Goal: Task Accomplishment & Management: Complete application form

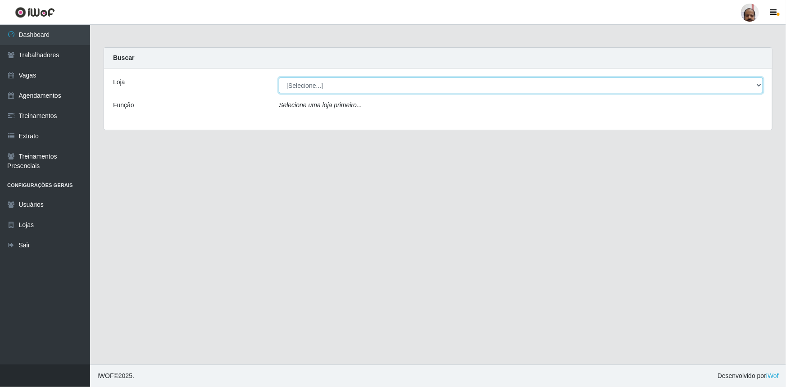
click at [299, 91] on select "[Selecione...] Mar Vermelho - Loja 05" at bounding box center [521, 86] width 484 height 16
select select "252"
click at [279, 78] on select "[Selecione...] Mar Vermelho - Loja 05" at bounding box center [521, 86] width 484 height 16
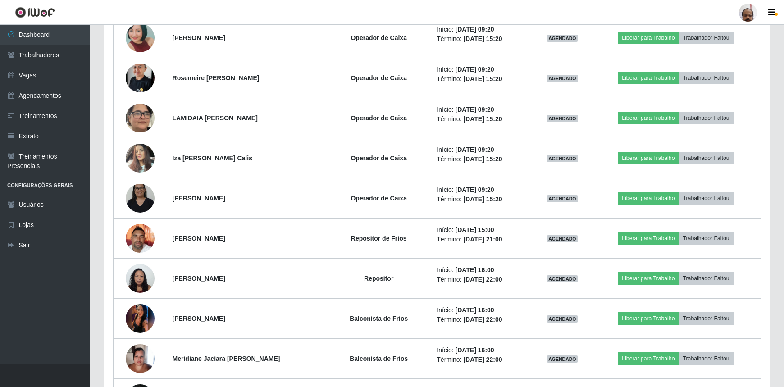
scroll to position [819, 0]
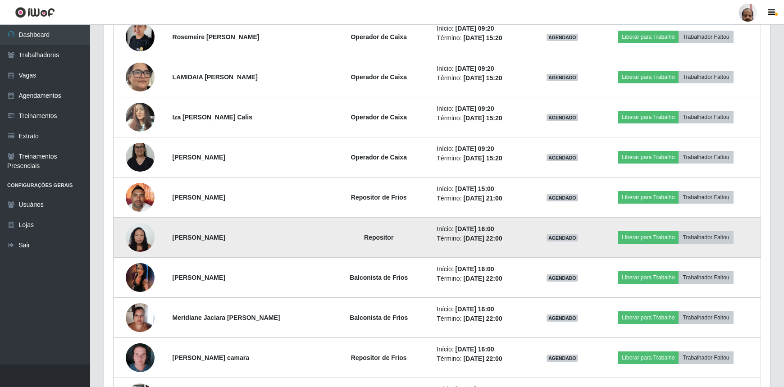
click at [140, 238] on img at bounding box center [140, 237] width 29 height 38
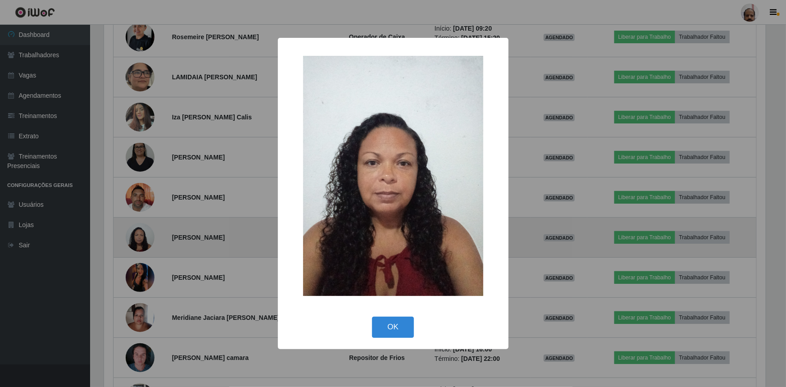
click at [140, 238] on div "× OK Cancel" at bounding box center [393, 193] width 786 height 387
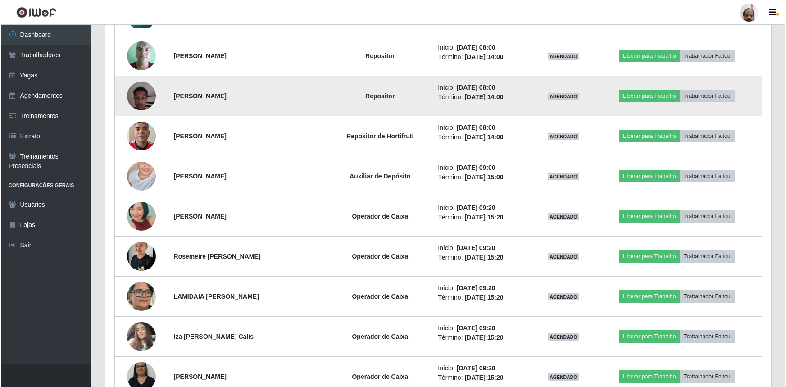
scroll to position [614, 0]
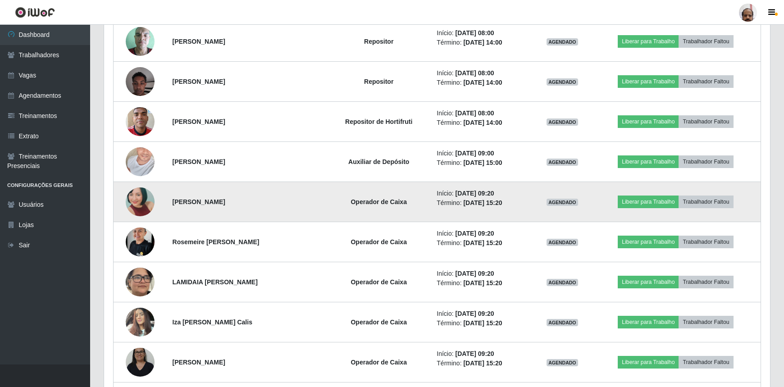
click at [130, 201] on img at bounding box center [140, 201] width 29 height 61
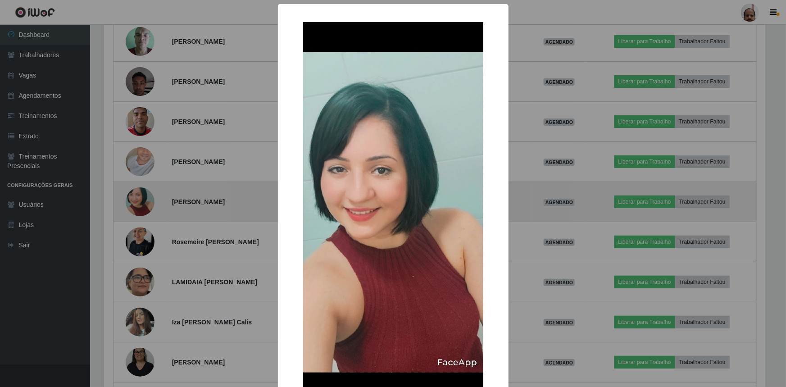
click at [130, 201] on div "× OK Cancel" at bounding box center [393, 193] width 786 height 387
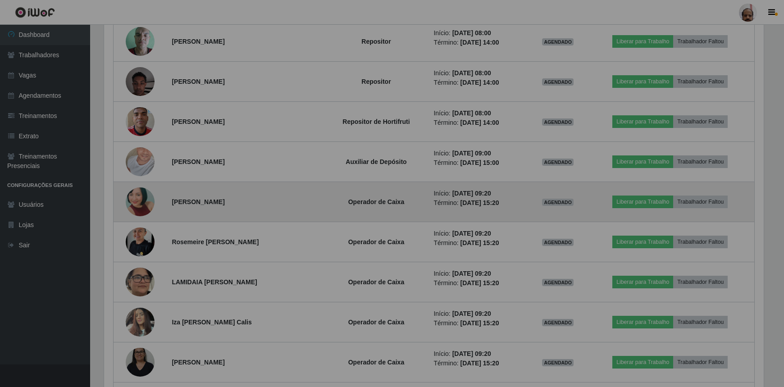
scroll to position [187, 666]
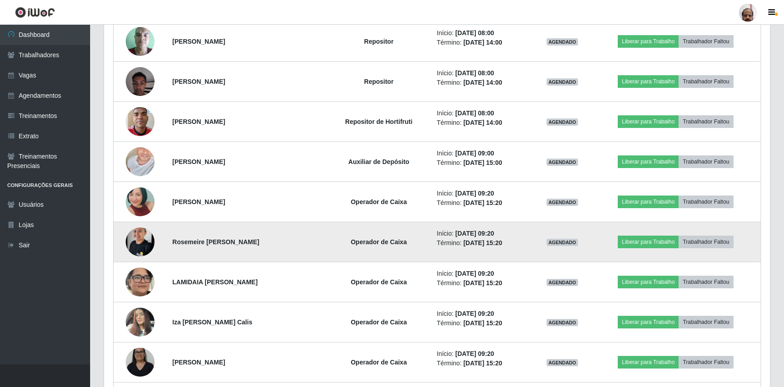
click at [141, 235] on img at bounding box center [140, 242] width 29 height 38
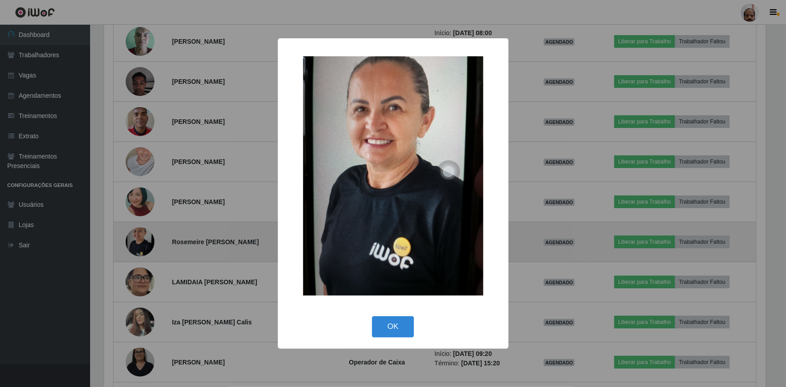
click at [141, 235] on div "× OK Cancel" at bounding box center [393, 193] width 786 height 387
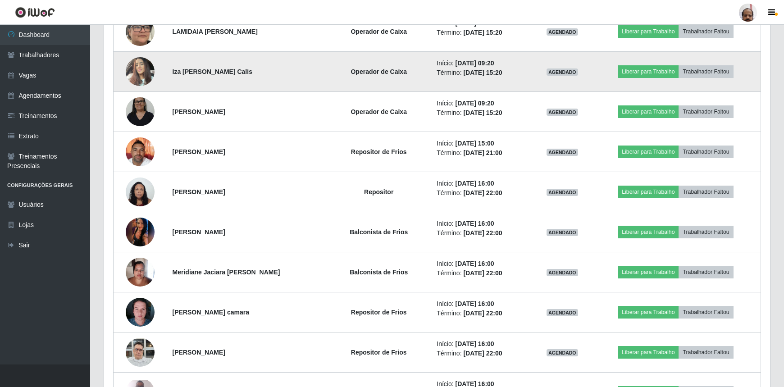
scroll to position [712, 0]
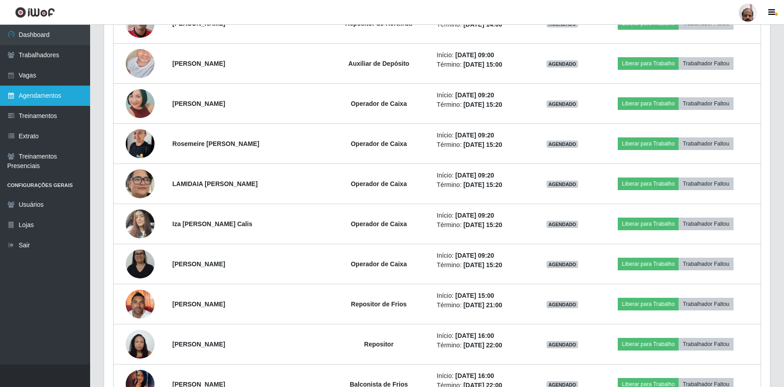
click at [53, 96] on link "Agendamentos" at bounding box center [45, 96] width 90 height 20
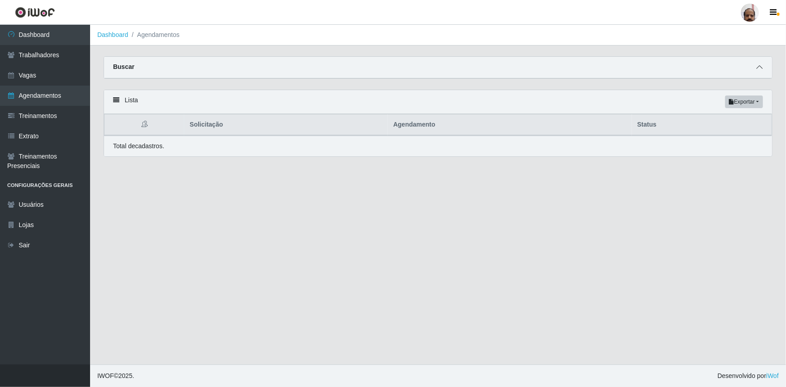
click at [762, 66] on icon at bounding box center [760, 67] width 6 height 6
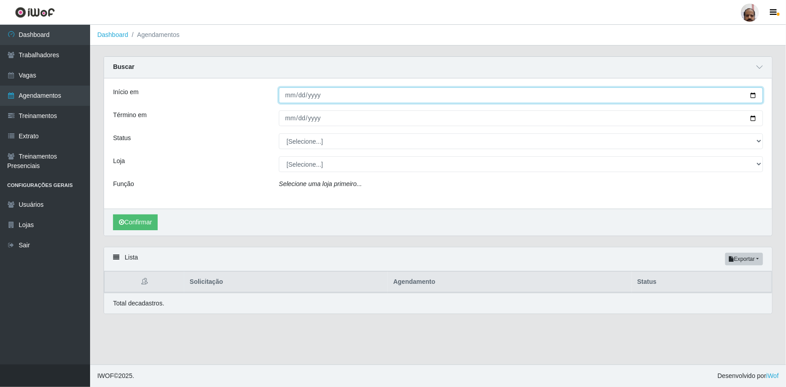
click at [748, 95] on input "Início em" at bounding box center [521, 95] width 484 height 16
click at [754, 95] on input "Início em" at bounding box center [521, 95] width 484 height 16
type input "2025-10-07"
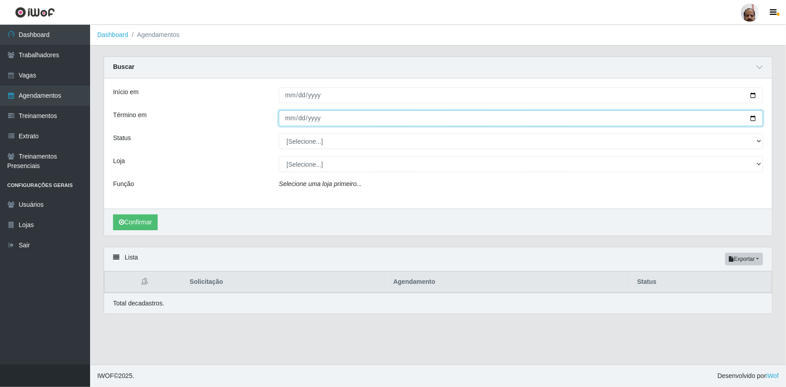
click at [754, 119] on input "Término em" at bounding box center [521, 118] width 484 height 16
type input "2025-10-07"
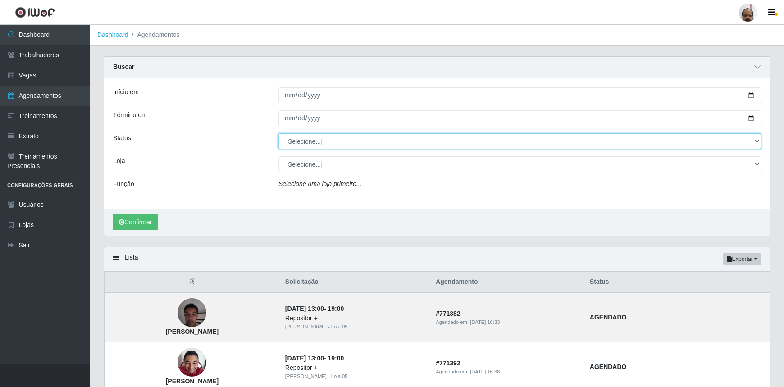
click at [757, 142] on select "[Selecione...] AGENDADO AGUARDANDO LIBERAR EM ANDAMENTO EM REVISÃO FINALIZADO C…" at bounding box center [519, 141] width 483 height 16
select select "AGENDADO"
click at [278, 133] on select "[Selecione...] AGENDADO AGUARDANDO LIBERAR EM ANDAMENTO EM REVISÃO FINALIZADO C…" at bounding box center [519, 141] width 483 height 16
click at [757, 163] on select "[Selecione...] Mar Vermelho - Loja 05" at bounding box center [519, 164] width 483 height 16
select select "252"
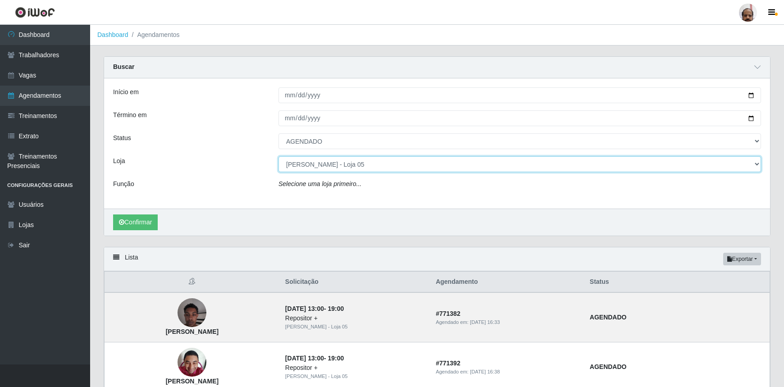
click at [278, 156] on select "[Selecione...] Mar Vermelho - Loja 05" at bounding box center [519, 164] width 483 height 16
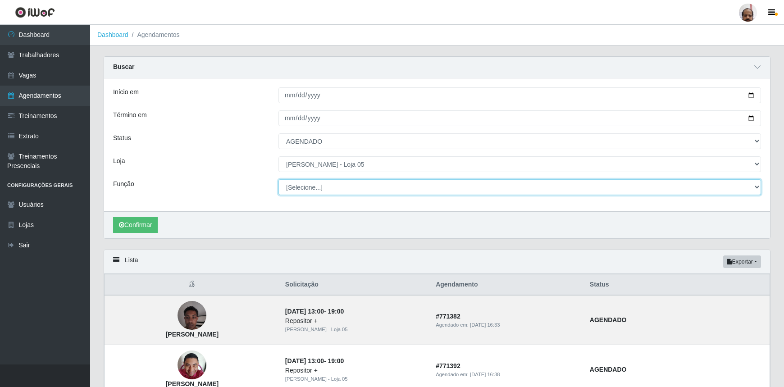
drag, startPoint x: 757, startPoint y: 185, endPoint x: 748, endPoint y: 190, distance: 10.3
click at [757, 185] on select "[Selecione...] ASG ASG + ASG ++ Auxiliar de Depósito Auxiliar de Depósito + Aux…" at bounding box center [519, 187] width 483 height 16
select select "4"
click at [278, 179] on select "[Selecione...] ASG ASG + ASG ++ Auxiliar de Depósito Auxiliar de Depósito + Aux…" at bounding box center [519, 187] width 483 height 16
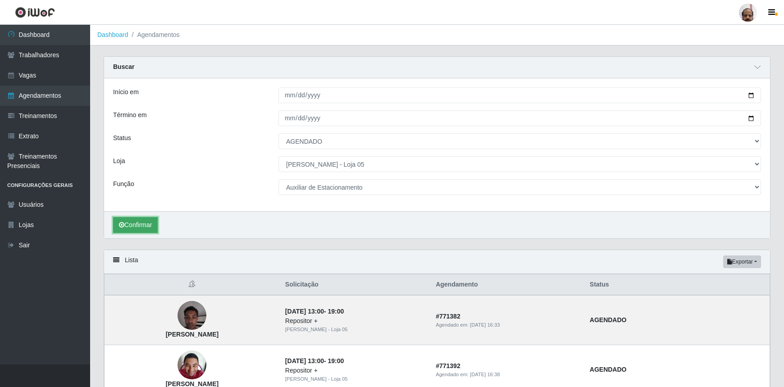
click at [146, 224] on button "Confirmar" at bounding box center [135, 225] width 45 height 16
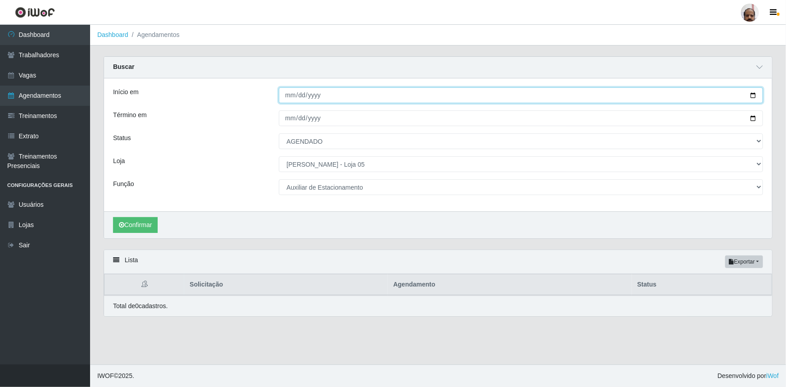
click at [753, 97] on input "2025-10-07" at bounding box center [521, 95] width 484 height 16
type input "2025-10-08"
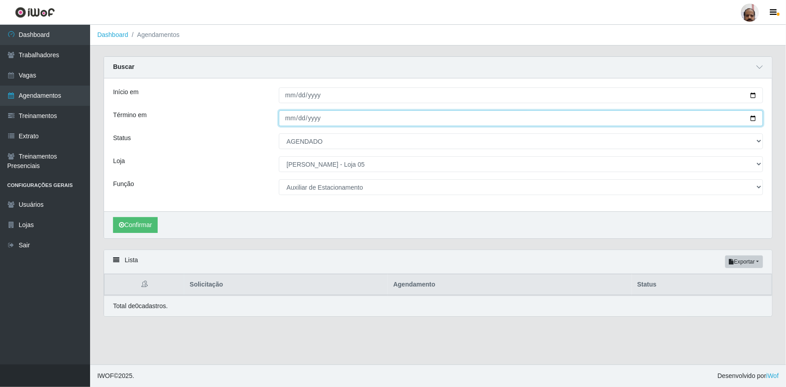
click at [756, 116] on input "2025-10-07" at bounding box center [521, 118] width 484 height 16
type input "2025-10-08"
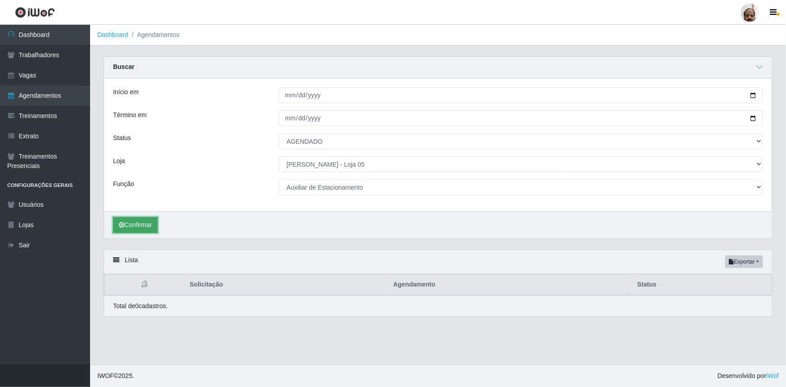
click at [138, 223] on button "Confirmar" at bounding box center [135, 225] width 45 height 16
click at [72, 71] on link "Vagas" at bounding box center [45, 75] width 90 height 20
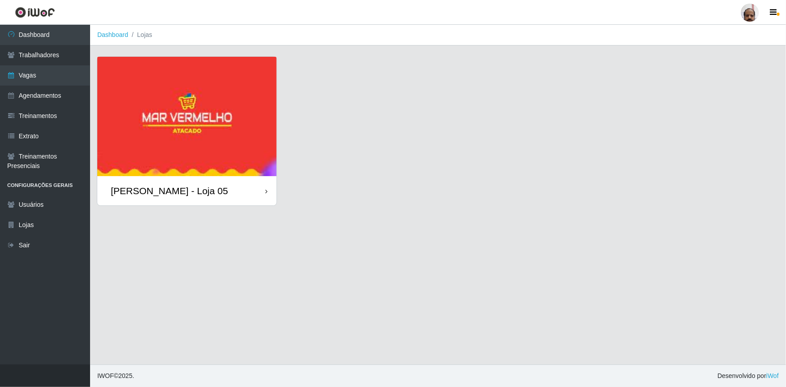
click at [155, 192] on div "[PERSON_NAME] - Loja 05" at bounding box center [169, 190] width 117 height 11
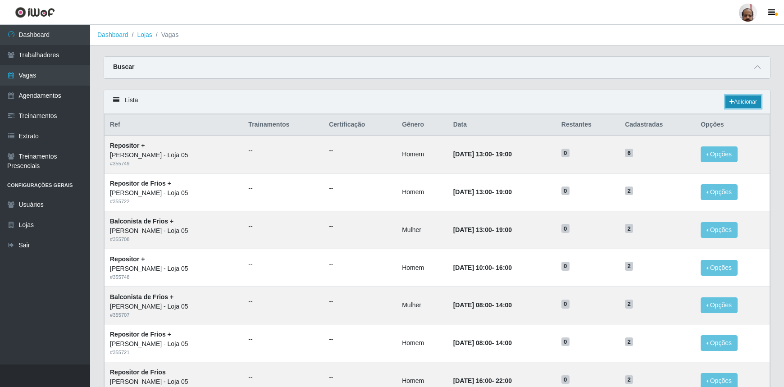
click at [758, 100] on link "Adicionar" at bounding box center [743, 102] width 36 height 13
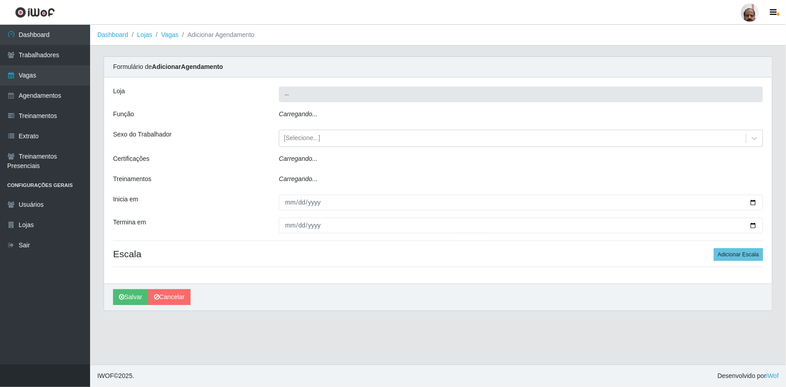
type input "[PERSON_NAME] - Loja 05"
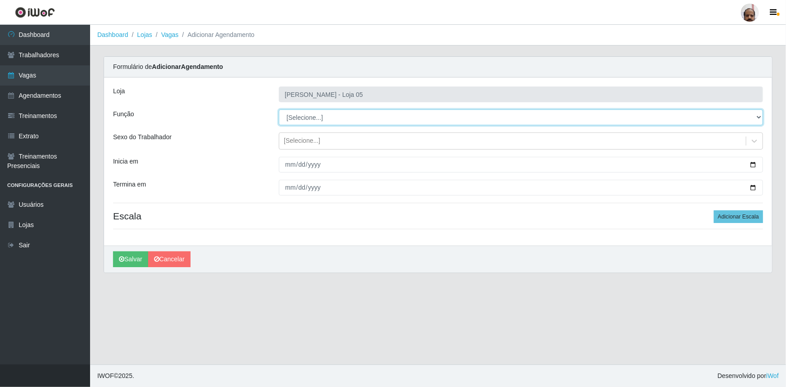
click at [758, 114] on select "[Selecione...] ASG ASG + ASG ++ Auxiliar de Depósito Auxiliar de Depósito + Aux…" at bounding box center [521, 117] width 484 height 16
select select "4"
click at [279, 109] on select "[Selecione...] ASG ASG + ASG ++ Auxiliar de Depósito Auxiliar de Depósito + Aux…" at bounding box center [521, 117] width 484 height 16
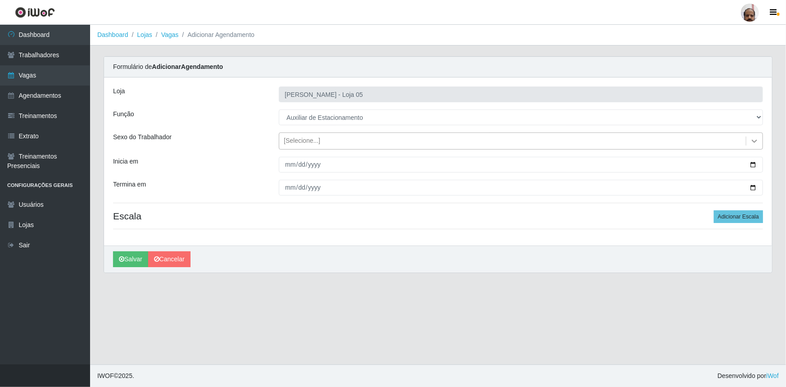
click at [756, 140] on icon at bounding box center [754, 141] width 9 height 9
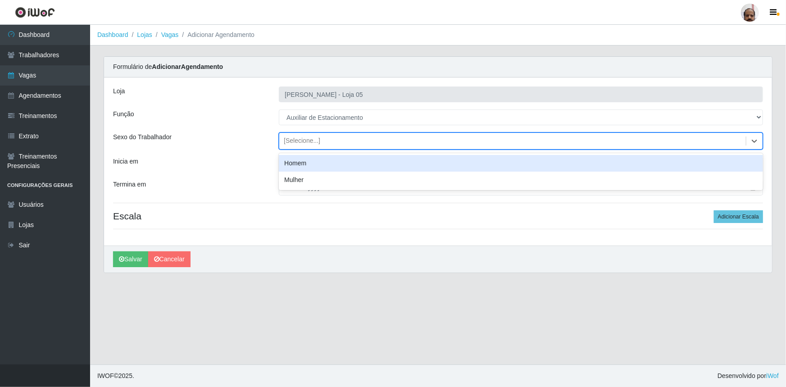
click at [303, 164] on div "Homem" at bounding box center [521, 163] width 484 height 17
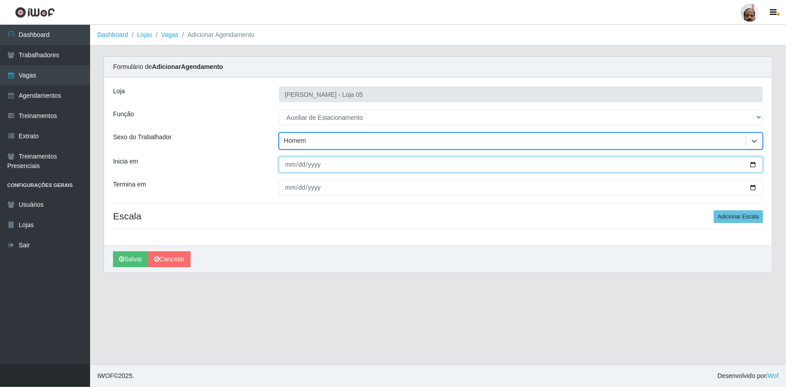
click at [755, 162] on input "Inicia em" at bounding box center [521, 165] width 484 height 16
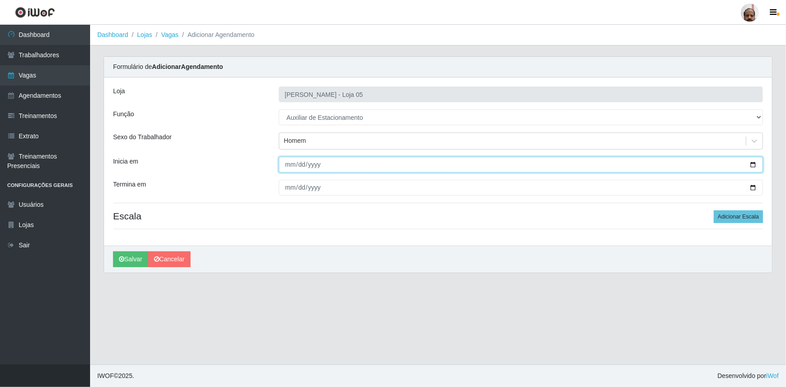
type input "2025-10-08"
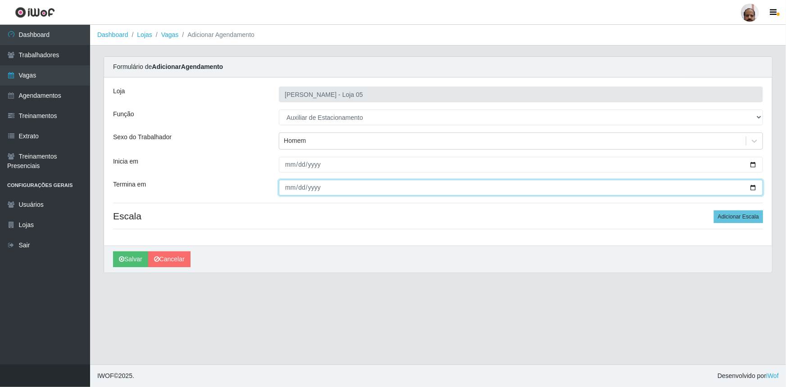
click at [755, 186] on input "Termina em" at bounding box center [521, 188] width 484 height 16
type input "2025-10-08"
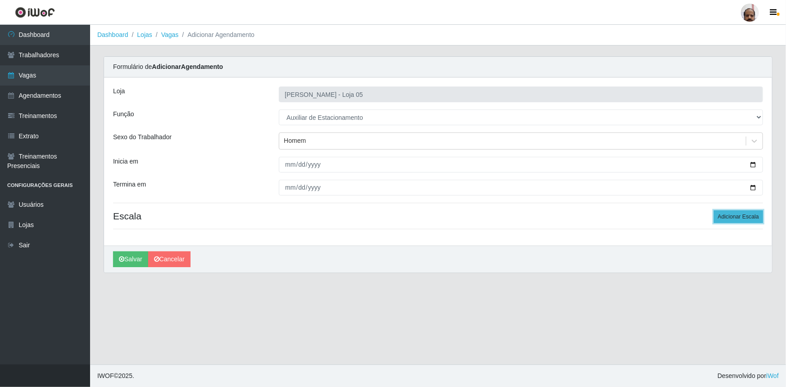
click at [743, 215] on button "Adicionar Escala" at bounding box center [738, 216] width 49 height 13
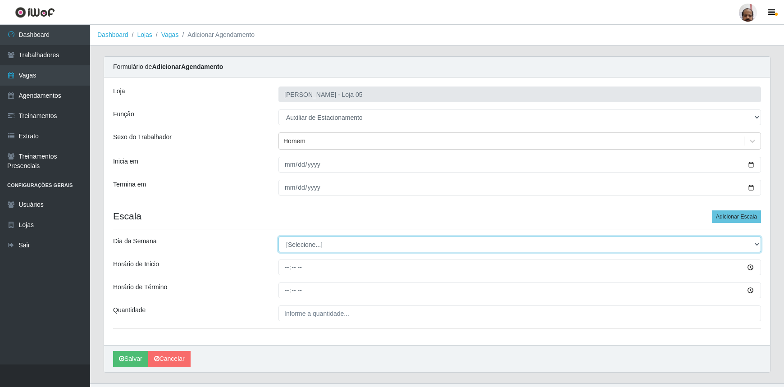
click at [756, 244] on select "[Selecione...] Segunda Terça Quarta Quinta Sexta Sábado Domingo" at bounding box center [519, 245] width 483 height 16
select select "3"
click at [278, 237] on select "[Selecione...] Segunda Terça Quarta Quinta Sexta Sábado Domingo" at bounding box center [519, 245] width 483 height 16
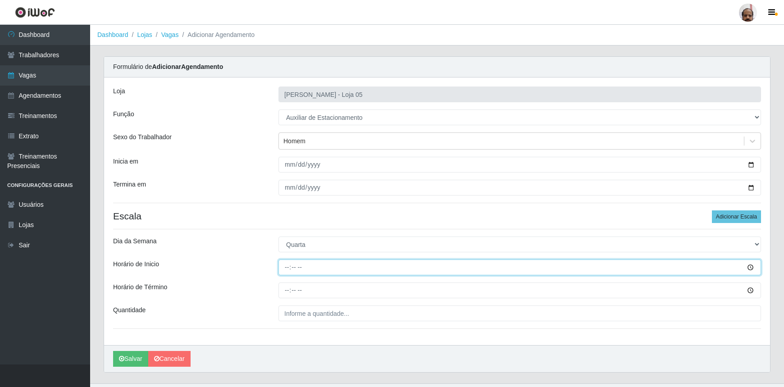
click at [287, 269] on input "Horário de Inicio" at bounding box center [519, 268] width 483 height 16
type input "08:00"
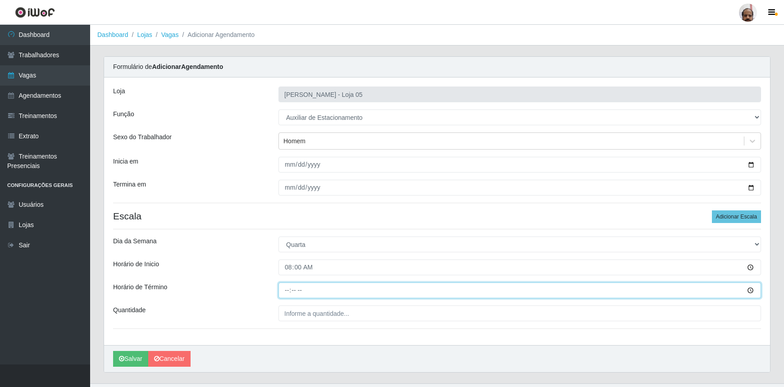
click at [287, 291] on input "Horário de Término" at bounding box center [519, 291] width 483 height 16
type input "14:00"
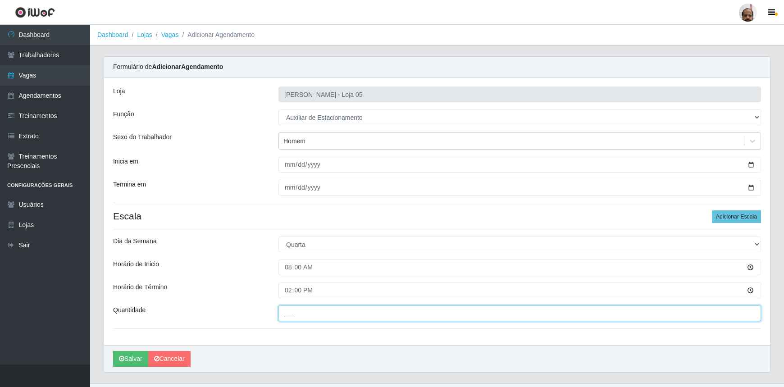
click at [283, 315] on input "___" at bounding box center [519, 314] width 483 height 16
type input "1__"
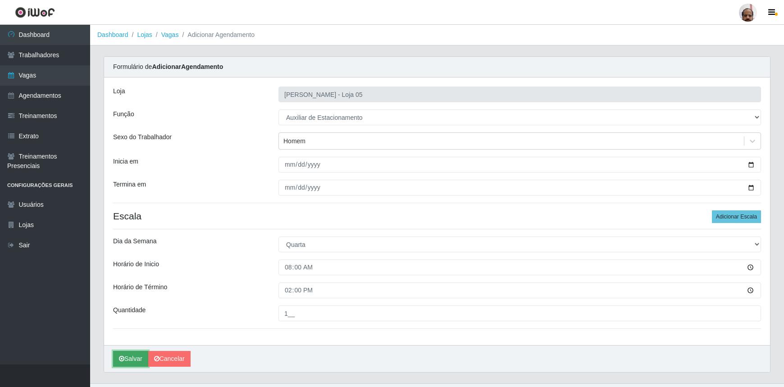
click at [132, 360] on button "Salvar" at bounding box center [130, 359] width 35 height 16
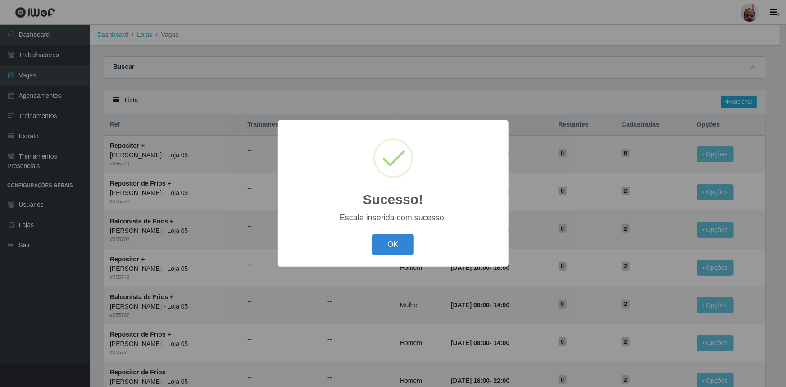
click at [408, 250] on button "OK" at bounding box center [393, 244] width 42 height 21
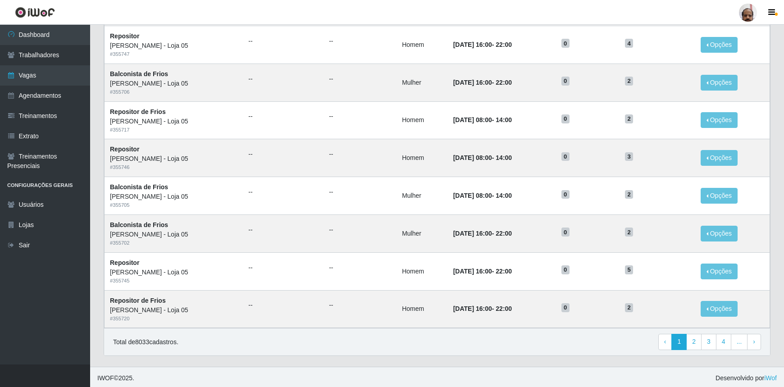
scroll to position [375, 0]
click at [709, 340] on link "3" at bounding box center [708, 341] width 15 height 16
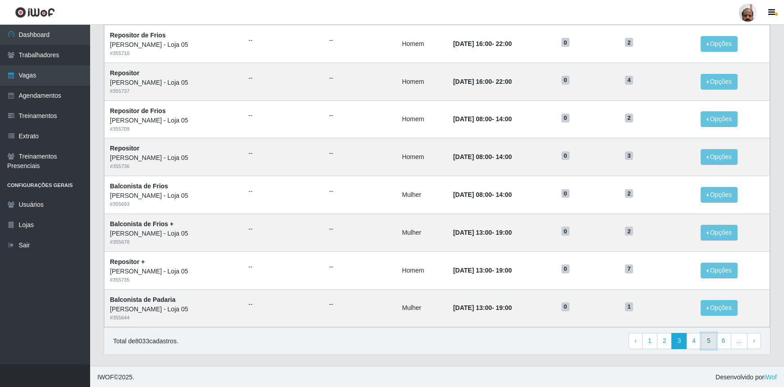
click at [713, 340] on link "5" at bounding box center [708, 341] width 15 height 16
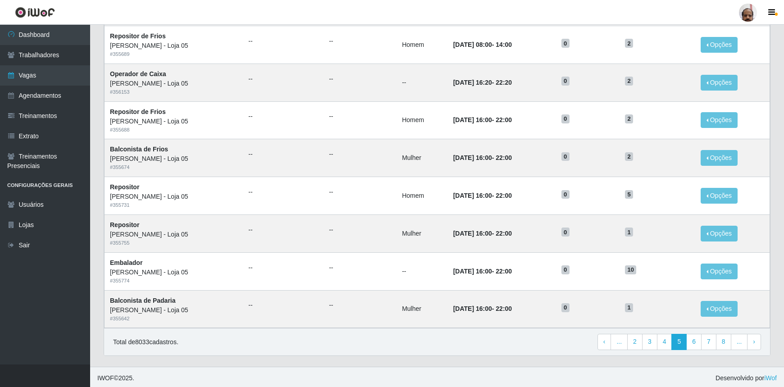
scroll to position [375, 0]
click at [694, 346] on link "6" at bounding box center [693, 341] width 15 height 16
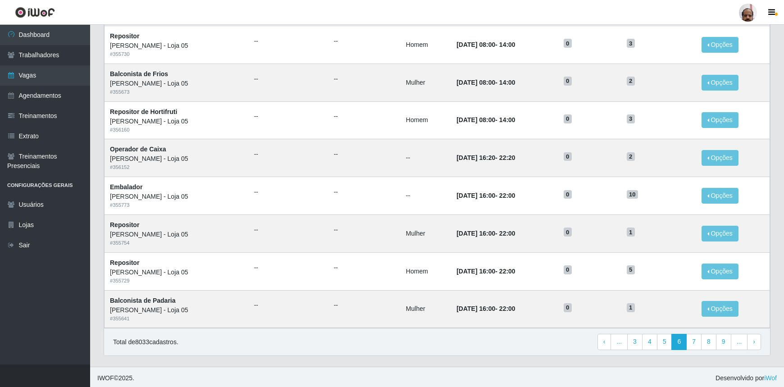
scroll to position [375, 0]
click at [697, 343] on link "7" at bounding box center [693, 341] width 15 height 16
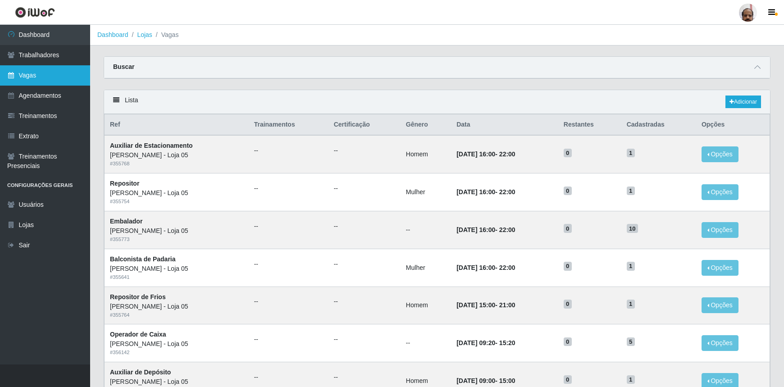
click at [58, 73] on link "Vagas" at bounding box center [45, 75] width 90 height 20
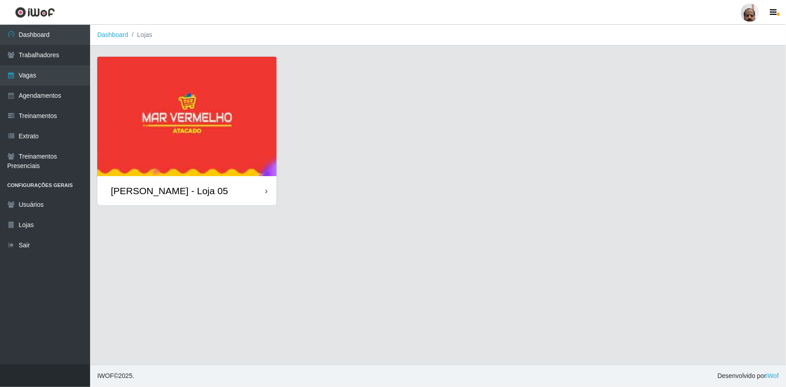
click at [183, 200] on div "[PERSON_NAME] - Loja 05" at bounding box center [186, 190] width 179 height 29
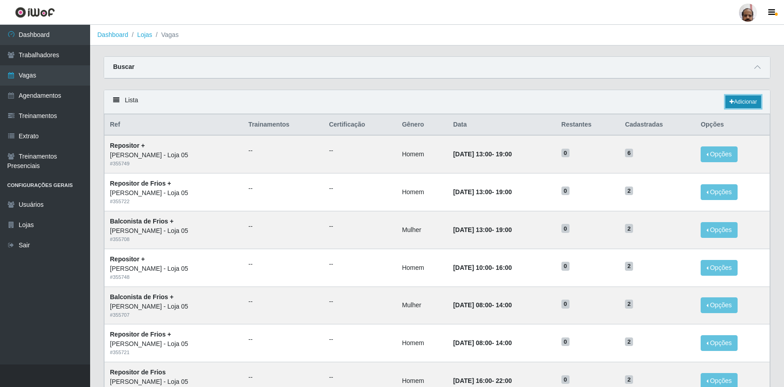
click at [736, 105] on link "Adicionar" at bounding box center [743, 102] width 36 height 13
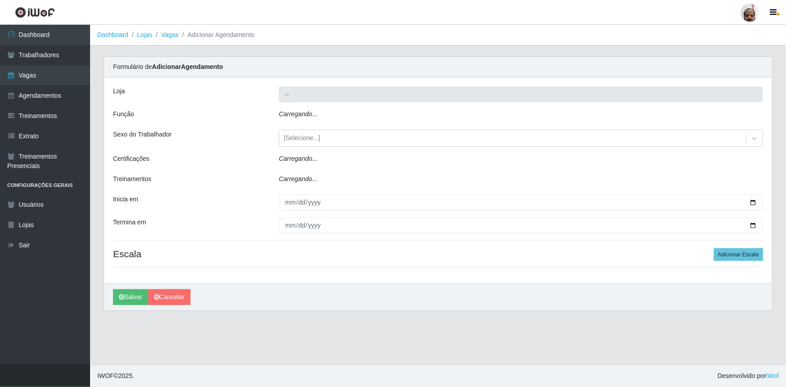
type input "[PERSON_NAME] - Loja 05"
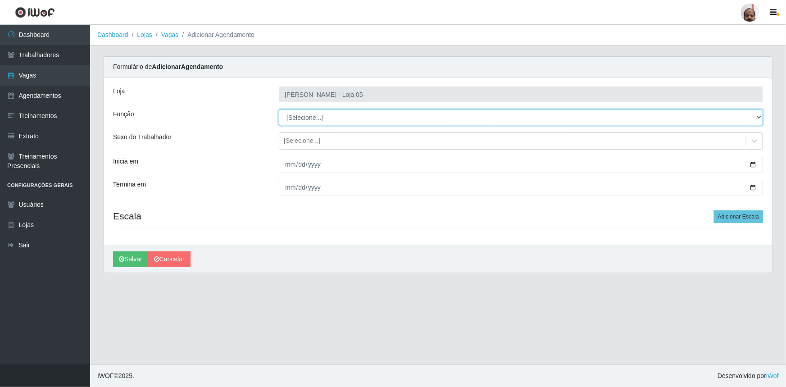
drag, startPoint x: 759, startPoint y: 114, endPoint x: 748, endPoint y: 124, distance: 14.7
click at [759, 114] on select "[Selecione...] ASG ASG + ASG ++ Auxiliar de Depósito Auxiliar de Depósito + Aux…" at bounding box center [521, 117] width 484 height 16
select select "4"
click at [279, 109] on select "[Selecione...] ASG ASG + ASG ++ Auxiliar de Depósito Auxiliar de Depósito + Aux…" at bounding box center [521, 117] width 484 height 16
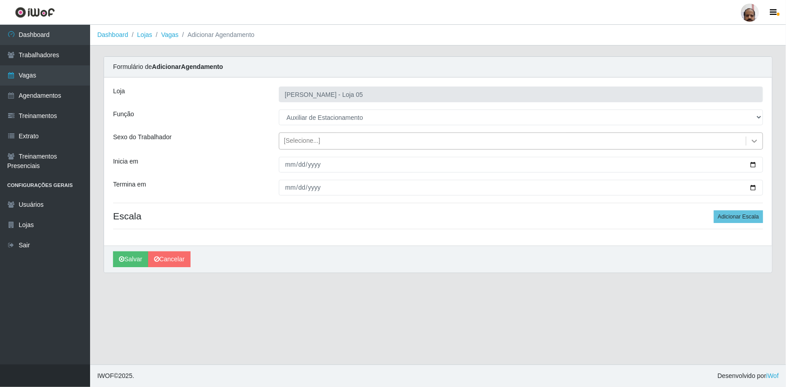
click at [759, 143] on icon at bounding box center [754, 141] width 9 height 9
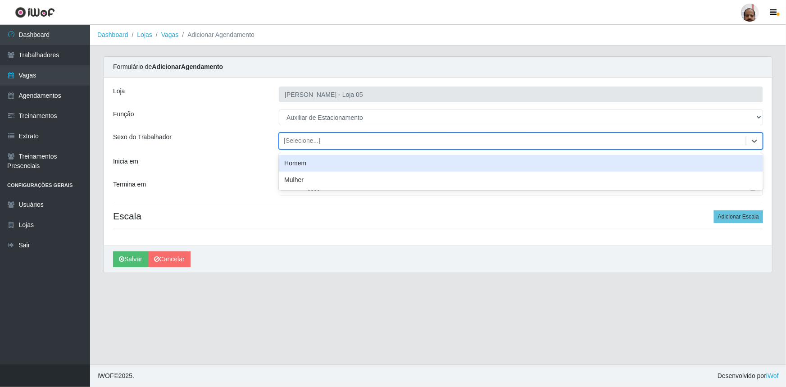
click at [379, 168] on div "Homem" at bounding box center [521, 163] width 484 height 17
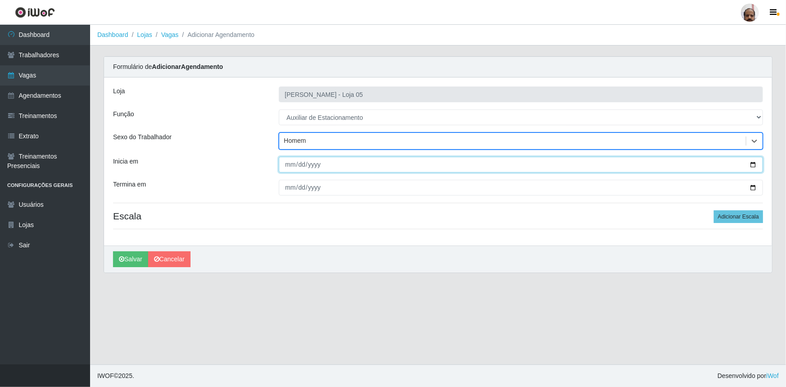
click at [754, 168] on input "Inicia em" at bounding box center [521, 165] width 484 height 16
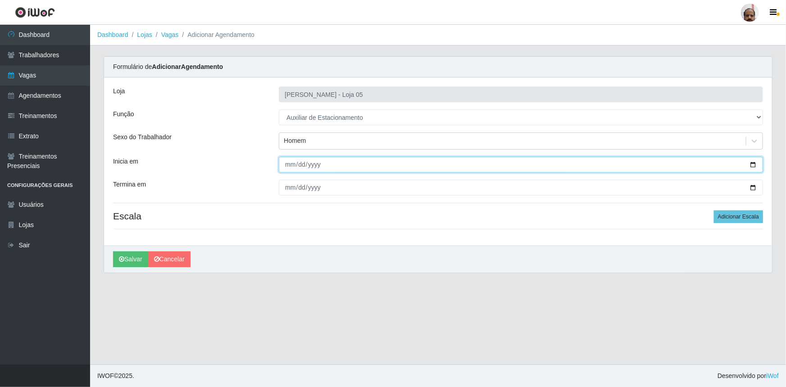
type input "2025-10-09"
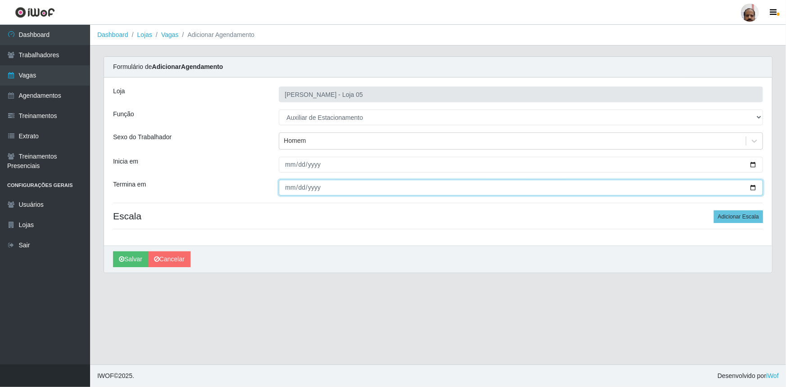
click at [752, 189] on input "Termina em" at bounding box center [521, 188] width 484 height 16
type input "2025-10-09"
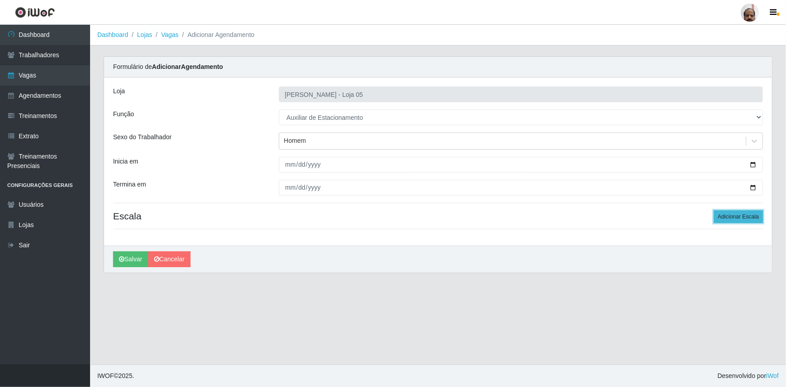
click at [738, 215] on button "Adicionar Escala" at bounding box center [738, 216] width 49 height 13
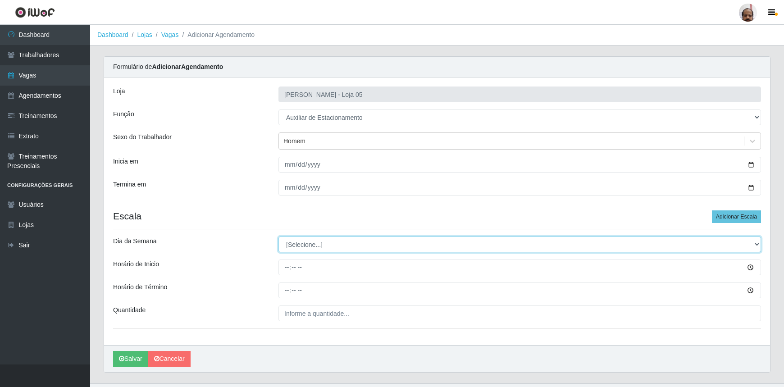
drag, startPoint x: 756, startPoint y: 247, endPoint x: 733, endPoint y: 251, distance: 23.3
click at [756, 247] on select "[Selecione...] Segunda Terça Quarta Quinta Sexta Sábado Domingo" at bounding box center [519, 245] width 483 height 16
select select "4"
click at [278, 237] on select "[Selecione...] Segunda Terça Quarta Quinta Sexta Sábado Domingo" at bounding box center [519, 245] width 483 height 16
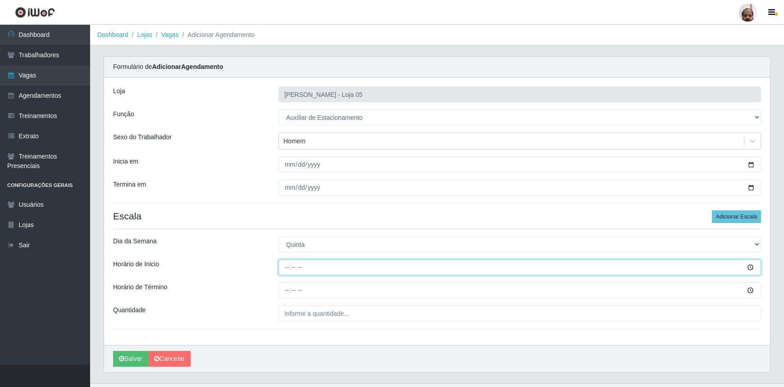
click at [286, 265] on input "Horário de Inicio" at bounding box center [519, 268] width 483 height 16
type input "08:00"
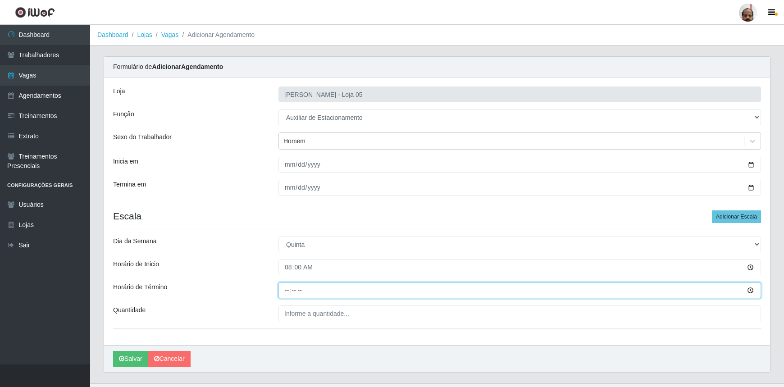
click at [282, 292] on input "Horário de Término" at bounding box center [519, 291] width 483 height 16
type input "14:00"
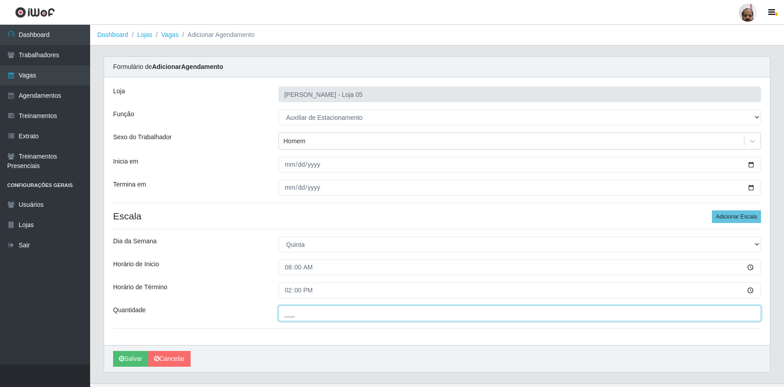
click at [305, 314] on input "___" at bounding box center [519, 314] width 483 height 16
type input "1__"
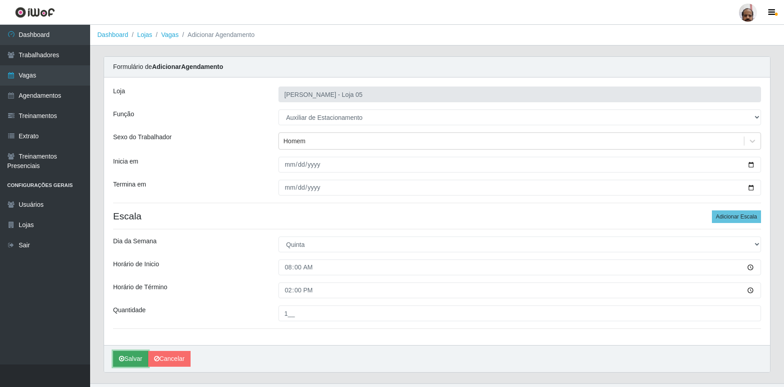
click at [135, 362] on button "Salvar" at bounding box center [130, 359] width 35 height 16
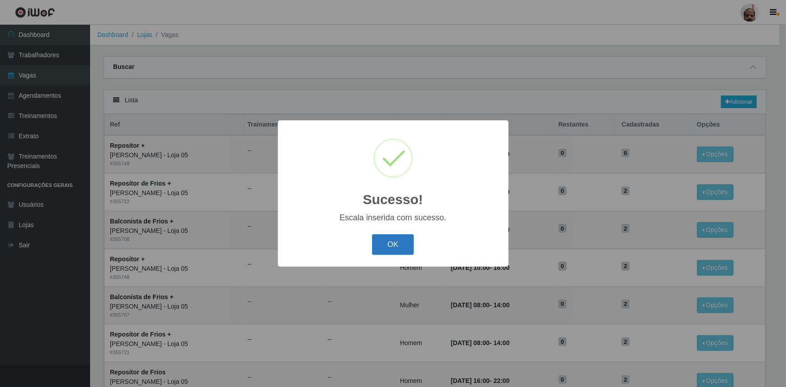
click at [404, 251] on button "OK" at bounding box center [393, 244] width 42 height 21
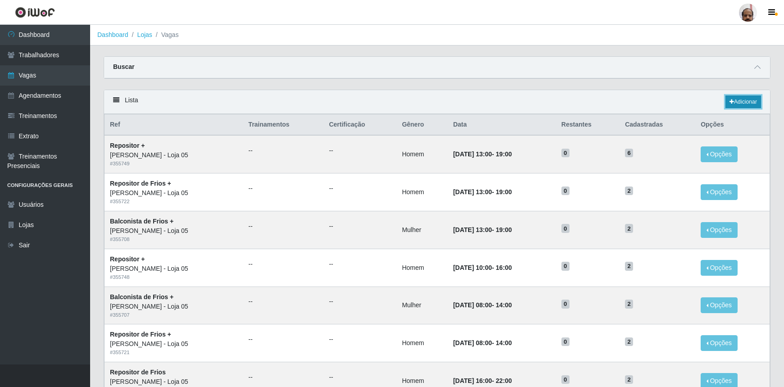
click at [740, 106] on link "Adicionar" at bounding box center [743, 102] width 36 height 13
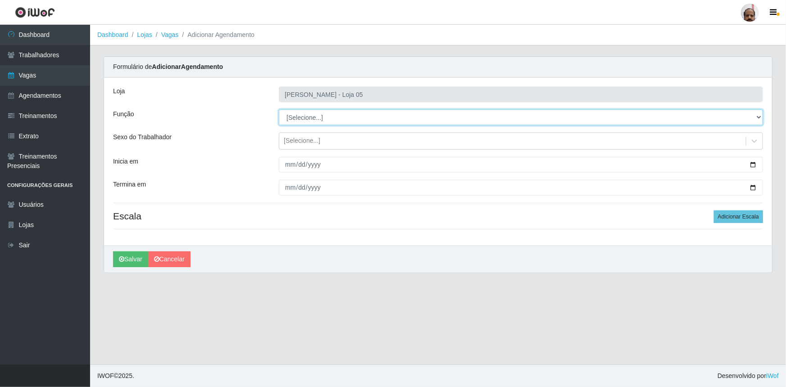
click at [761, 116] on select "[Selecione...] ASG ASG + ASG ++ Auxiliar de Depósito Auxiliar de Depósito + Aux…" at bounding box center [521, 117] width 484 height 16
select select "4"
click at [279, 109] on select "[Selecione...] ASG ASG + ASG ++ Auxiliar de Depósito Auxiliar de Depósito + Aux…" at bounding box center [521, 117] width 484 height 16
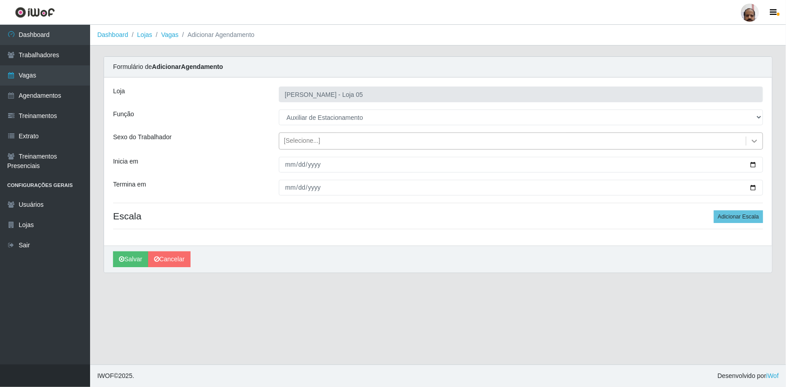
click at [754, 141] on icon at bounding box center [754, 141] width 5 height 3
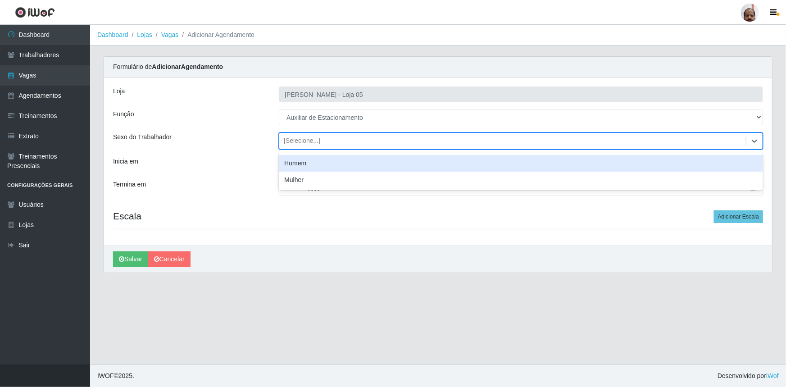
click at [339, 167] on div "Homem" at bounding box center [521, 163] width 484 height 17
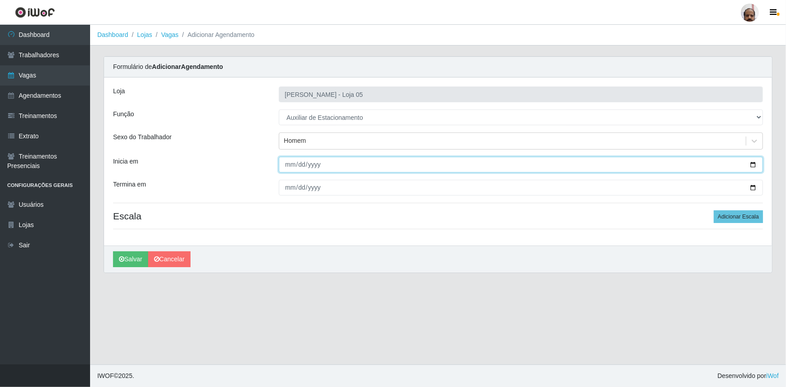
click at [755, 164] on input "Inicia em" at bounding box center [521, 165] width 484 height 16
type input "2025-10-09"
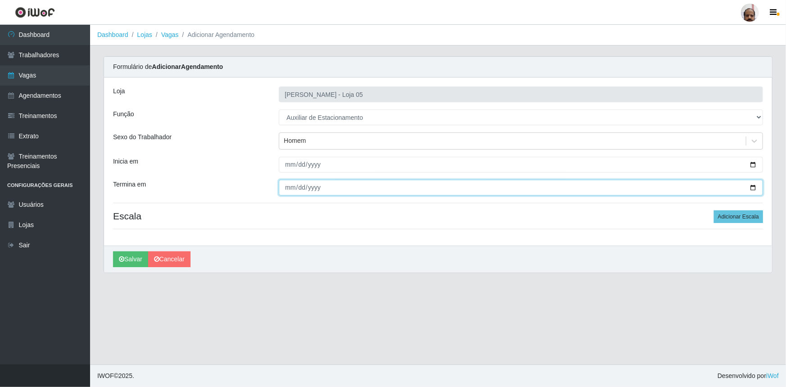
click at [751, 189] on input "Termina em" at bounding box center [521, 188] width 484 height 16
type input "2025-10-09"
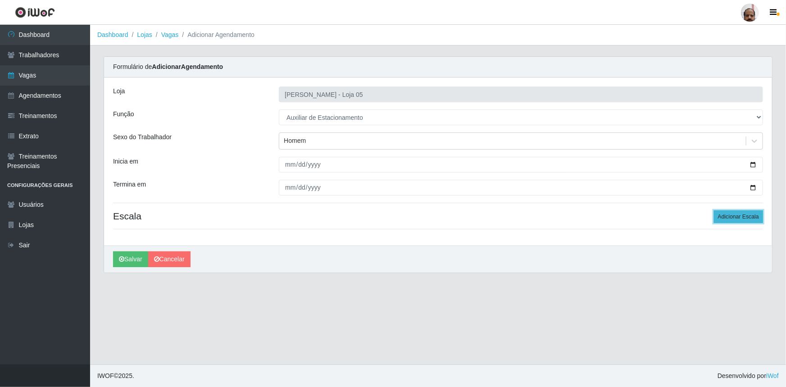
click at [745, 218] on button "Adicionar Escala" at bounding box center [738, 216] width 49 height 13
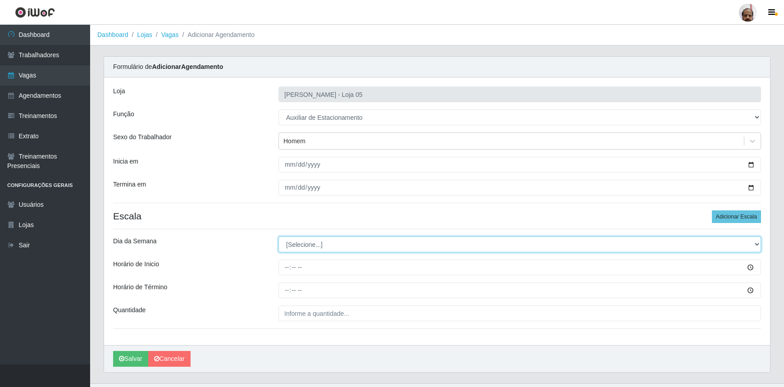
click at [753, 248] on select "[Selecione...] Segunda Terça Quarta Quinta Sexta Sábado Domingo" at bounding box center [519, 245] width 483 height 16
select select "4"
click at [278, 237] on select "[Selecione...] Segunda Terça Quarta Quinta Sexta Sábado Domingo" at bounding box center [519, 245] width 483 height 16
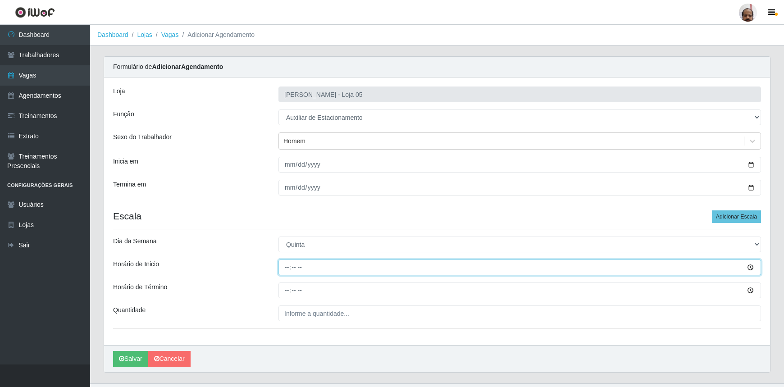
click at [288, 269] on input "Horário de Inicio" at bounding box center [519, 268] width 483 height 16
type input "09:00"
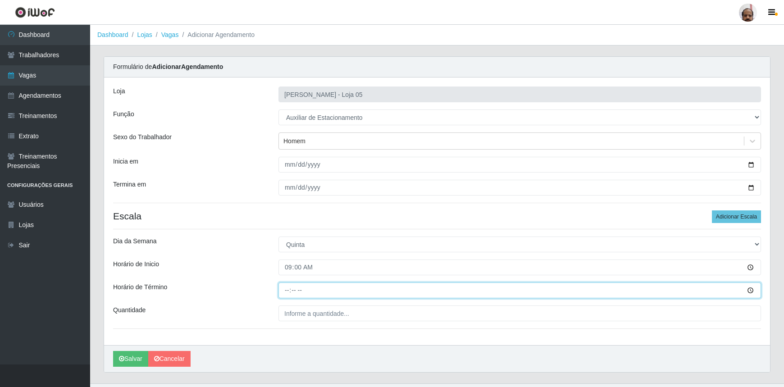
click at [285, 288] on input "Horário de Término" at bounding box center [519, 291] width 483 height 16
type input "15:00"
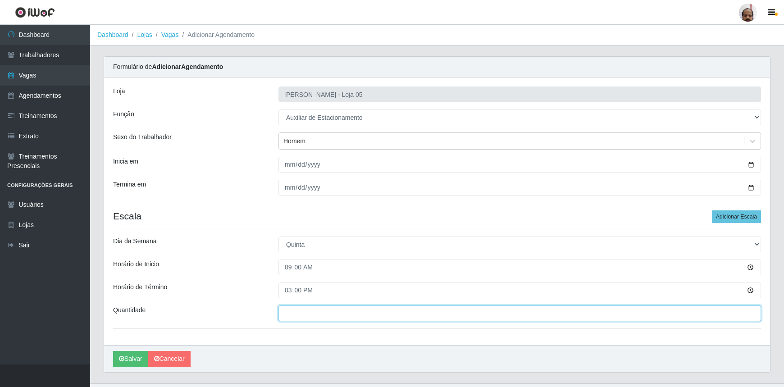
click at [291, 311] on input "___" at bounding box center [519, 314] width 483 height 16
type input "1__"
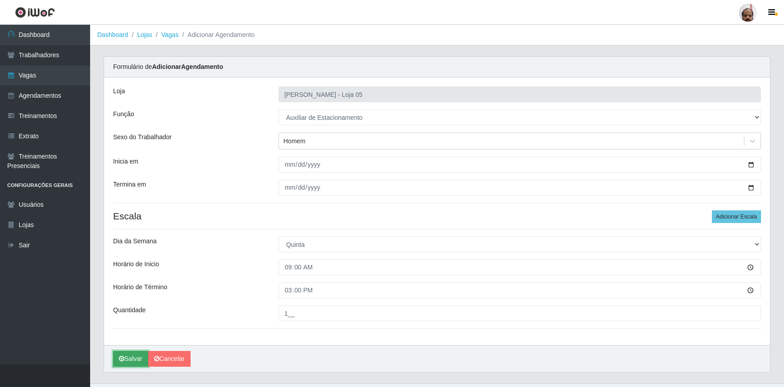
click at [142, 358] on button "Salvar" at bounding box center [130, 359] width 35 height 16
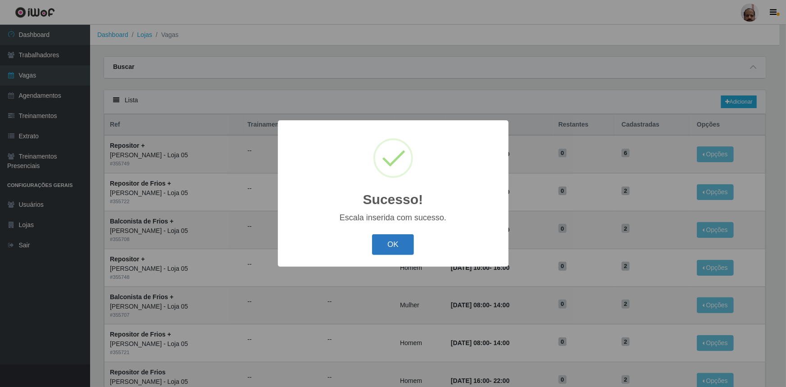
click at [396, 240] on button "OK" at bounding box center [393, 244] width 42 height 21
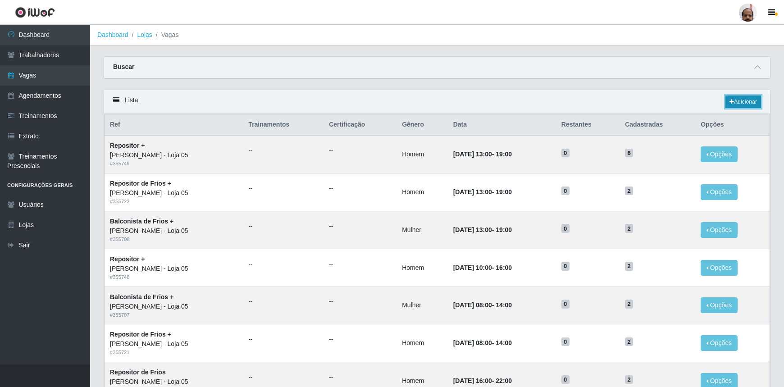
click at [760, 100] on link "Adicionar" at bounding box center [743, 102] width 36 height 13
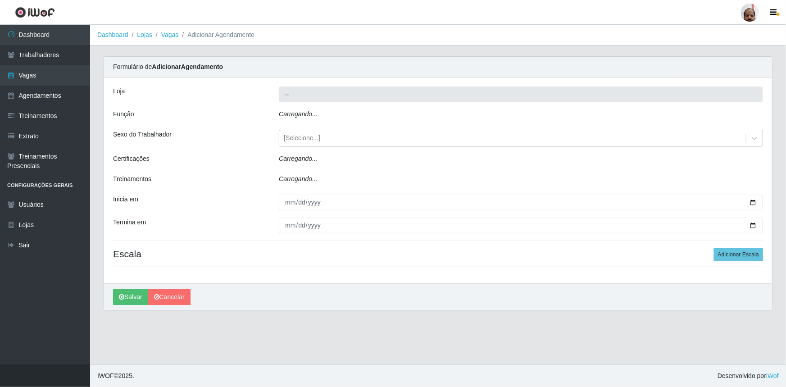
type input "[PERSON_NAME] - Loja 05"
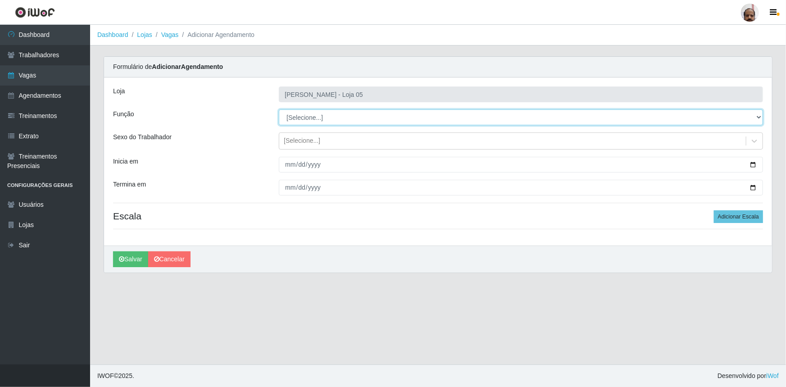
click at [759, 116] on select "[Selecione...] ASG ASG + ASG ++ Auxiliar de Depósito Auxiliar de Depósito + Aux…" at bounding box center [521, 117] width 484 height 16
select select "4"
click at [279, 109] on select "[Selecione...] ASG ASG + ASG ++ Auxiliar de Depósito Auxiliar de Depósito + Aux…" at bounding box center [521, 117] width 484 height 16
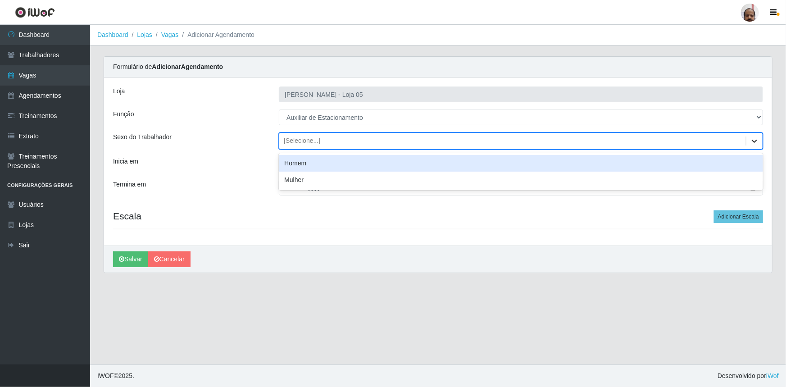
click at [756, 143] on icon at bounding box center [754, 141] width 9 height 9
click at [286, 164] on div "Homem" at bounding box center [521, 163] width 484 height 17
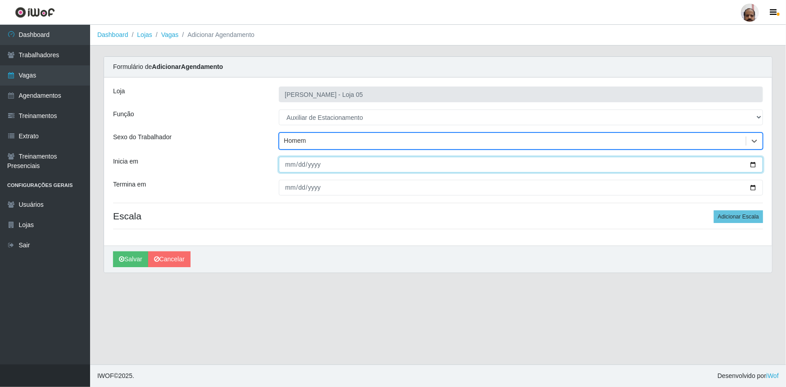
click at [754, 164] on input "Inicia em" at bounding box center [521, 165] width 484 height 16
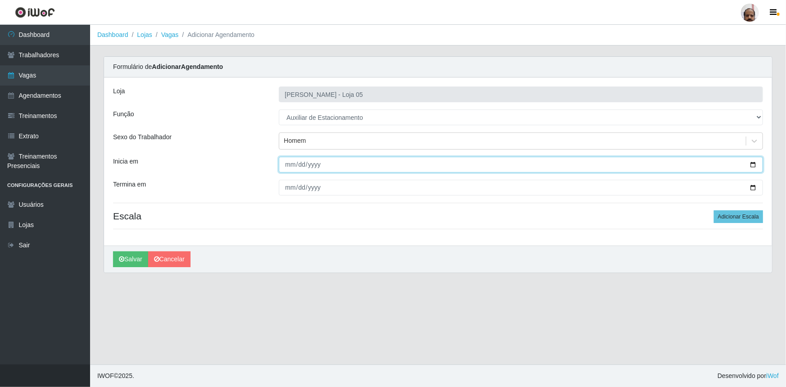
type input "2025-10-10"
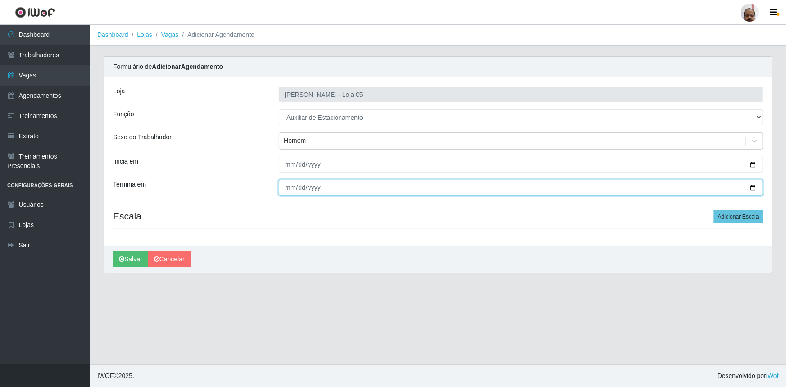
click at [755, 189] on input "Termina em" at bounding box center [521, 188] width 484 height 16
type input "2025-10-10"
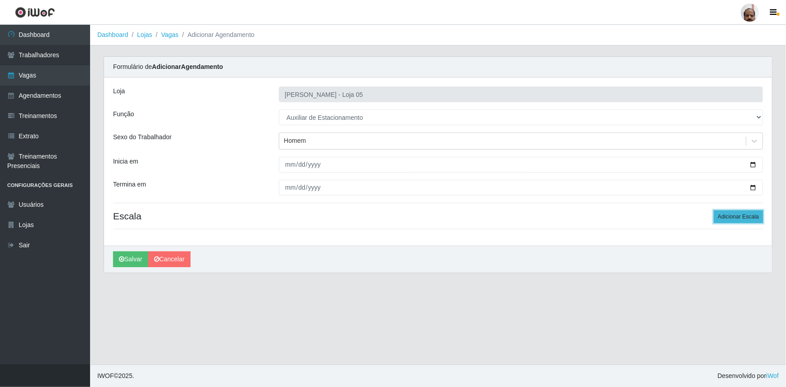
click at [753, 216] on button "Adicionar Escala" at bounding box center [738, 216] width 49 height 13
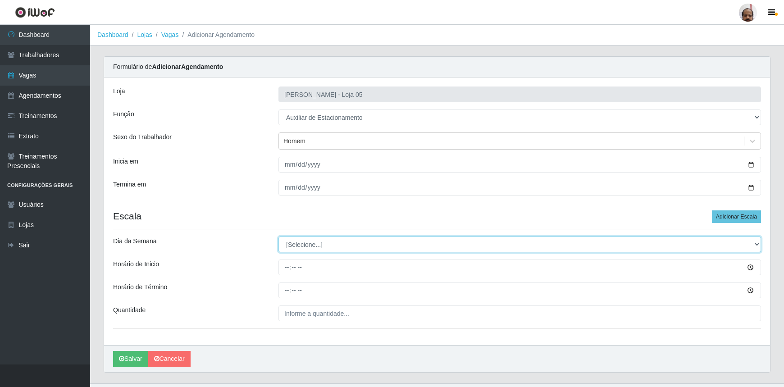
click at [753, 243] on select "[Selecione...] Segunda Terça Quarta Quinta Sexta Sábado Domingo" at bounding box center [519, 245] width 483 height 16
select select "5"
click at [278, 237] on select "[Selecione...] Segunda Terça Quarta Quinta Sexta Sábado Domingo" at bounding box center [519, 245] width 483 height 16
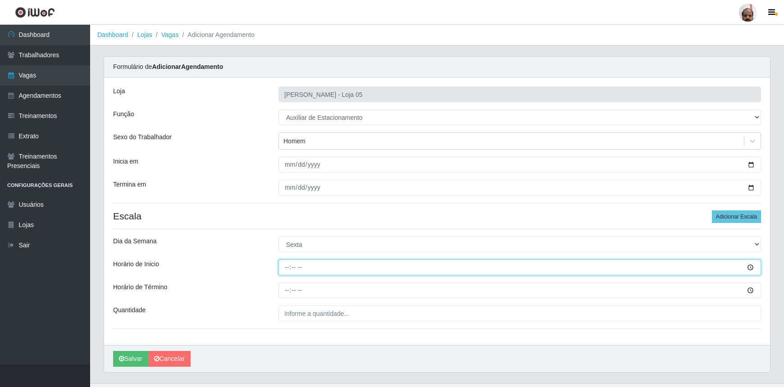
click at [288, 266] on input "Horário de Inicio" at bounding box center [519, 268] width 483 height 16
type input "08:00"
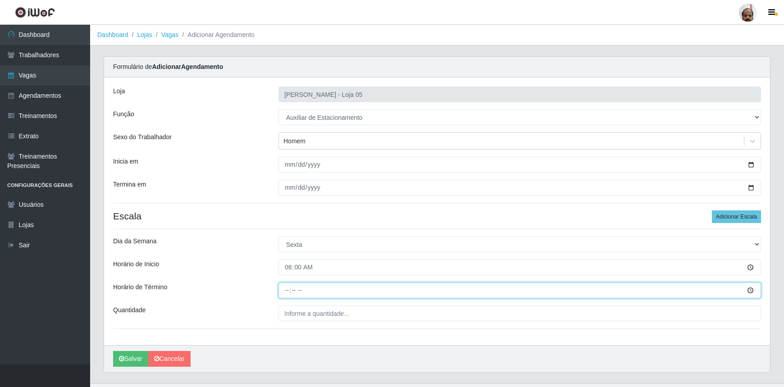
click at [279, 292] on input "Horário de Término" at bounding box center [519, 291] width 483 height 16
type input "14:00"
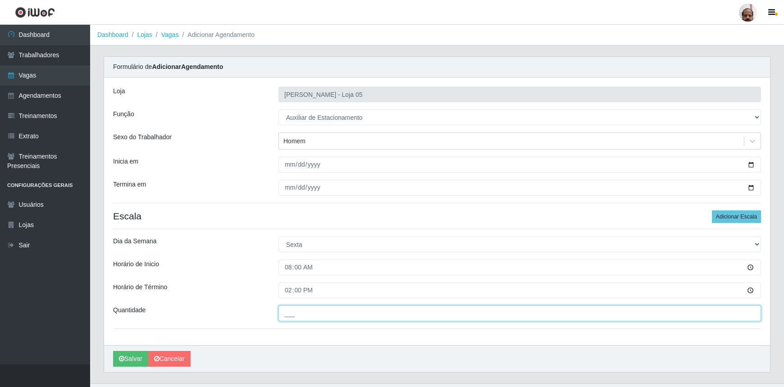
click at [284, 320] on input "___" at bounding box center [519, 314] width 483 height 16
type input "1__"
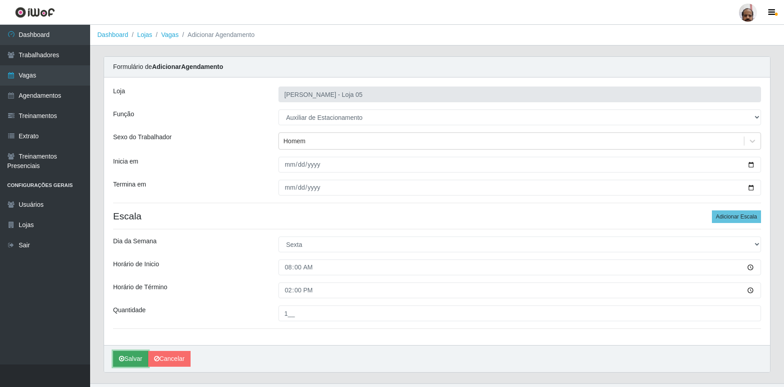
click at [137, 360] on button "Salvar" at bounding box center [130, 359] width 35 height 16
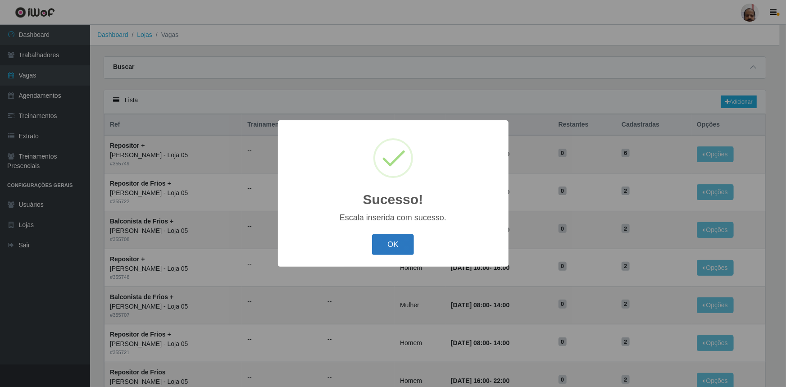
click at [406, 247] on button "OK" at bounding box center [393, 244] width 42 height 21
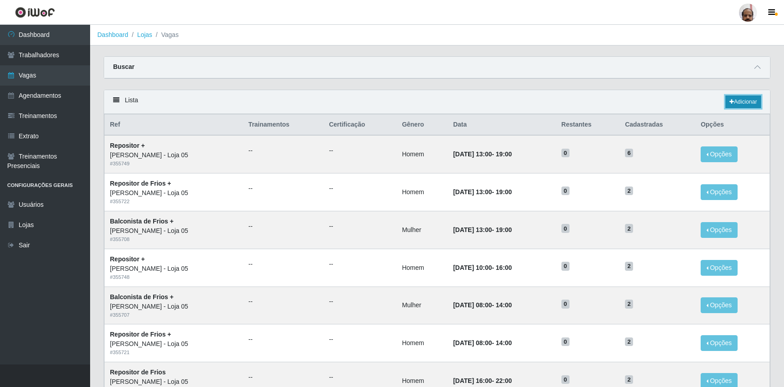
click at [750, 105] on link "Adicionar" at bounding box center [743, 102] width 36 height 13
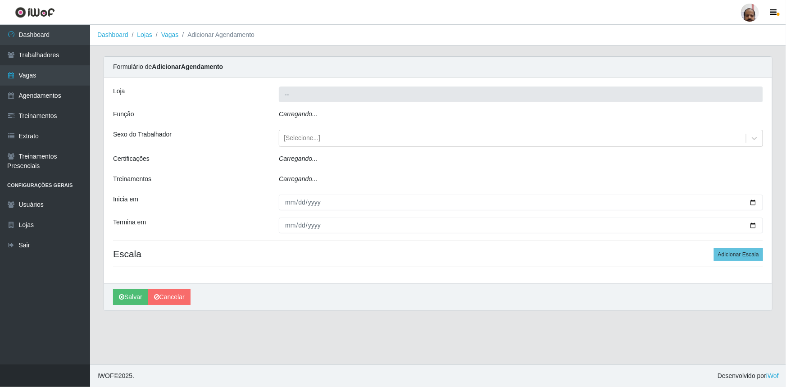
type input "[PERSON_NAME] - Loja 05"
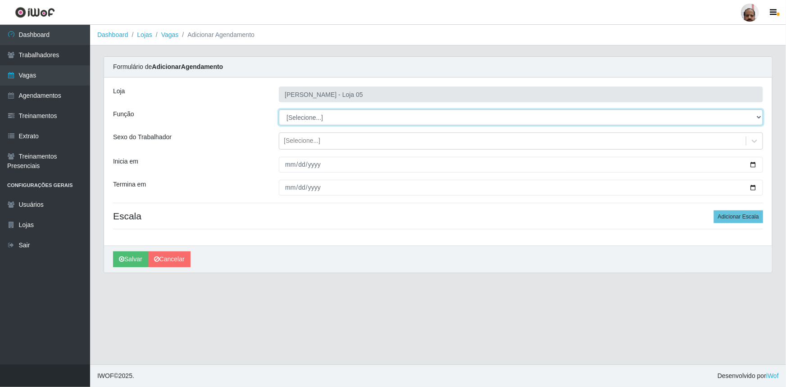
click at [759, 114] on select "[Selecione...] ASG ASG + ASG ++ Auxiliar de Depósito Auxiliar de Depósito + Aux…" at bounding box center [521, 117] width 484 height 16
select select "4"
click at [279, 109] on select "[Selecione...] ASG ASG + ASG ++ Auxiliar de Depósito Auxiliar de Depósito + Aux…" at bounding box center [521, 117] width 484 height 16
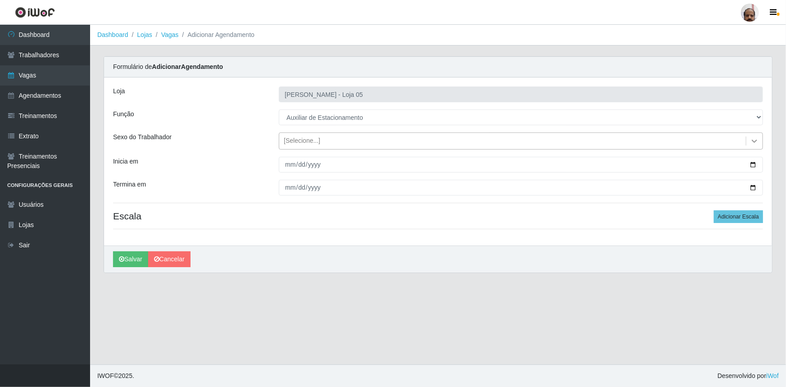
click at [752, 138] on icon at bounding box center [754, 141] width 9 height 9
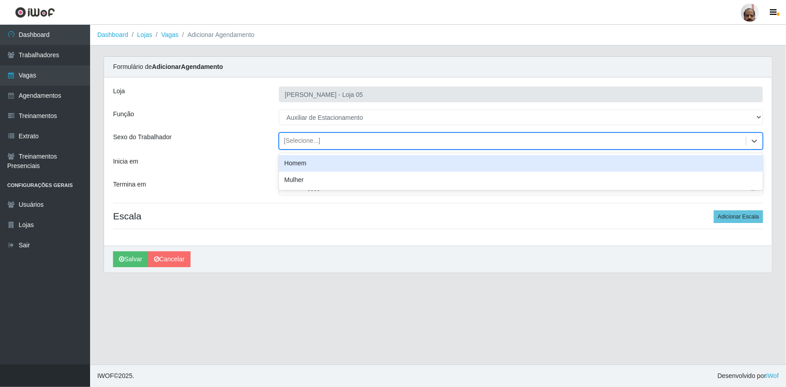
click at [373, 162] on div "Homem" at bounding box center [521, 163] width 484 height 17
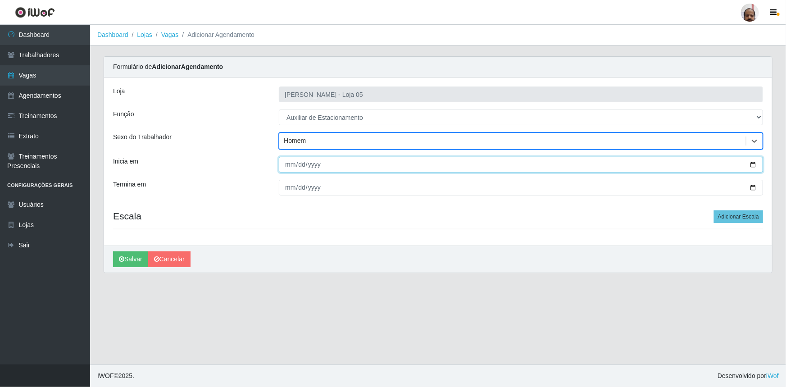
click at [753, 161] on input "Inicia em" at bounding box center [521, 165] width 484 height 16
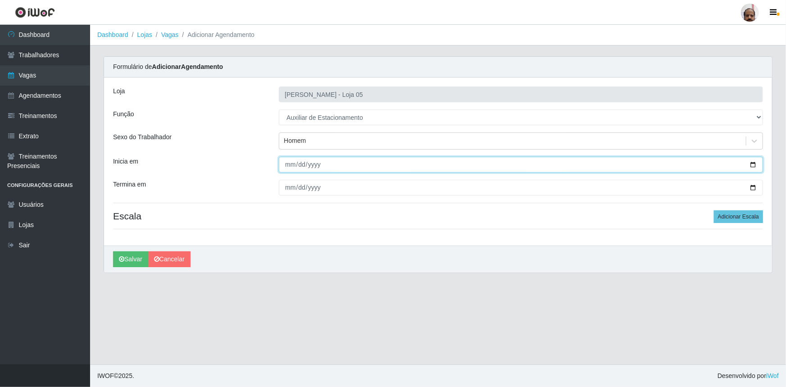
type input "2025-10-10"
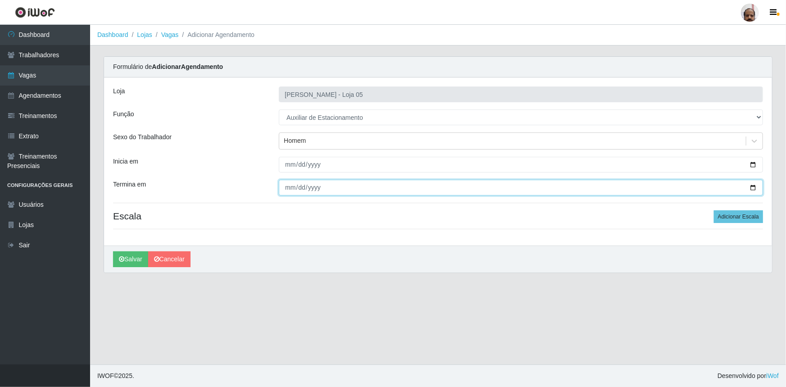
click at [753, 185] on input "Termina em" at bounding box center [521, 188] width 484 height 16
type input "2025-10-10"
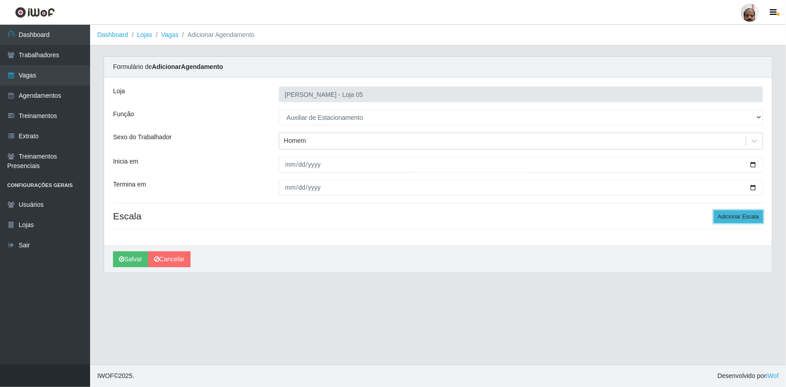
click at [743, 217] on button "Adicionar Escala" at bounding box center [738, 216] width 49 height 13
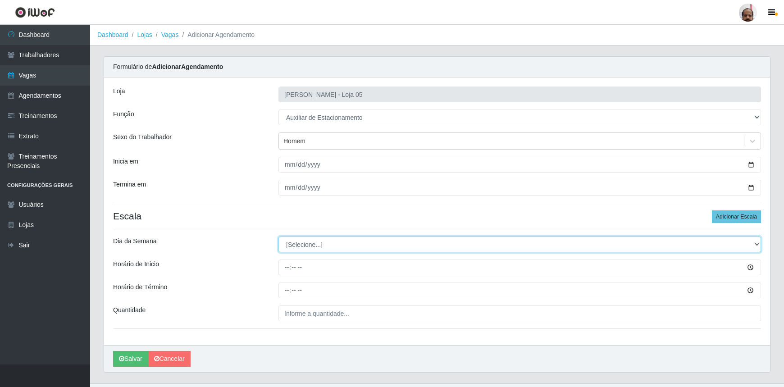
click at [759, 242] on select "[Selecione...] Segunda Terça Quarta Quinta Sexta Sábado Domingo" at bounding box center [519, 245] width 483 height 16
select select "5"
click at [278, 237] on select "[Selecione...] Segunda Terça Quarta Quinta Sexta Sábado Domingo" at bounding box center [519, 245] width 483 height 16
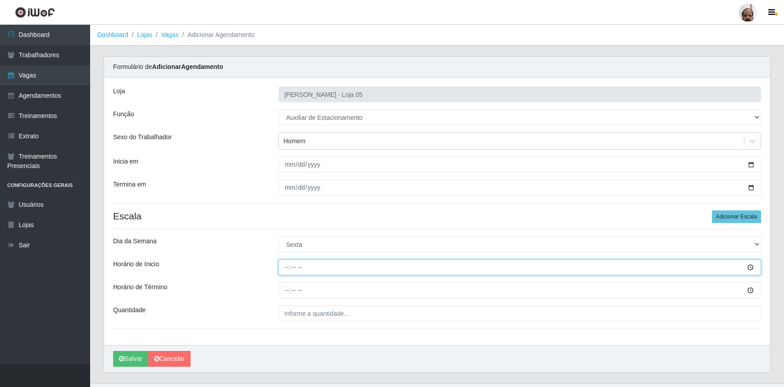
click at [287, 266] on input "Horário de Inicio" at bounding box center [519, 268] width 483 height 16
type input "09:00"
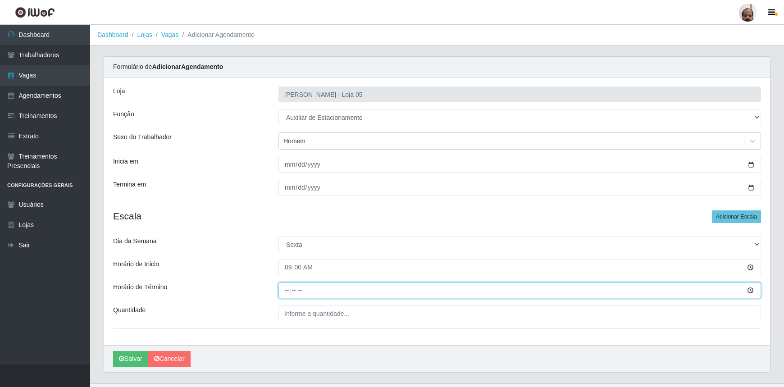
click at [284, 292] on input "Horário de Término" at bounding box center [519, 291] width 483 height 16
type input "15:00"
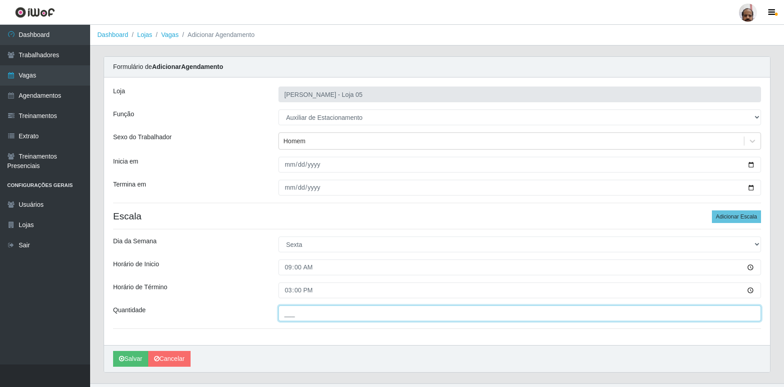
click at [285, 308] on input "___" at bounding box center [519, 314] width 483 height 16
type input "1__"
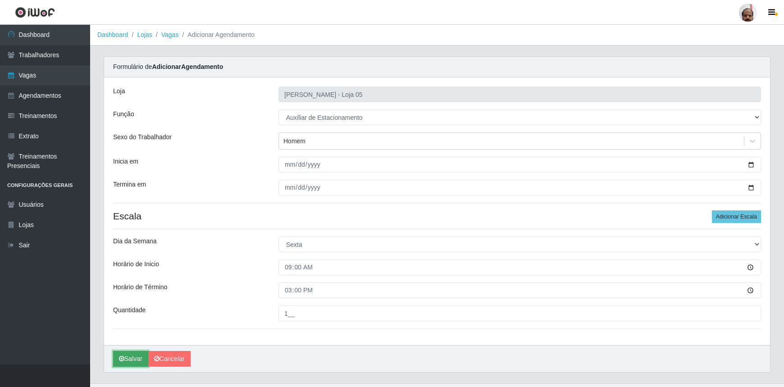
click at [132, 358] on button "Salvar" at bounding box center [130, 359] width 35 height 16
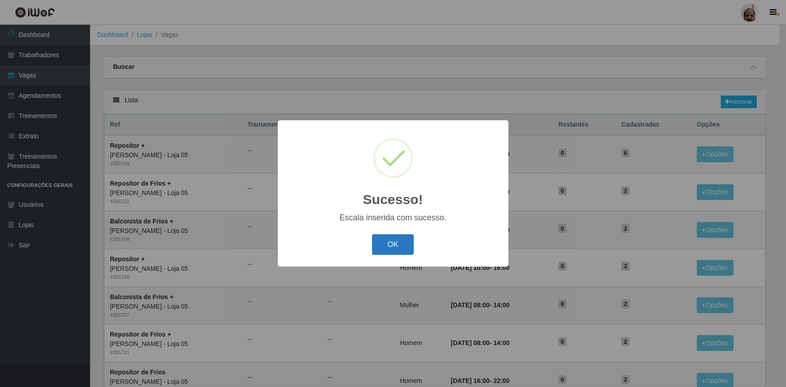
click at [403, 244] on button "OK" at bounding box center [393, 244] width 42 height 21
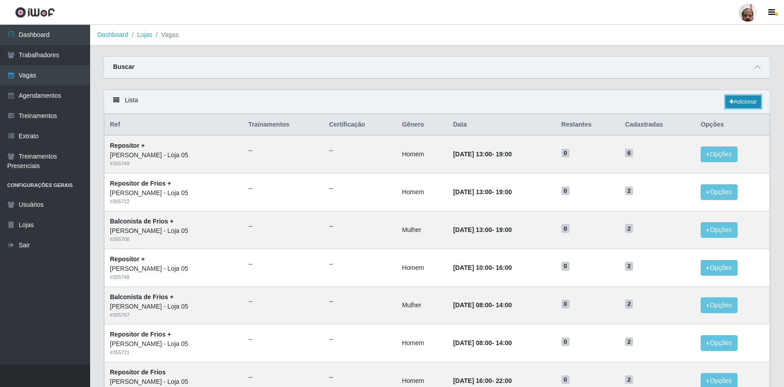
click at [751, 103] on link "Adicionar" at bounding box center [743, 102] width 36 height 13
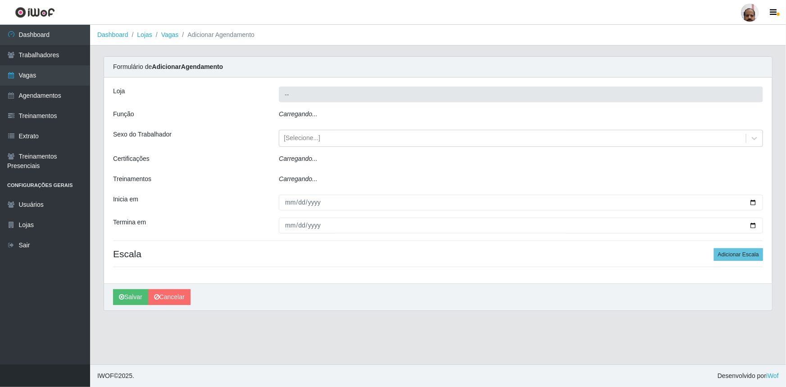
type input "[PERSON_NAME] - Loja 05"
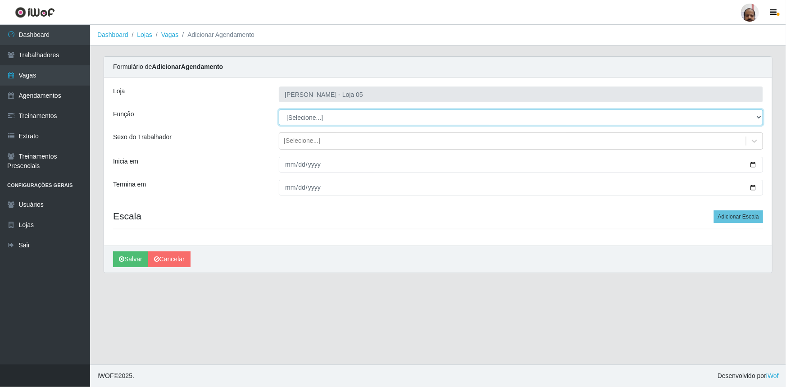
click at [760, 116] on select "[Selecione...] ASG ASG + ASG ++ Auxiliar de Depósito Auxiliar de Depósito + Aux…" at bounding box center [521, 117] width 484 height 16
select select "4"
click at [279, 109] on select "[Selecione...] ASG ASG + ASG ++ Auxiliar de Depósito Auxiliar de Depósito + Aux…" at bounding box center [521, 117] width 484 height 16
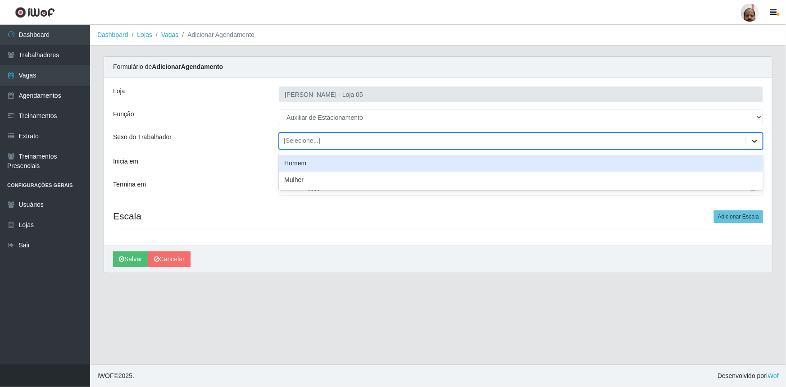
click at [756, 140] on icon at bounding box center [754, 141] width 9 height 9
click at [324, 164] on div "Homem" at bounding box center [521, 163] width 484 height 17
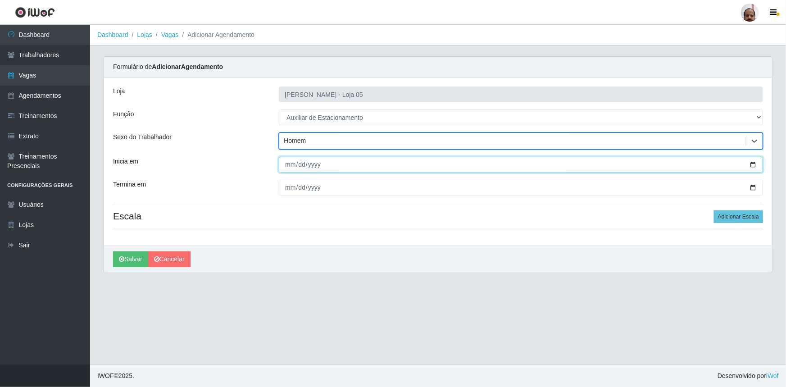
click at [754, 162] on input "Inicia em" at bounding box center [521, 165] width 484 height 16
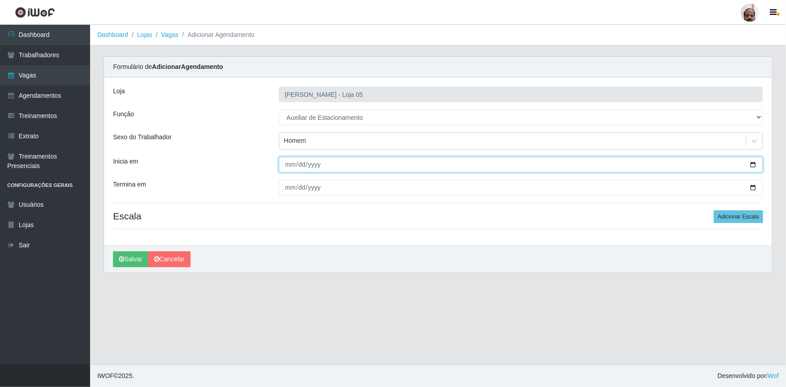
type input "2025-10-11"
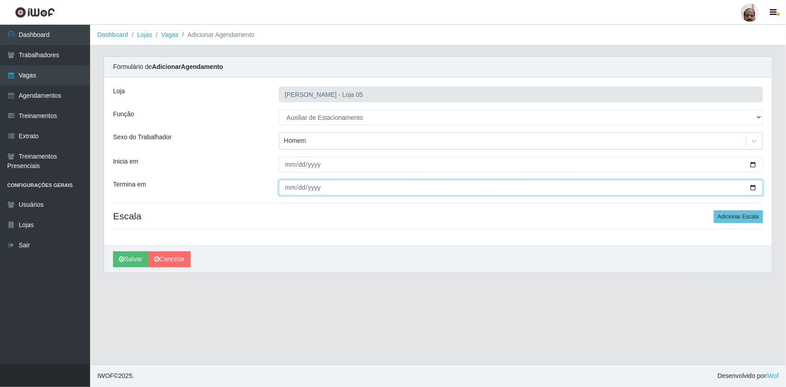
click at [754, 188] on input "Termina em" at bounding box center [521, 188] width 484 height 16
type input "2025-10-11"
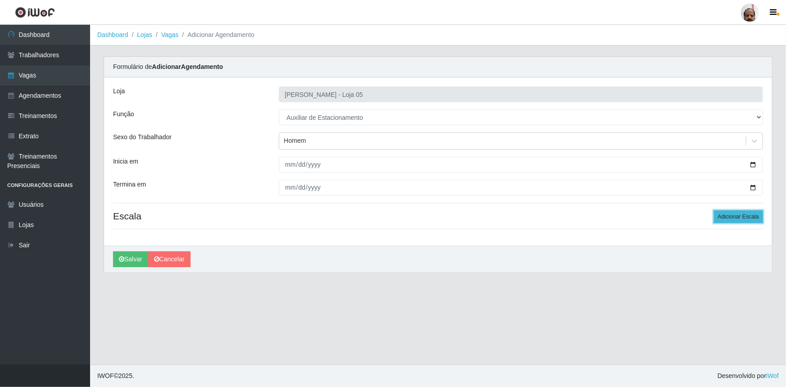
click at [744, 220] on button "Adicionar Escala" at bounding box center [738, 216] width 49 height 13
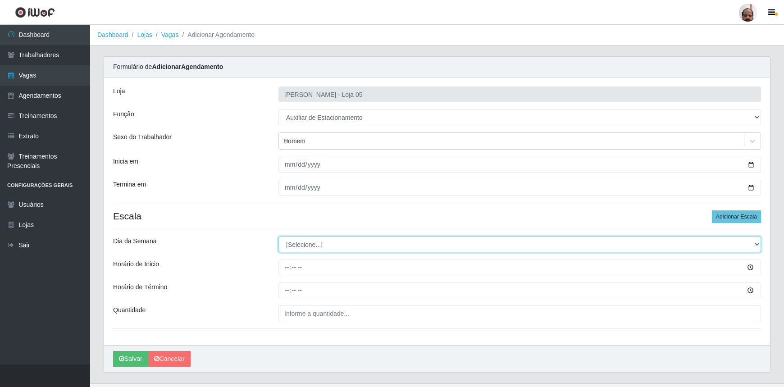
click at [757, 243] on select "[Selecione...] Segunda Terça Quarta Quinta Sexta Sábado Domingo" at bounding box center [519, 245] width 483 height 16
select select "6"
click at [278, 237] on select "[Selecione...] Segunda Terça Quarta Quinta Sexta Sábado Domingo" at bounding box center [519, 245] width 483 height 16
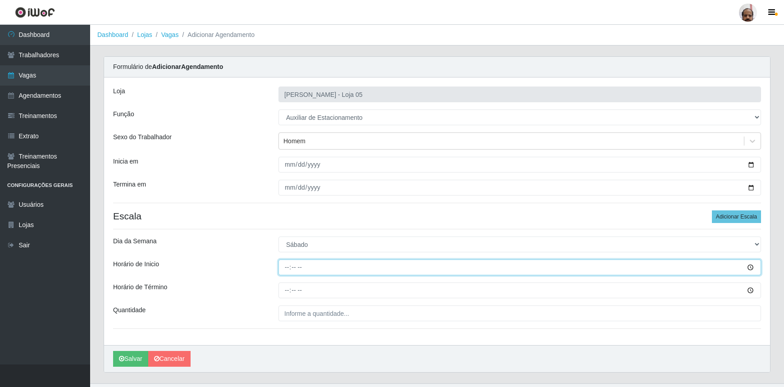
click at [287, 266] on input "Horário de Inicio" at bounding box center [519, 268] width 483 height 16
click at [286, 267] on input "Horário de Inicio" at bounding box center [519, 268] width 483 height 16
type input "08:00"
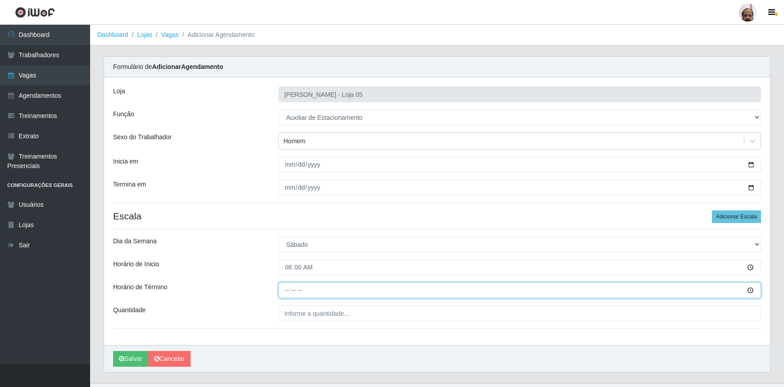
click at [286, 289] on input "Horário de Término" at bounding box center [519, 291] width 483 height 16
type input "14:00"
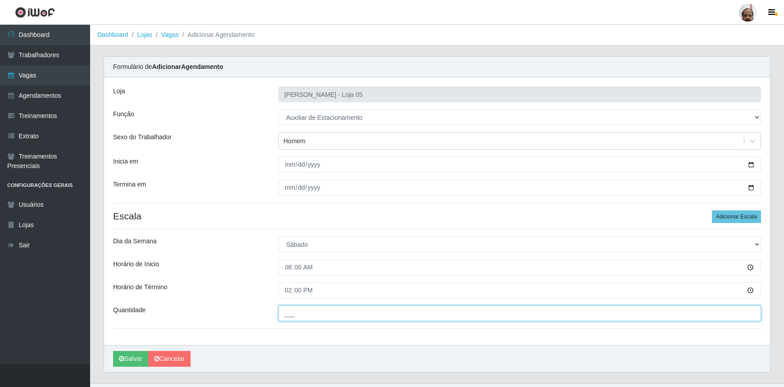
click at [287, 309] on input "___" at bounding box center [519, 314] width 483 height 16
type input "1__"
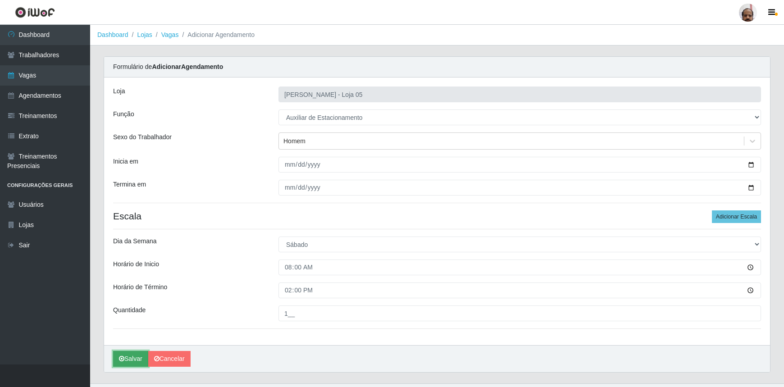
click at [132, 358] on button "Salvar" at bounding box center [130, 359] width 35 height 16
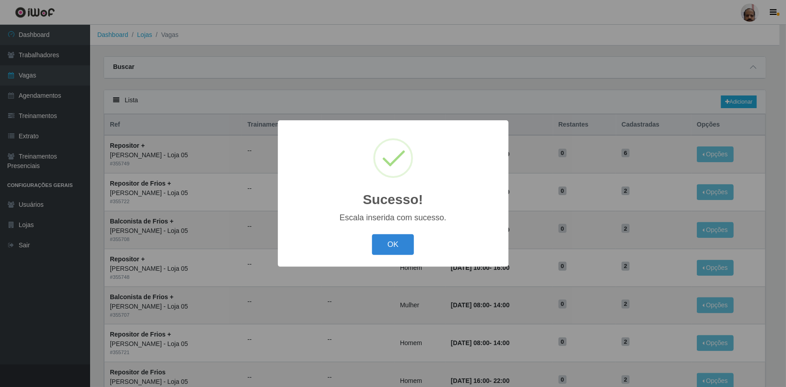
click at [401, 246] on button "OK" at bounding box center [393, 244] width 42 height 21
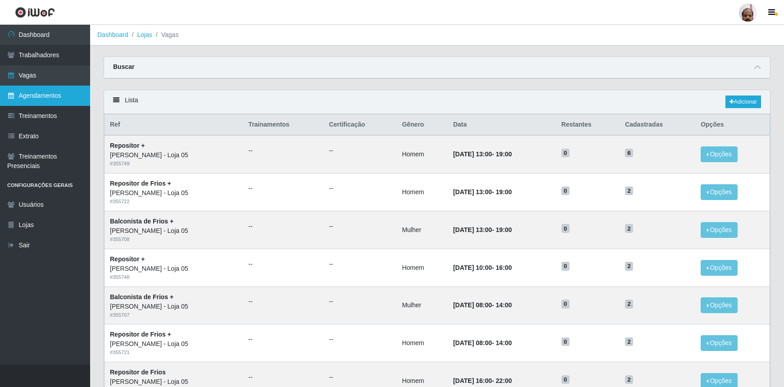
click at [58, 98] on link "Agendamentos" at bounding box center [45, 96] width 90 height 20
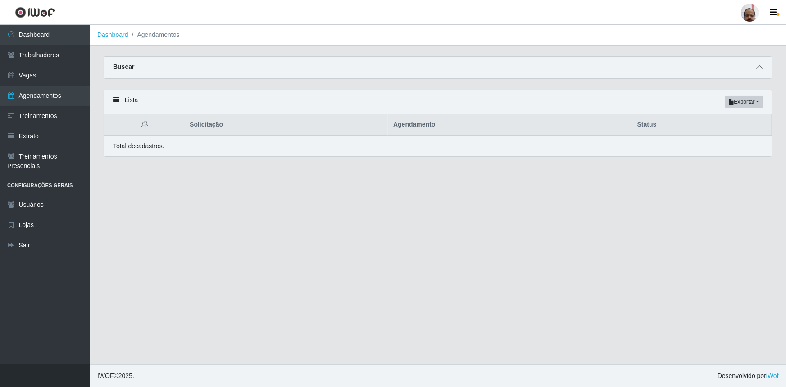
click at [759, 68] on icon at bounding box center [760, 67] width 6 height 6
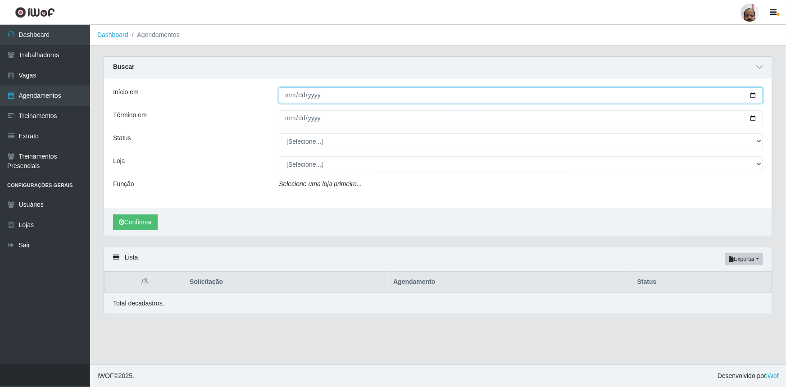
click at [755, 93] on input "Início em" at bounding box center [521, 95] width 484 height 16
type input "2025-10-12"
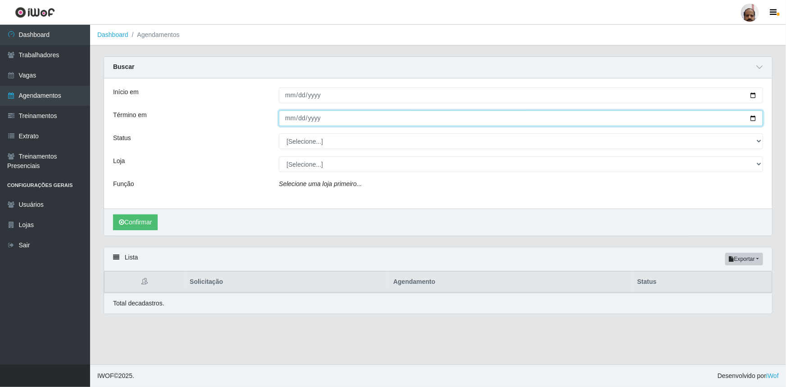
click at [752, 119] on input "Término em" at bounding box center [521, 118] width 484 height 16
type input "2025-10-12"
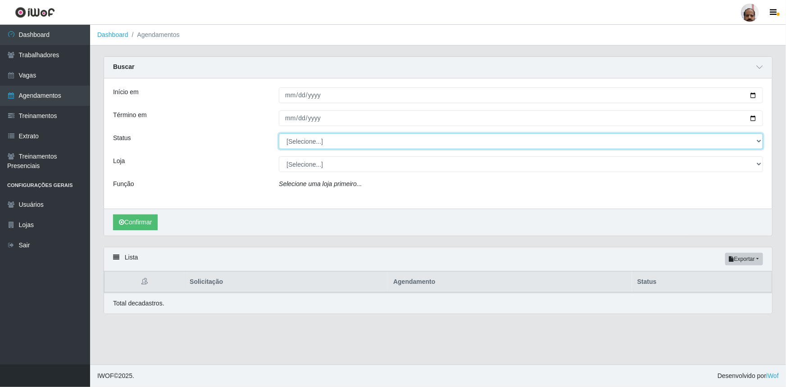
drag, startPoint x: 759, startPoint y: 141, endPoint x: 753, endPoint y: 147, distance: 8.6
click at [759, 141] on select "[Selecione...] AGENDADO AGUARDANDO LIBERAR EM ANDAMENTO EM REVISÃO FINALIZADO C…" at bounding box center [521, 141] width 484 height 16
select select "AGENDADO"
click at [279, 133] on select "[Selecione...] AGENDADO AGUARDANDO LIBERAR EM ANDAMENTO EM REVISÃO FINALIZADO C…" at bounding box center [521, 141] width 484 height 16
drag, startPoint x: 757, startPoint y: 162, endPoint x: 750, endPoint y: 165, distance: 8.1
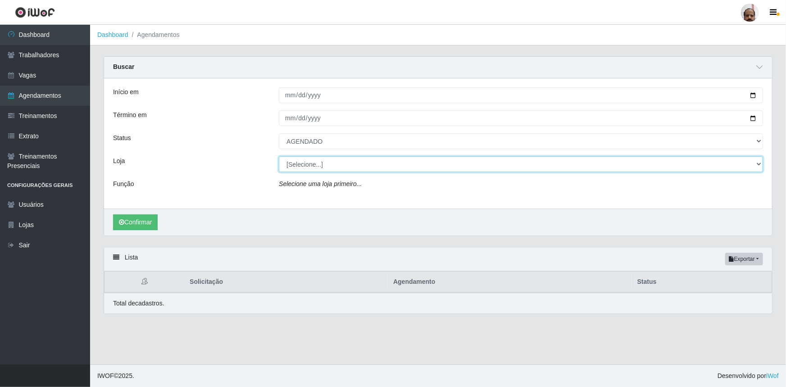
click at [757, 162] on select "[Selecione...] Mar Vermelho - Loja 05" at bounding box center [521, 164] width 484 height 16
select select "252"
click at [279, 156] on select "[Selecione...] Mar Vermelho - Loja 05" at bounding box center [521, 164] width 484 height 16
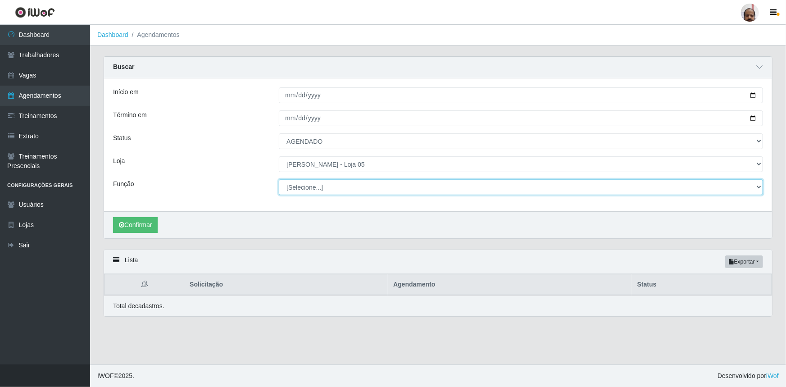
drag, startPoint x: 755, startPoint y: 187, endPoint x: 686, endPoint y: 196, distance: 69.5
click at [755, 187] on select "[Selecione...] ASG ASG + ASG ++ Auxiliar de Depósito Auxiliar de Depósito + Aux…" at bounding box center [521, 187] width 484 height 16
click at [279, 179] on select "[Selecione...] ASG ASG + ASG ++ Auxiliar de Depósito Auxiliar de Depósito + Aux…" at bounding box center [521, 187] width 484 height 16
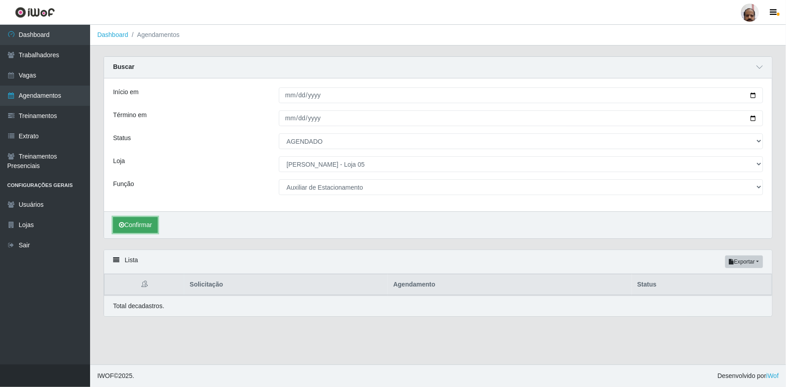
click at [135, 222] on button "Confirmar" at bounding box center [135, 225] width 45 height 16
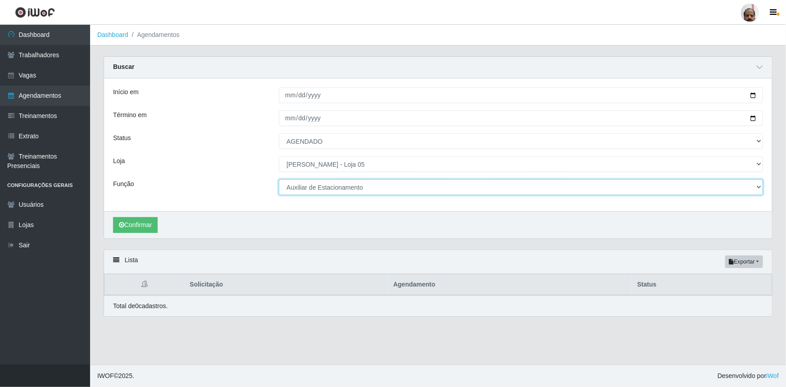
drag, startPoint x: 761, startPoint y: 190, endPoint x: 751, endPoint y: 189, distance: 10.0
click at [761, 190] on select "[Selecione...] ASG ASG + ASG ++ Auxiliar de Depósito Auxiliar de Depósito + Aux…" at bounding box center [521, 187] width 484 height 16
select select "104"
click at [279, 179] on select "[Selecione...] ASG ASG + ASG ++ Auxiliar de Depósito Auxiliar de Depósito + Aux…" at bounding box center [521, 187] width 484 height 16
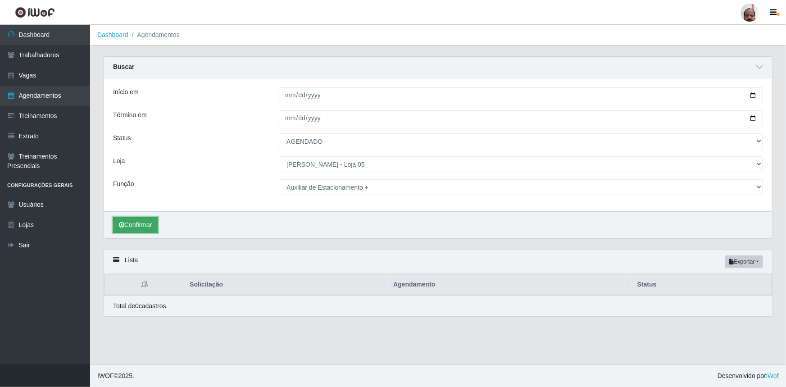
click at [151, 220] on button "Confirmar" at bounding box center [135, 225] width 45 height 16
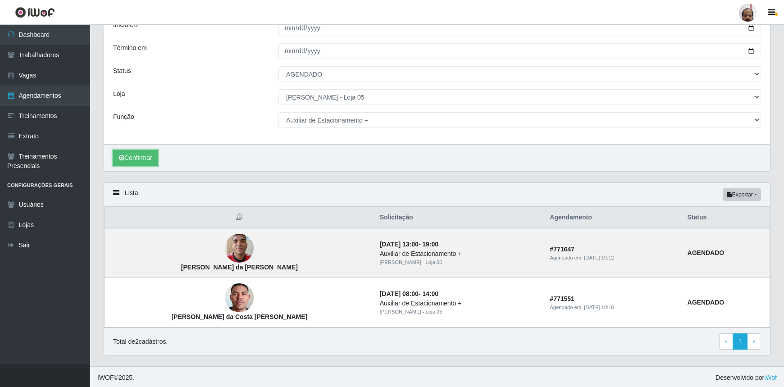
scroll to position [68, 0]
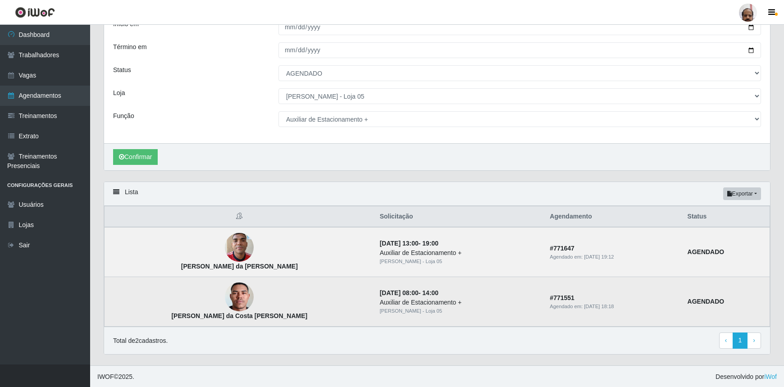
click at [225, 298] on img at bounding box center [239, 297] width 29 height 64
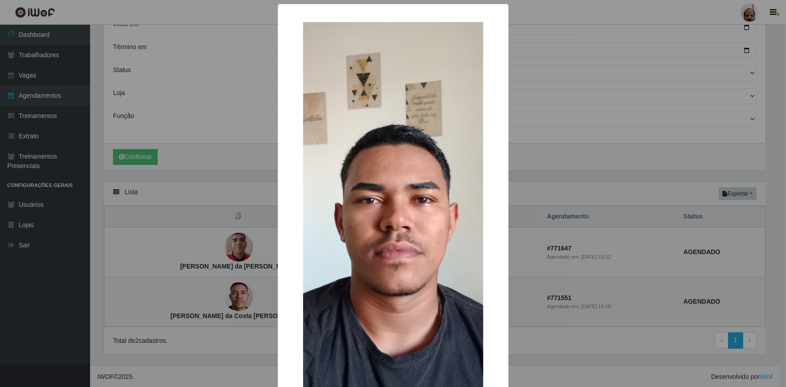
click at [220, 298] on div "× Anderson patrick da Costa Barbosa OK Cancel" at bounding box center [393, 193] width 786 height 387
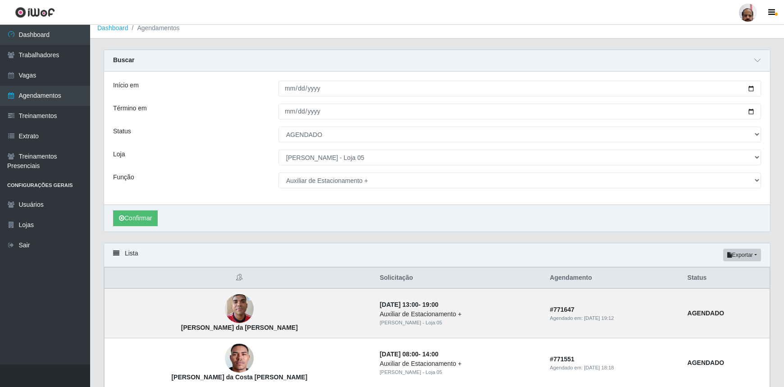
scroll to position [0, 0]
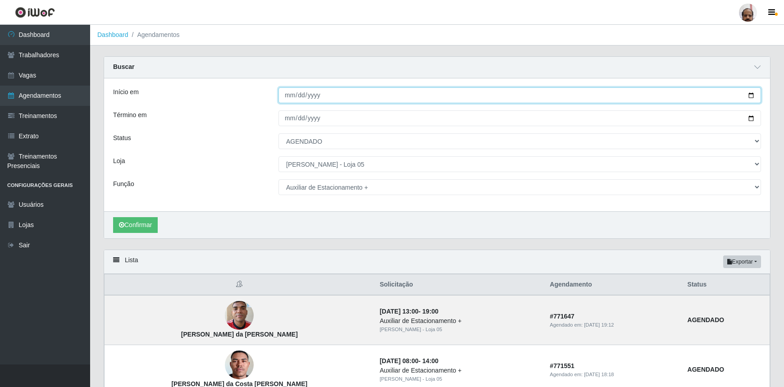
click at [752, 95] on input "2025-10-12" at bounding box center [519, 95] width 483 height 16
type input "2025-10-11"
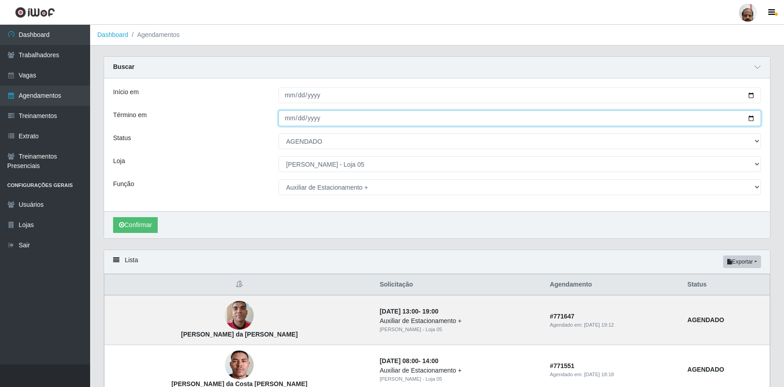
click at [749, 117] on input "2025-10-12" at bounding box center [519, 118] width 483 height 16
type input "2025-10-11"
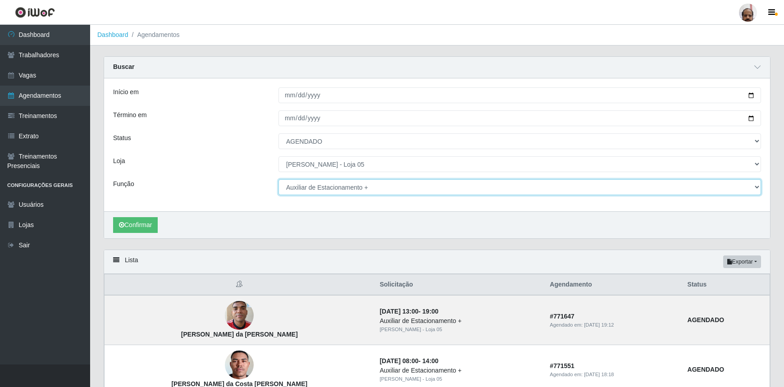
click at [757, 187] on select "[Selecione...] ASG ASG + ASG ++ Auxiliar de Depósito Auxiliar de Depósito + Aux…" at bounding box center [519, 187] width 483 height 16
select select "4"
click at [278, 179] on select "[Selecione...] ASG ASG + ASG ++ Auxiliar de Depósito Auxiliar de Depósito + Aux…" at bounding box center [519, 187] width 483 height 16
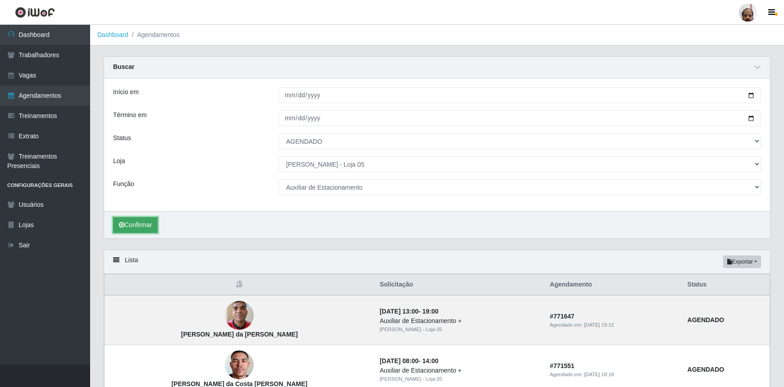
click at [146, 223] on button "Confirmar" at bounding box center [135, 225] width 45 height 16
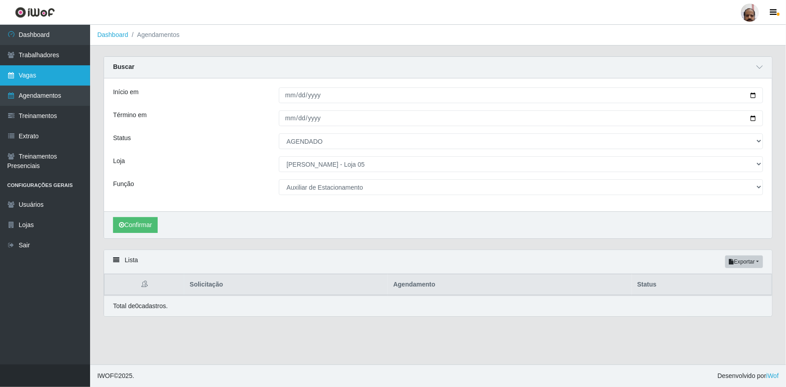
click at [47, 77] on link "Vagas" at bounding box center [45, 75] width 90 height 20
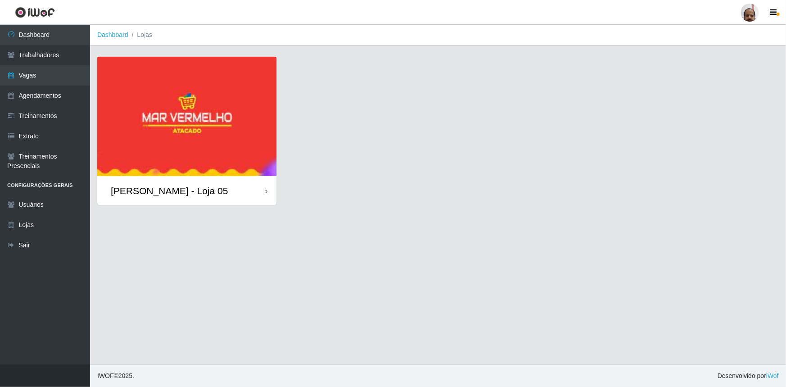
click at [222, 186] on div "[PERSON_NAME] - Loja 05" at bounding box center [186, 190] width 179 height 29
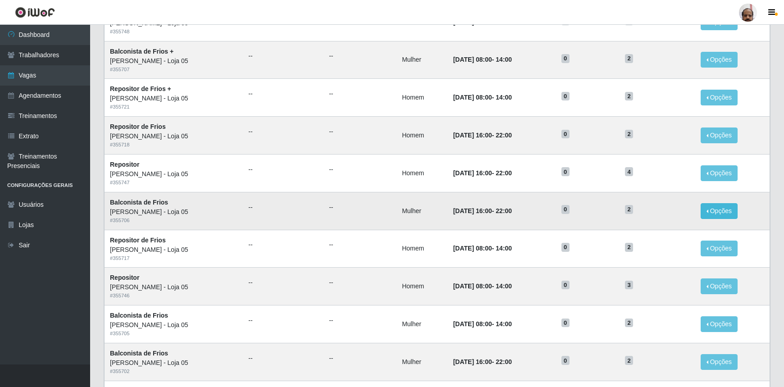
scroll to position [375, 0]
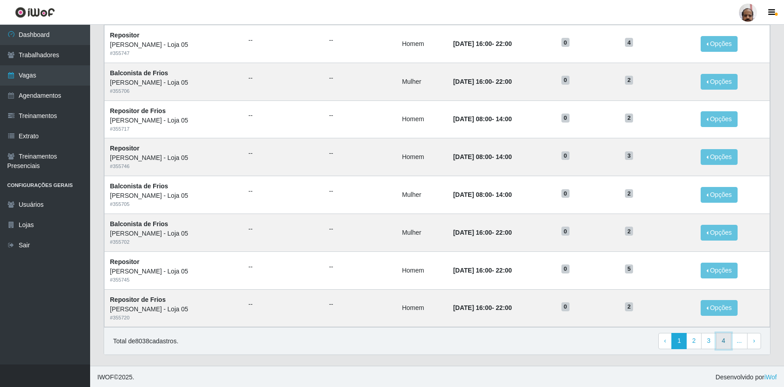
click at [724, 342] on link "4" at bounding box center [723, 341] width 15 height 16
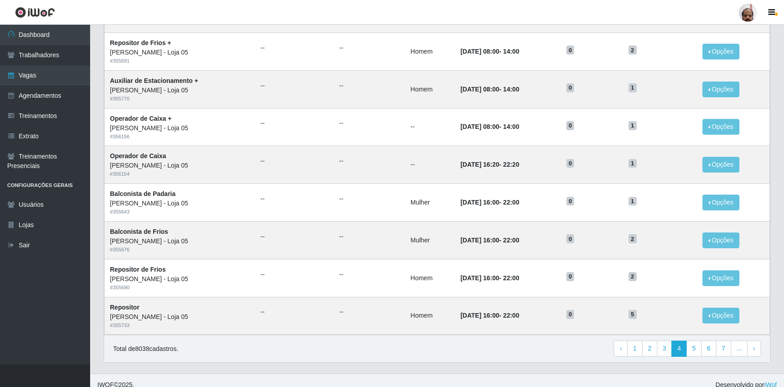
scroll to position [369, 0]
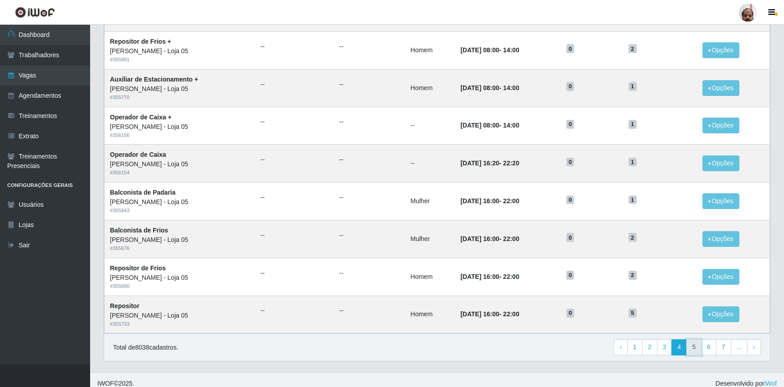
click at [694, 345] on link "5" at bounding box center [693, 347] width 15 height 16
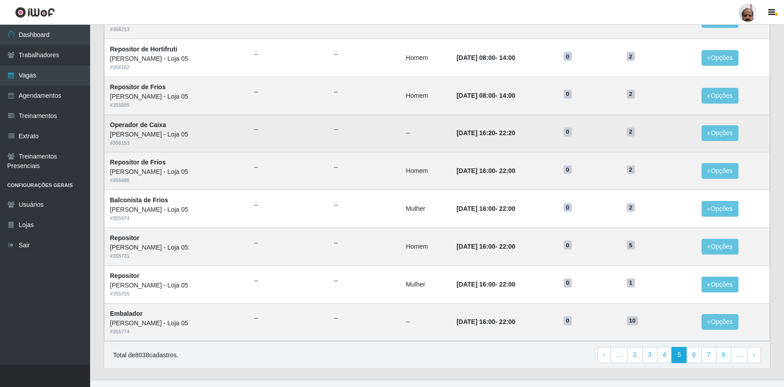
scroll to position [369, 0]
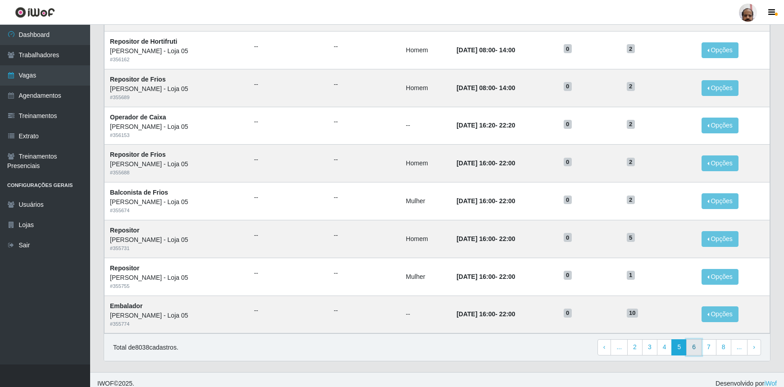
click at [699, 352] on link "6" at bounding box center [693, 347] width 15 height 16
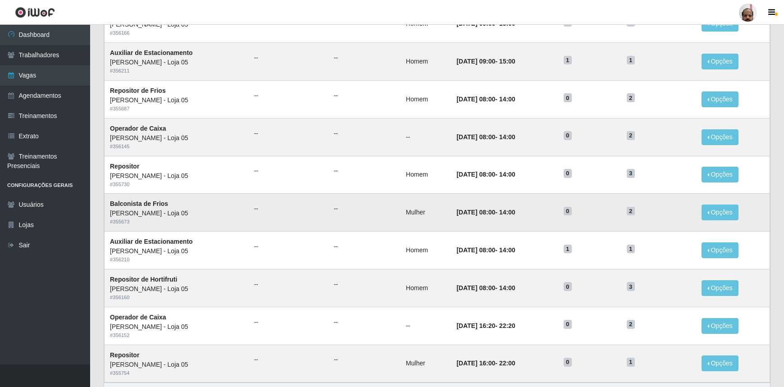
scroll to position [369, 0]
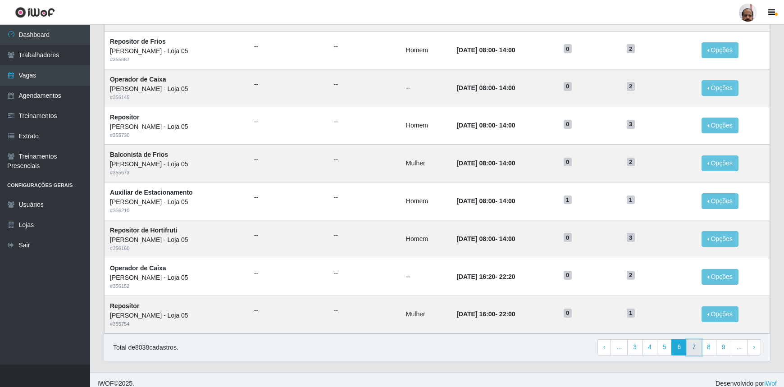
click at [696, 345] on link "7" at bounding box center [693, 347] width 15 height 16
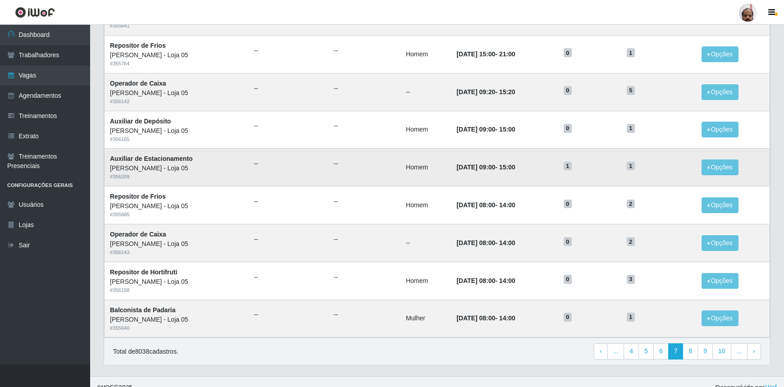
scroll to position [375, 0]
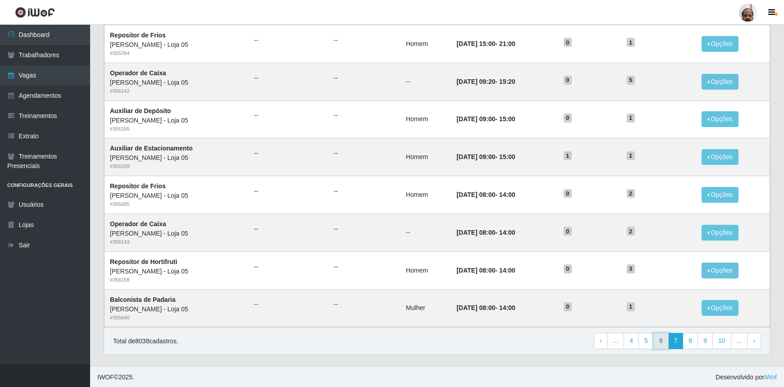
click at [666, 342] on link "6" at bounding box center [660, 341] width 15 height 16
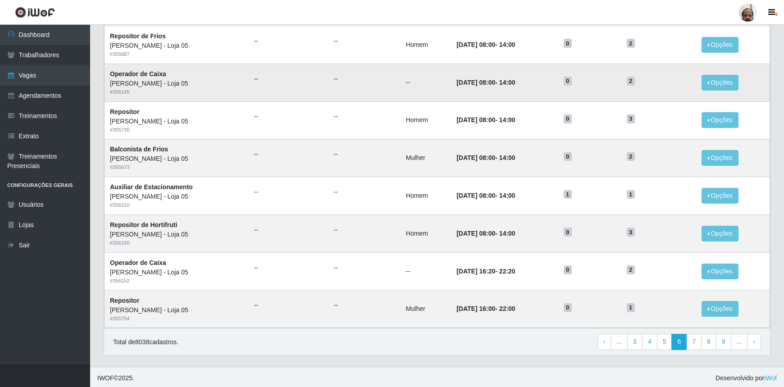
scroll to position [375, 0]
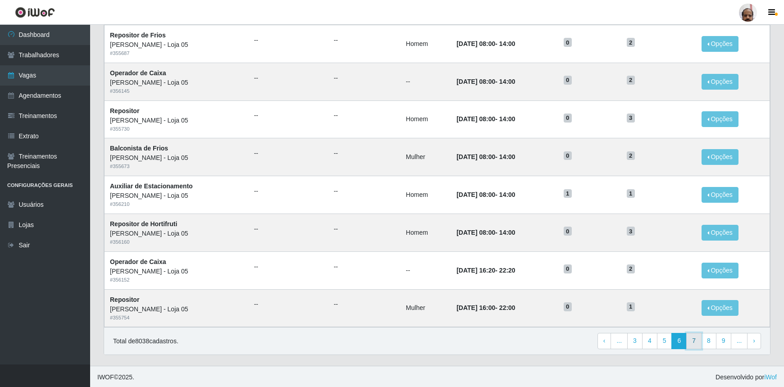
click at [693, 340] on link "7" at bounding box center [693, 341] width 15 height 16
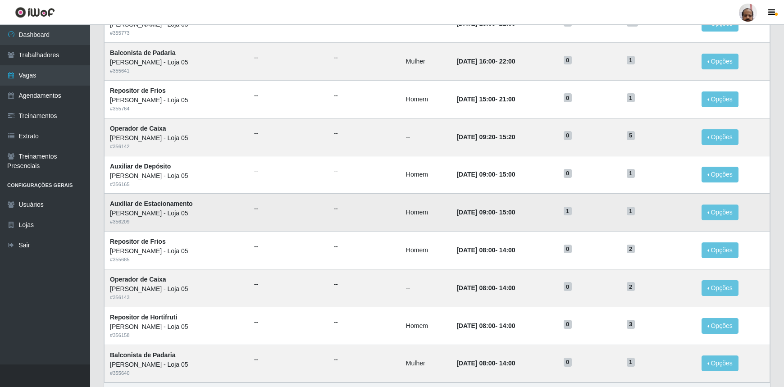
scroll to position [334, 0]
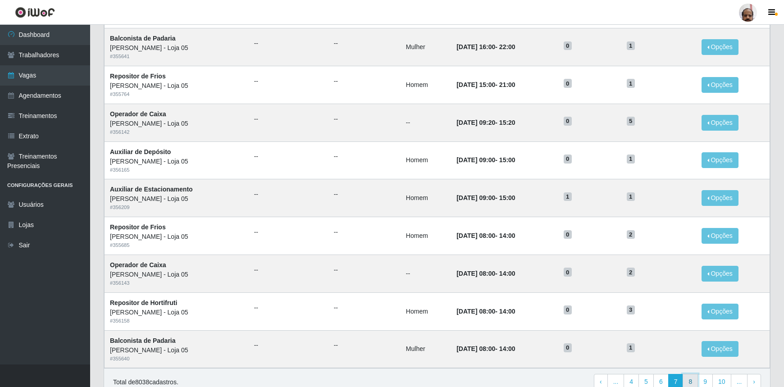
click at [692, 384] on link "8" at bounding box center [690, 382] width 15 height 16
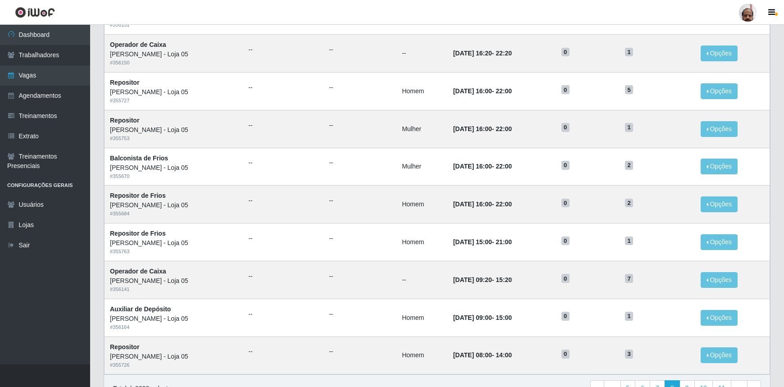
scroll to position [369, 0]
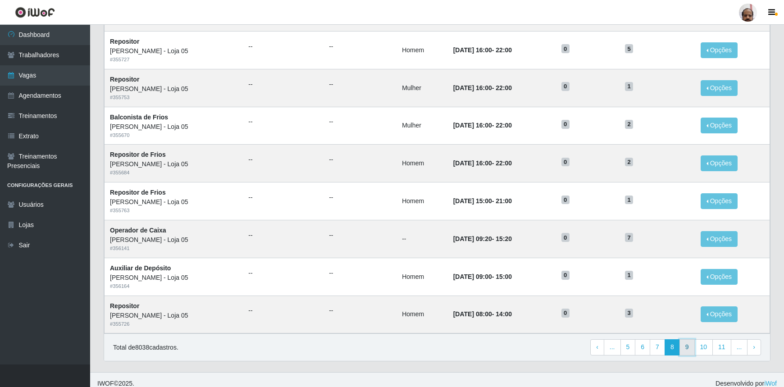
click at [692, 347] on link "9" at bounding box center [687, 347] width 15 height 16
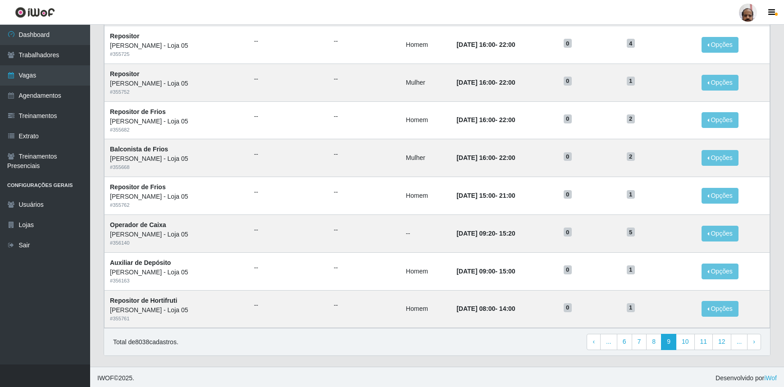
scroll to position [375, 0]
click at [657, 342] on link "8" at bounding box center [653, 341] width 15 height 16
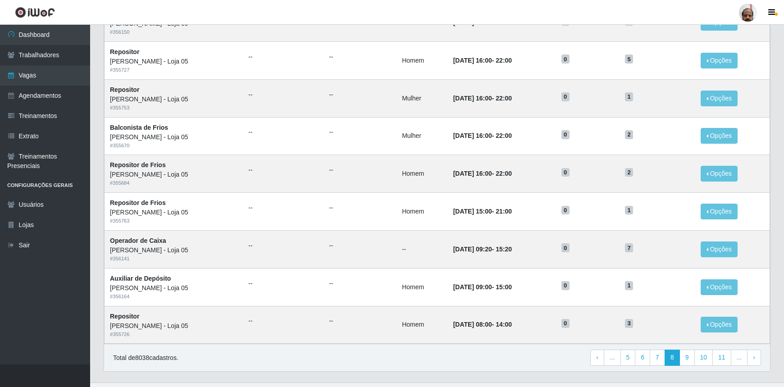
scroll to position [375, 0]
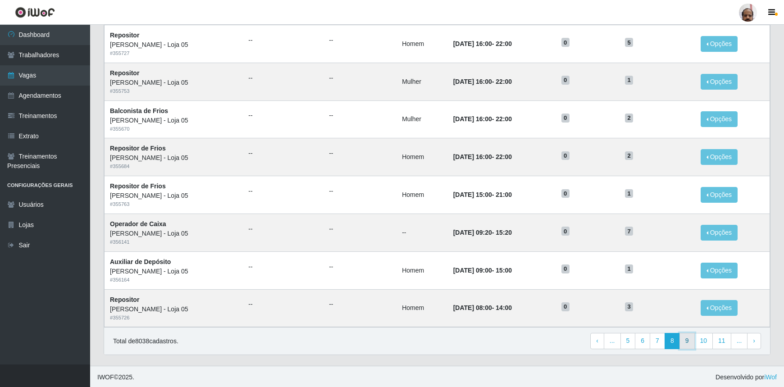
click at [687, 345] on link "9" at bounding box center [687, 341] width 15 height 16
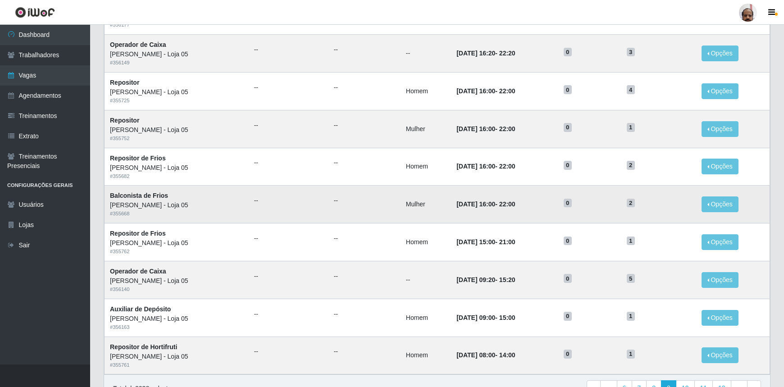
scroll to position [375, 0]
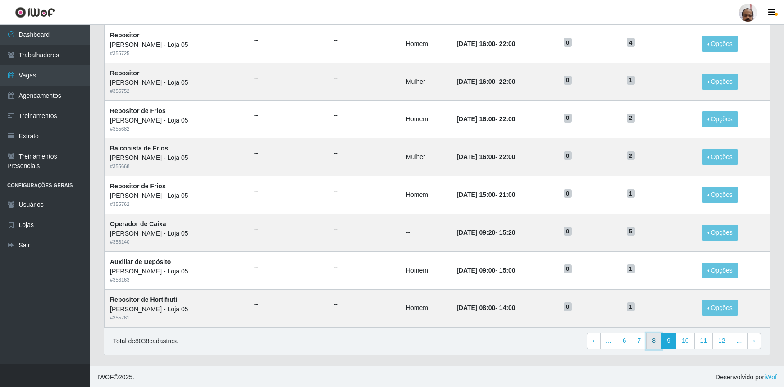
click at [658, 347] on link "8" at bounding box center [653, 341] width 15 height 16
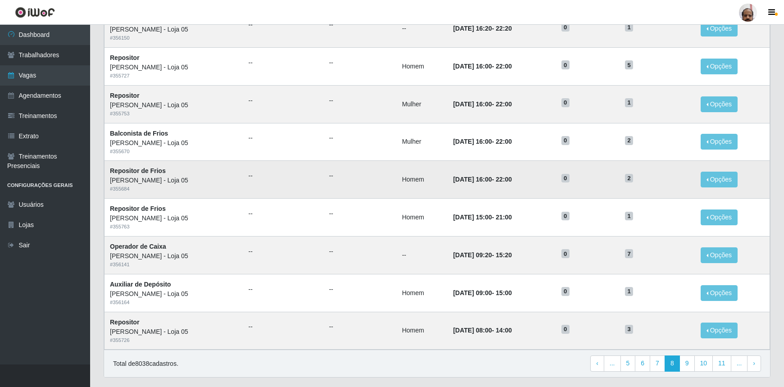
scroll to position [375, 0]
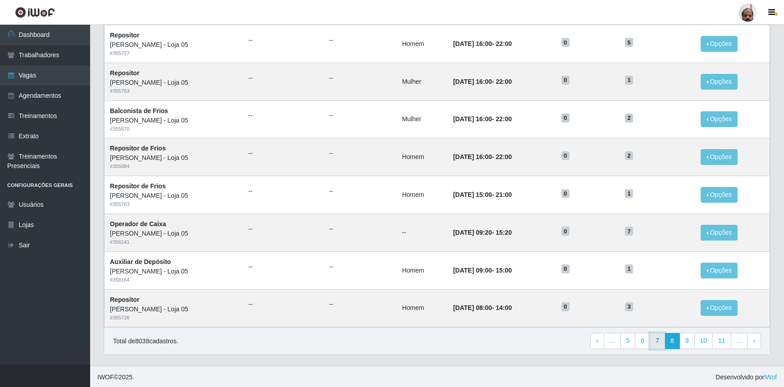
click at [657, 343] on link "7" at bounding box center [657, 341] width 15 height 16
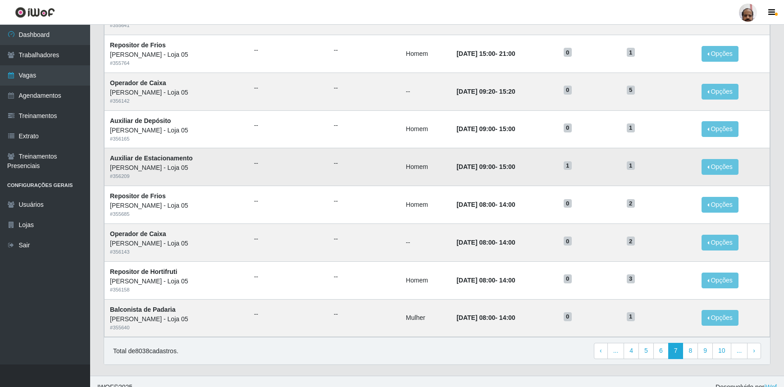
scroll to position [375, 0]
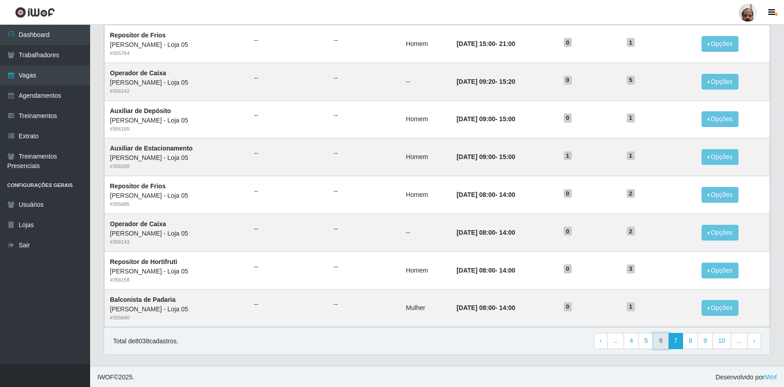
click at [667, 342] on link "6" at bounding box center [660, 341] width 15 height 16
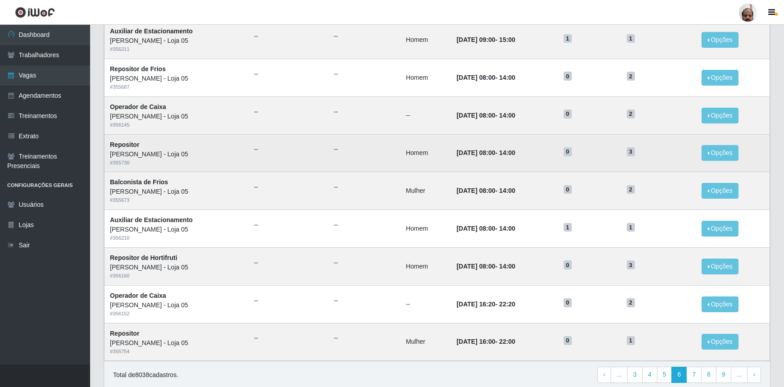
scroll to position [375, 0]
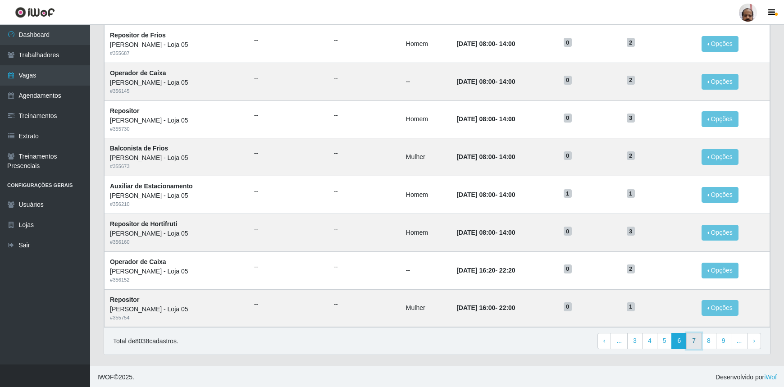
click at [698, 342] on link "7" at bounding box center [693, 341] width 15 height 16
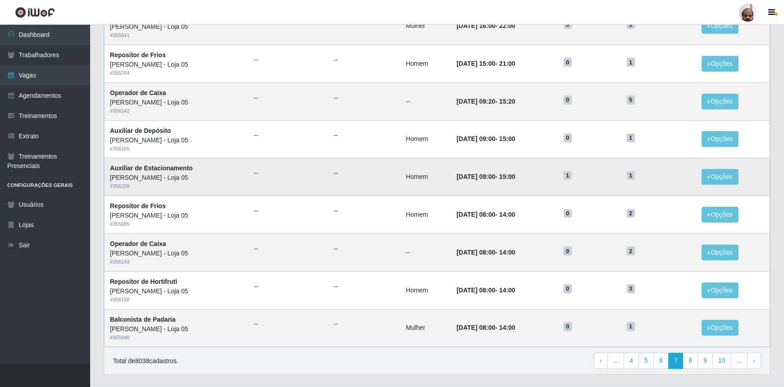
scroll to position [375, 0]
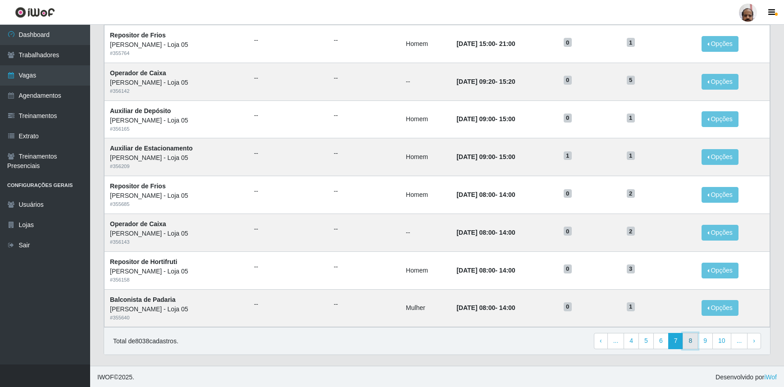
click at [695, 337] on link "8" at bounding box center [690, 341] width 15 height 16
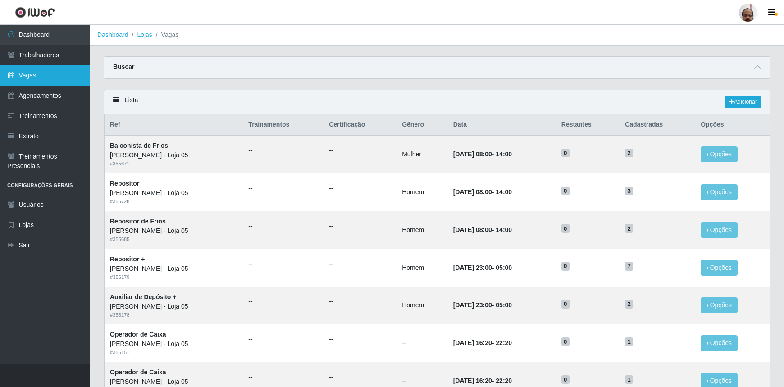
click at [40, 73] on link "Vagas" at bounding box center [45, 75] width 90 height 20
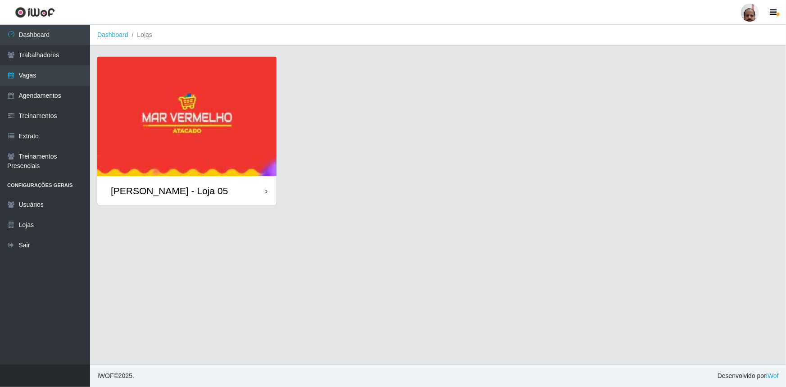
click at [217, 199] on div "[PERSON_NAME] - Loja 05" at bounding box center [186, 190] width 179 height 29
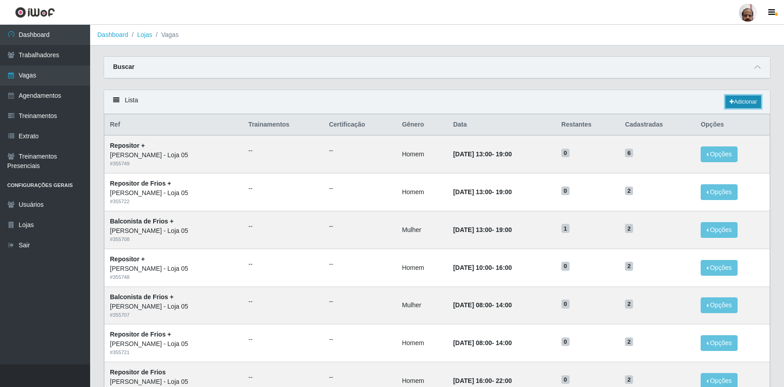
click at [746, 99] on link "Adicionar" at bounding box center [743, 102] width 36 height 13
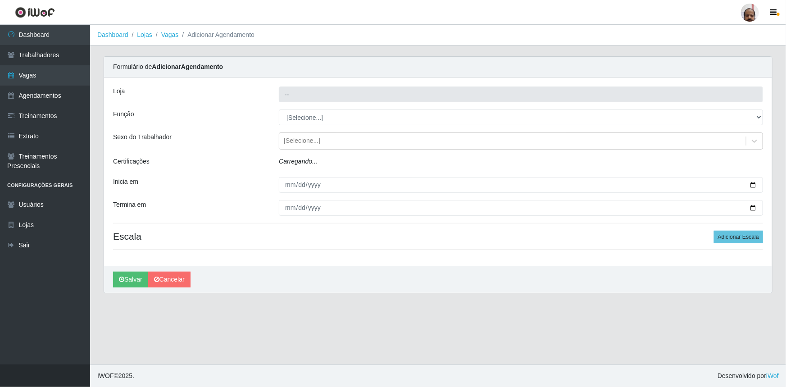
type input "[PERSON_NAME] - Loja 05"
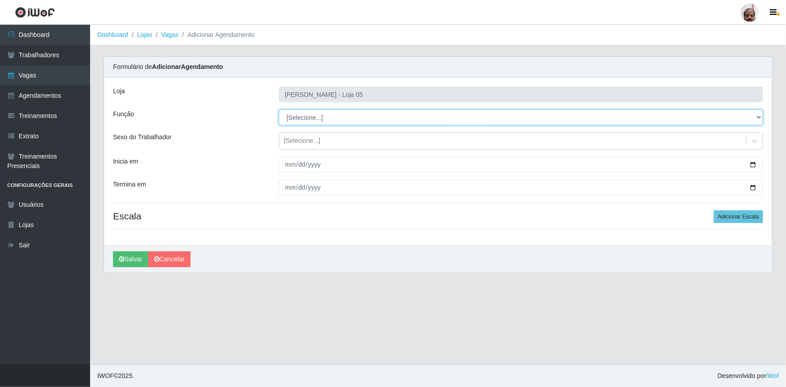
drag, startPoint x: 760, startPoint y: 117, endPoint x: 744, endPoint y: 119, distance: 15.9
click at [760, 117] on select "[Selecione...] ASG ASG + ASG ++ Auxiliar de Depósito Auxiliar de Depósito + Aux…" at bounding box center [521, 117] width 484 height 16
select select "4"
click at [279, 109] on select "[Selecione...] ASG ASG + ASG ++ Auxiliar de Depósito Auxiliar de Depósito + Aux…" at bounding box center [521, 117] width 484 height 16
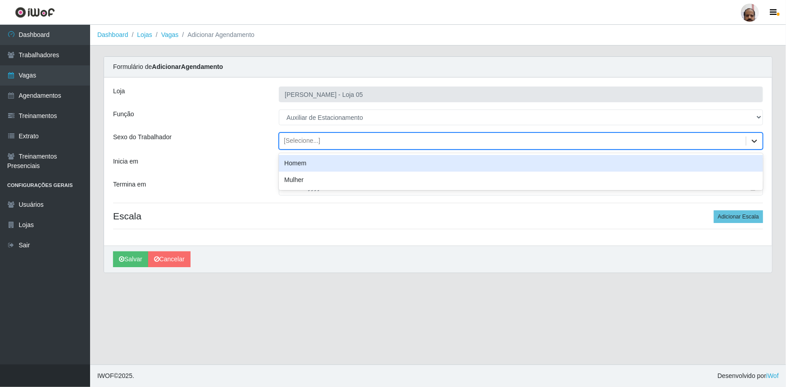
click at [753, 140] on icon at bounding box center [754, 141] width 5 height 3
click at [329, 163] on div "Homem" at bounding box center [521, 163] width 484 height 17
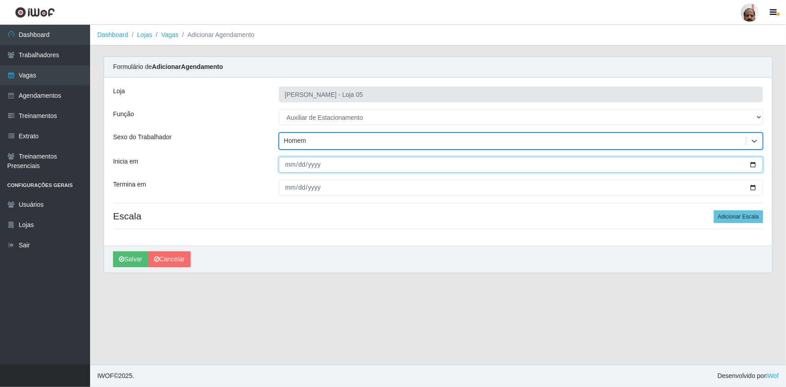
click at [752, 164] on input "Inicia em" at bounding box center [521, 165] width 484 height 16
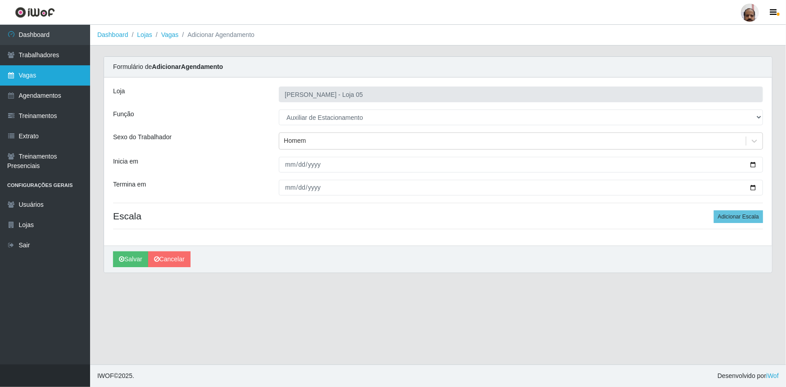
click at [34, 70] on link "Vagas" at bounding box center [45, 75] width 90 height 20
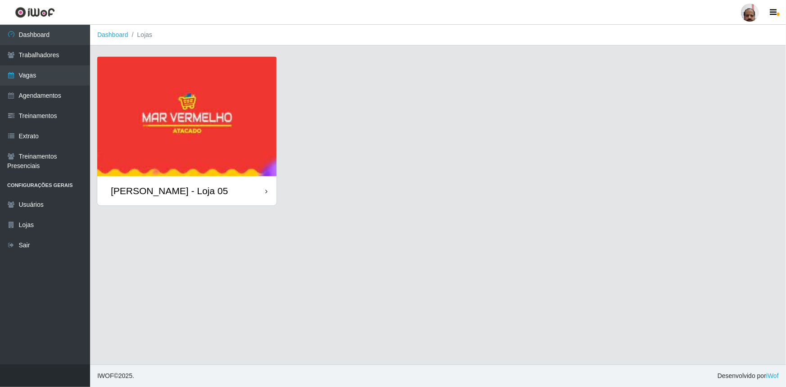
click at [223, 193] on div "[PERSON_NAME] - Loja 05" at bounding box center [186, 190] width 179 height 29
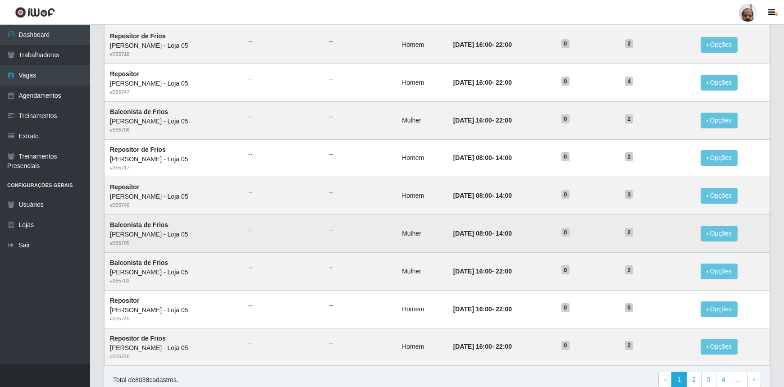
scroll to position [375, 0]
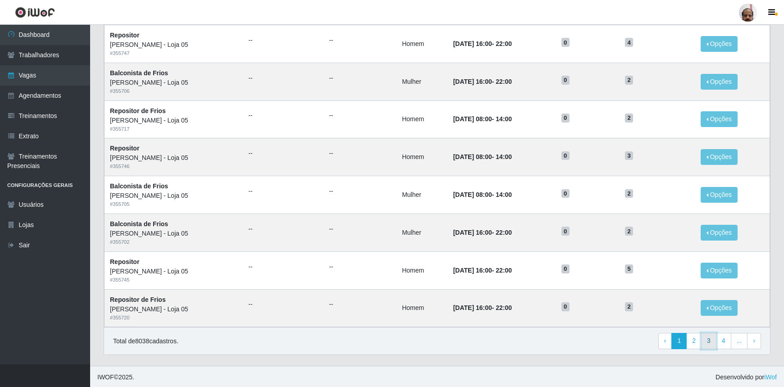
click at [707, 342] on link "3" at bounding box center [708, 341] width 15 height 16
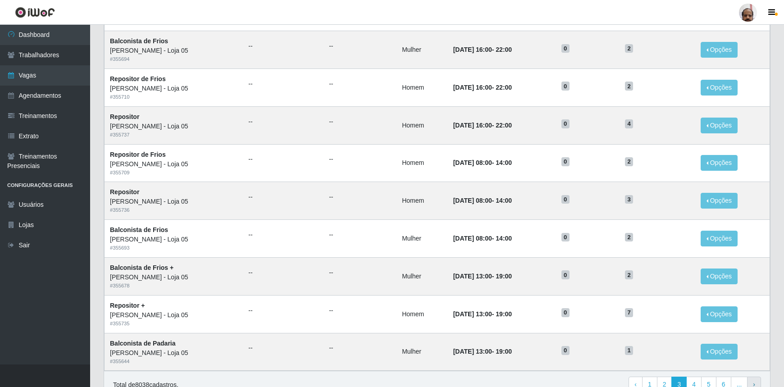
scroll to position [375, 0]
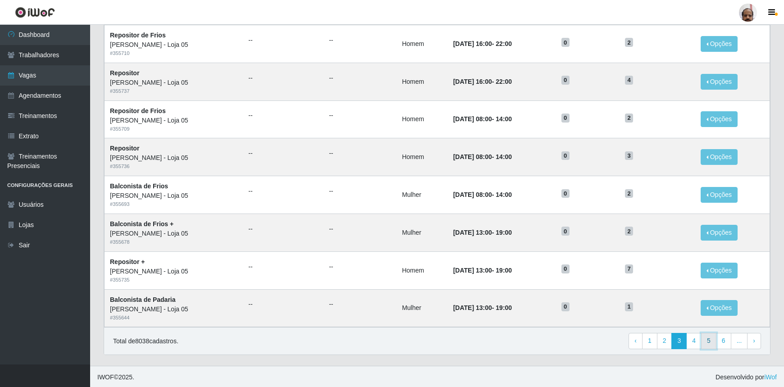
click at [712, 342] on link "5" at bounding box center [708, 341] width 15 height 16
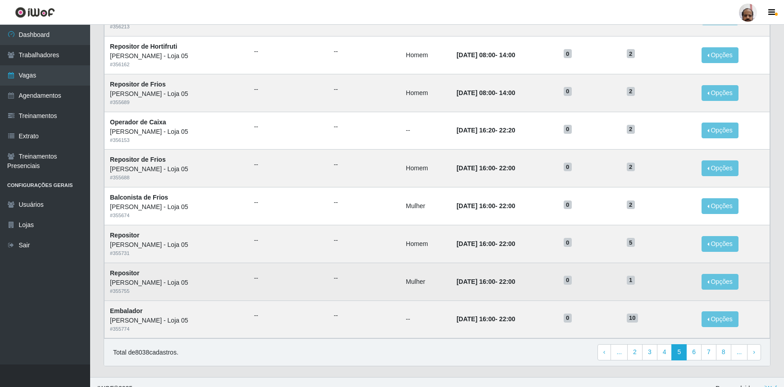
scroll to position [375, 0]
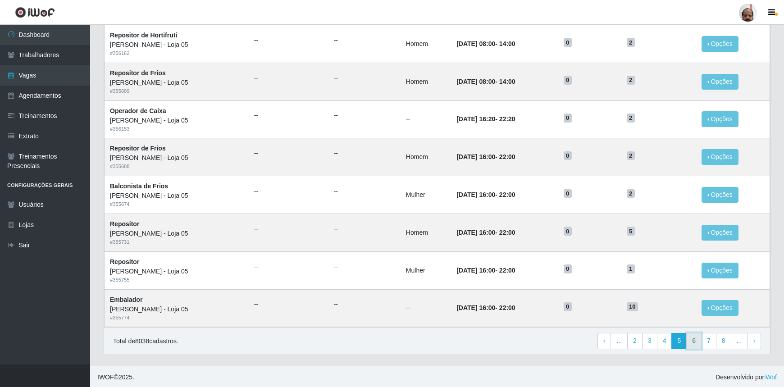
click at [693, 340] on link "6" at bounding box center [693, 341] width 15 height 16
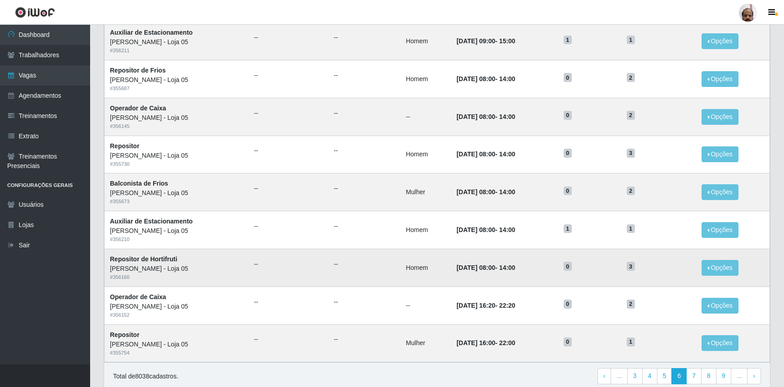
scroll to position [369, 0]
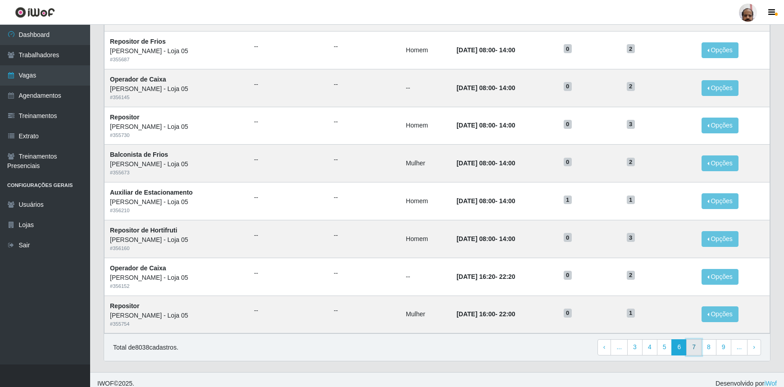
click at [694, 344] on link "7" at bounding box center [693, 347] width 15 height 16
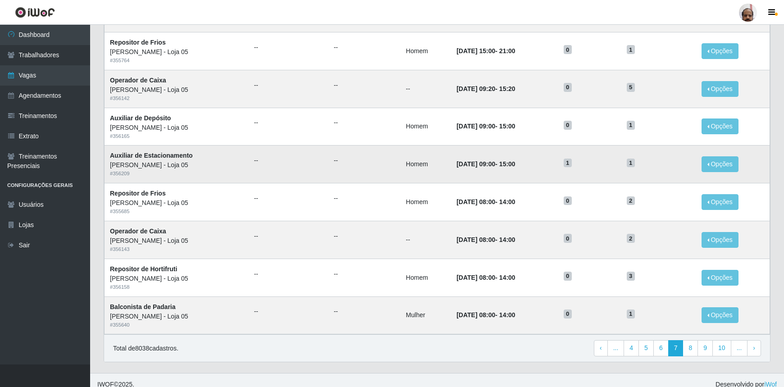
scroll to position [369, 0]
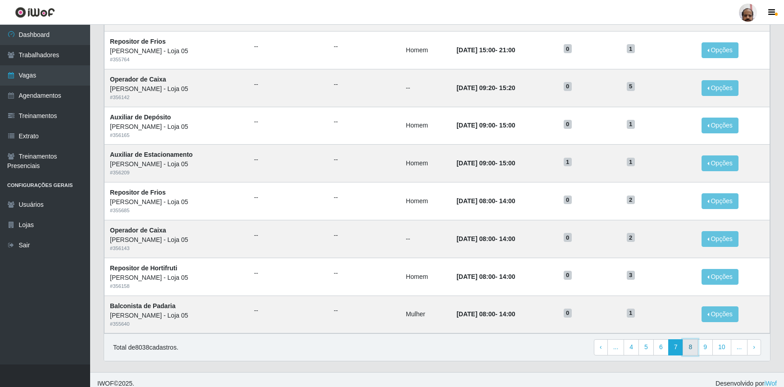
click at [697, 349] on link "8" at bounding box center [690, 347] width 15 height 16
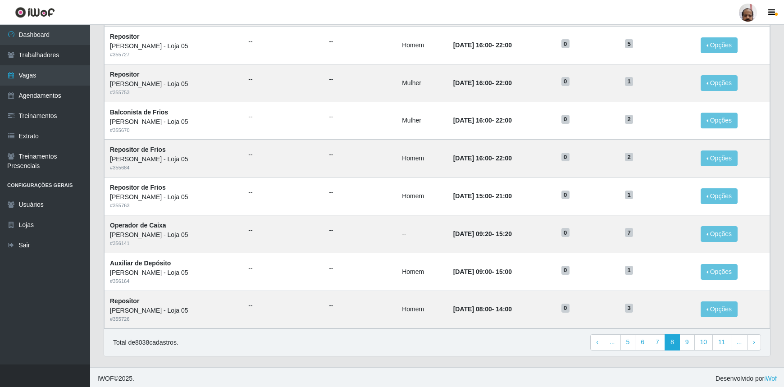
scroll to position [375, 0]
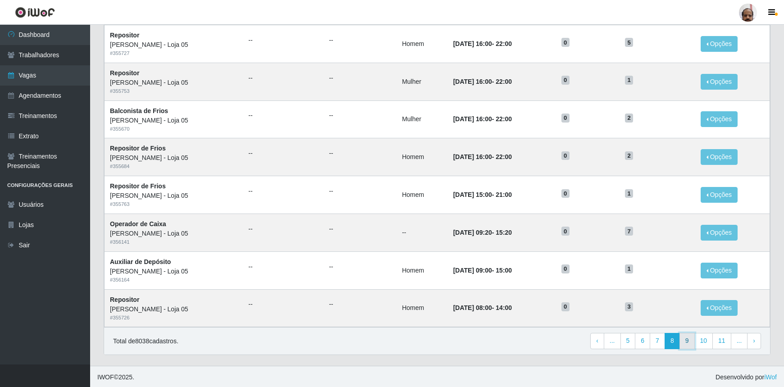
click at [689, 344] on link "9" at bounding box center [687, 341] width 15 height 16
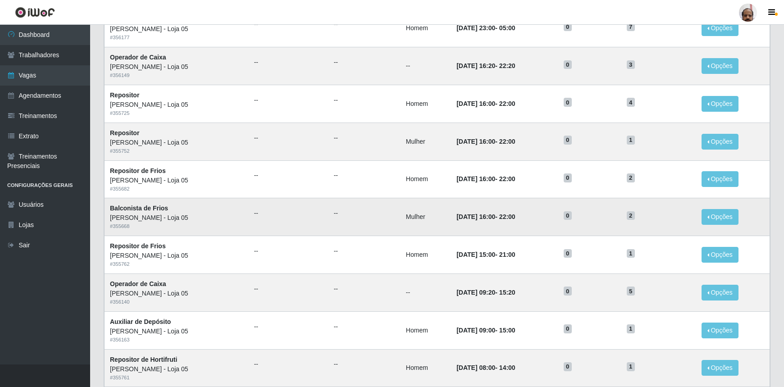
scroll to position [375, 0]
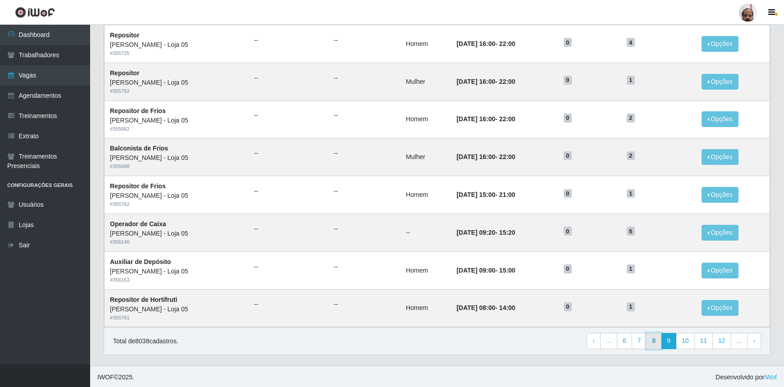
click at [655, 341] on link "8" at bounding box center [653, 341] width 15 height 16
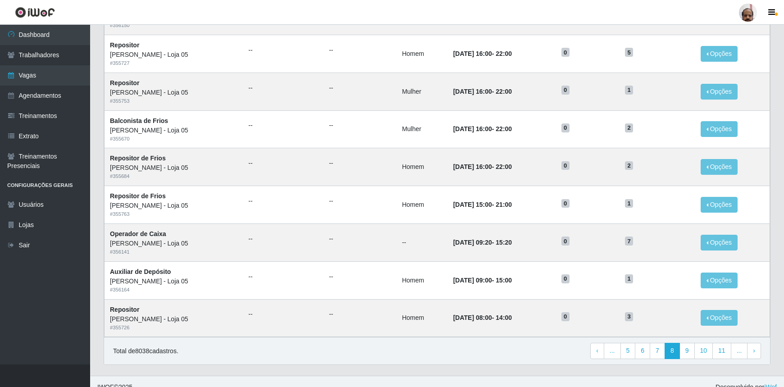
scroll to position [375, 0]
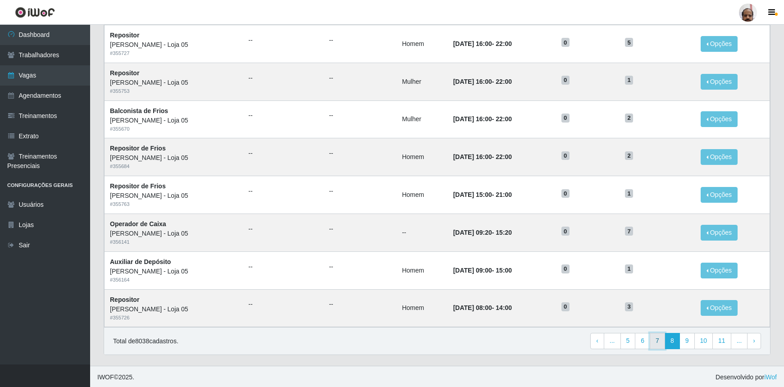
click at [662, 339] on link "7" at bounding box center [657, 341] width 15 height 16
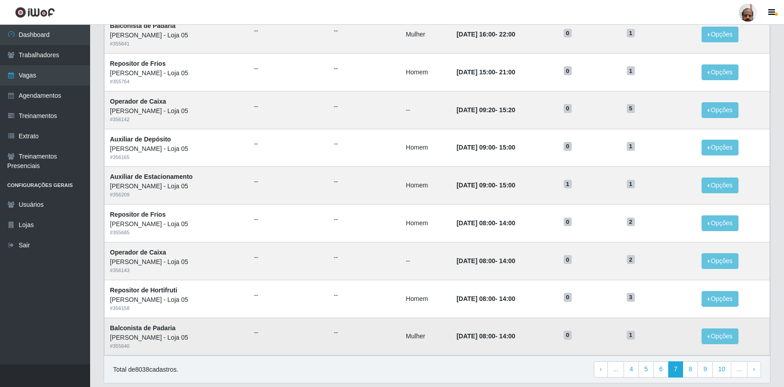
scroll to position [375, 0]
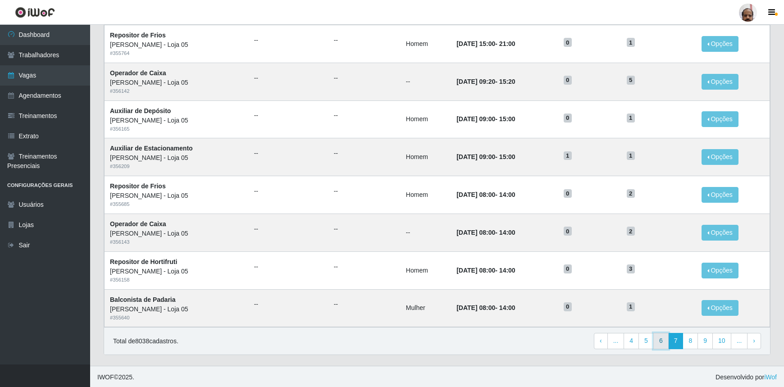
click at [661, 344] on link "6" at bounding box center [660, 341] width 15 height 16
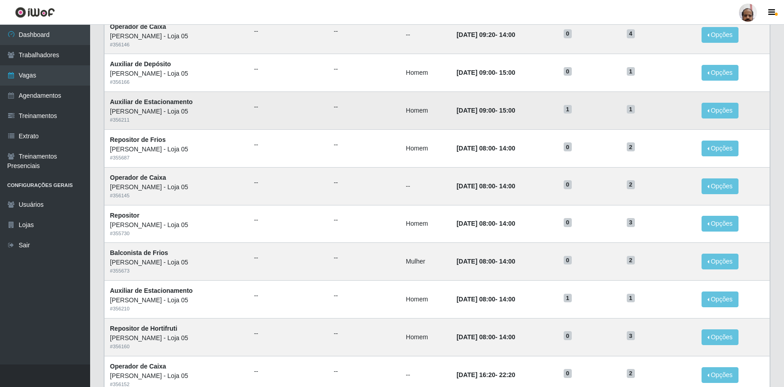
scroll to position [287, 0]
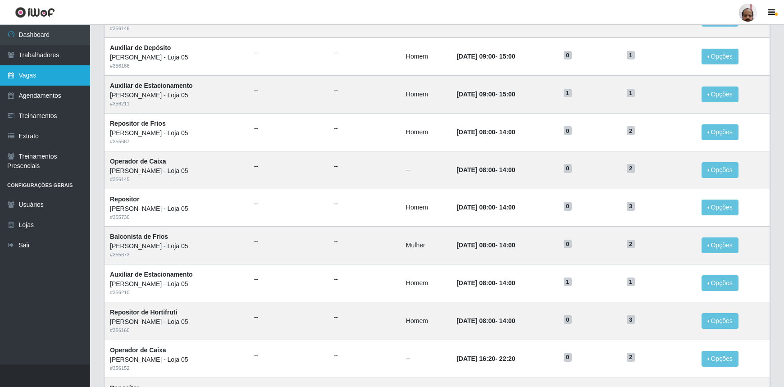
click at [57, 75] on link "Vagas" at bounding box center [45, 75] width 90 height 20
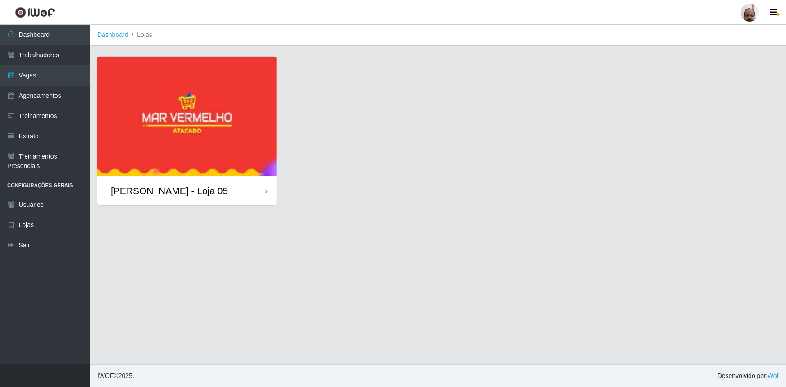
click at [185, 188] on div "[PERSON_NAME] - Loja 05" at bounding box center [169, 190] width 117 height 11
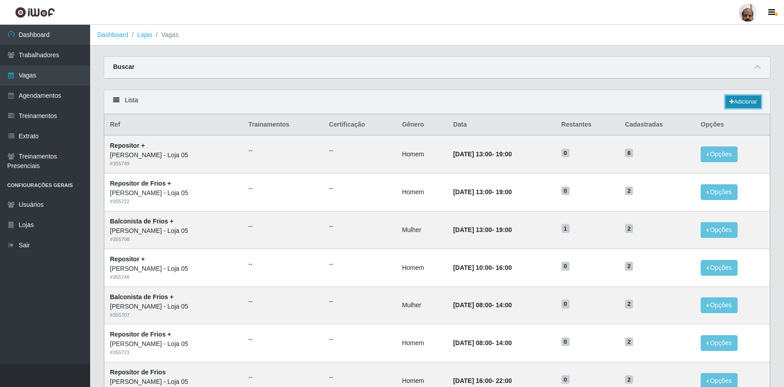
click at [745, 102] on link "Adicionar" at bounding box center [743, 102] width 36 height 13
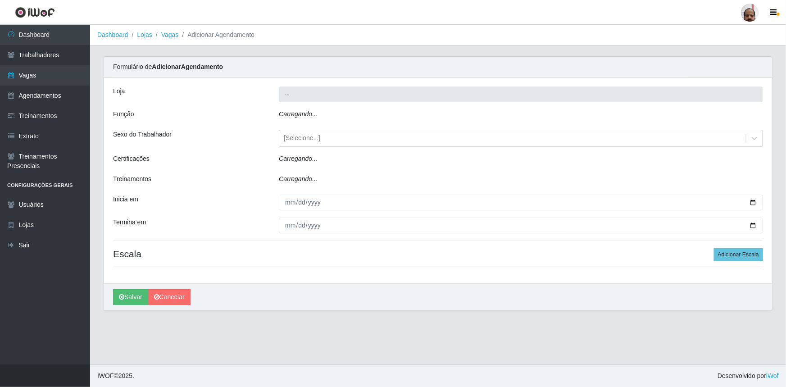
type input "[PERSON_NAME] - Loja 05"
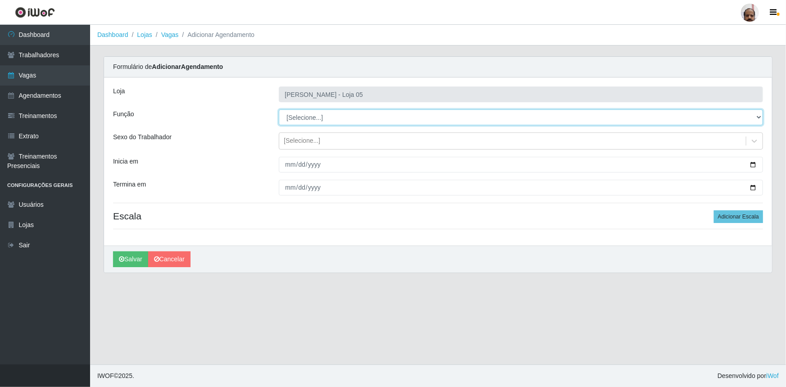
click at [759, 117] on select "[Selecione...] ASG ASG + ASG ++ Auxiliar de Depósito Auxiliar de Depósito + Aux…" at bounding box center [521, 117] width 484 height 16
select select "4"
click at [279, 109] on select "[Selecione...] ASG ASG + ASG ++ Auxiliar de Depósito Auxiliar de Depósito + Aux…" at bounding box center [521, 117] width 484 height 16
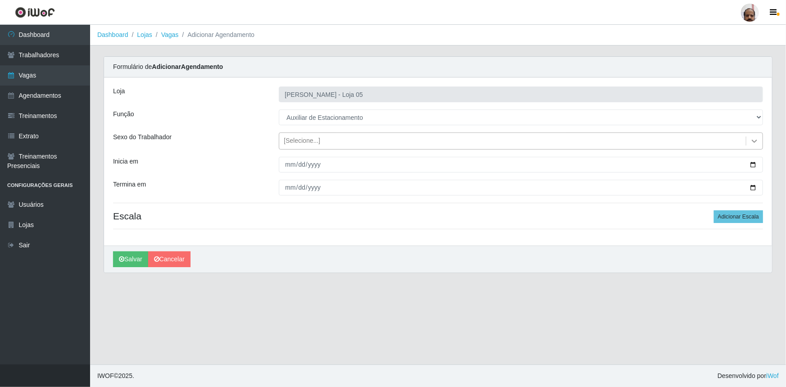
click at [755, 140] on icon at bounding box center [754, 141] width 9 height 9
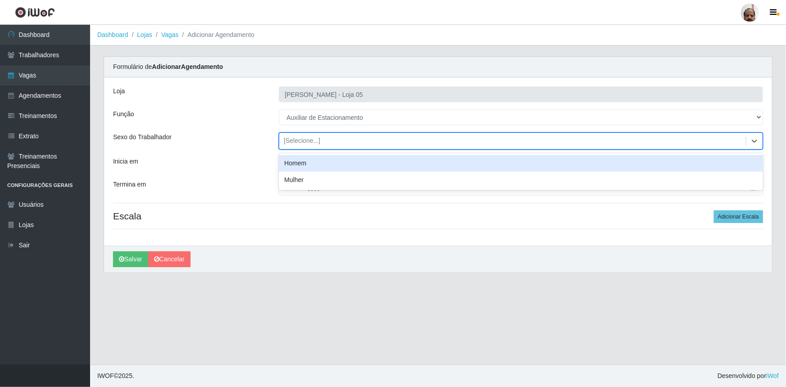
click at [339, 164] on div "Homem" at bounding box center [521, 163] width 484 height 17
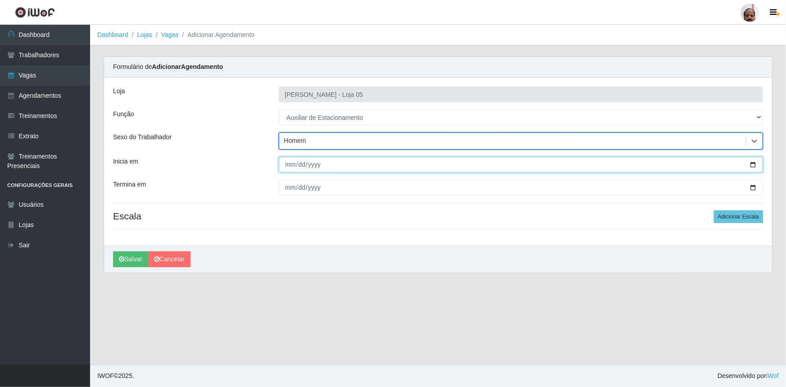
click at [757, 164] on input "Inicia em" at bounding box center [521, 165] width 484 height 16
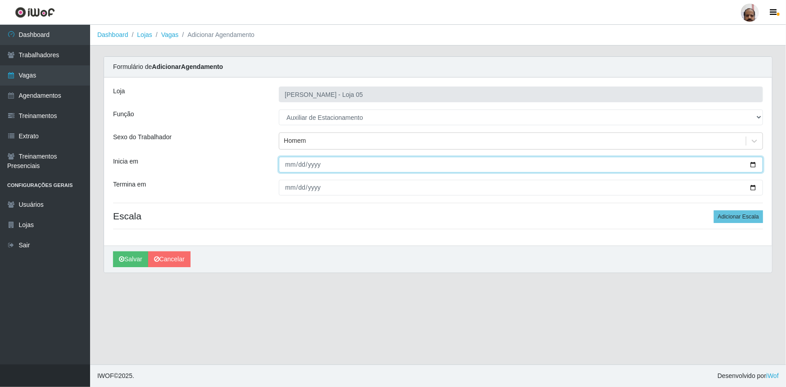
click at [751, 166] on input "[DATE]" at bounding box center [521, 165] width 484 height 16
type input "[DATE]"
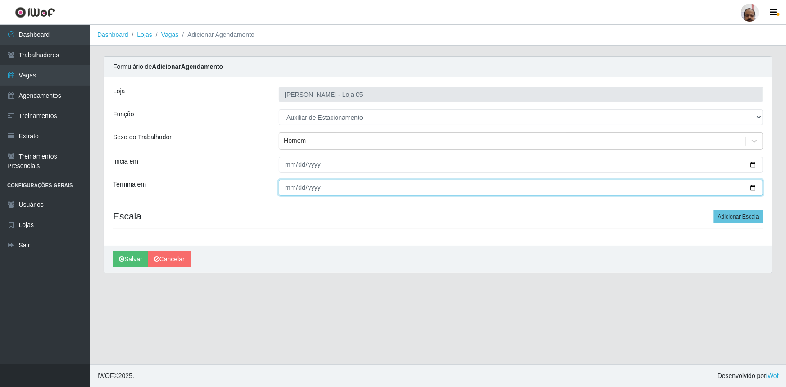
click at [753, 190] on input "Termina em" at bounding box center [521, 188] width 484 height 16
type input "[DATE]"
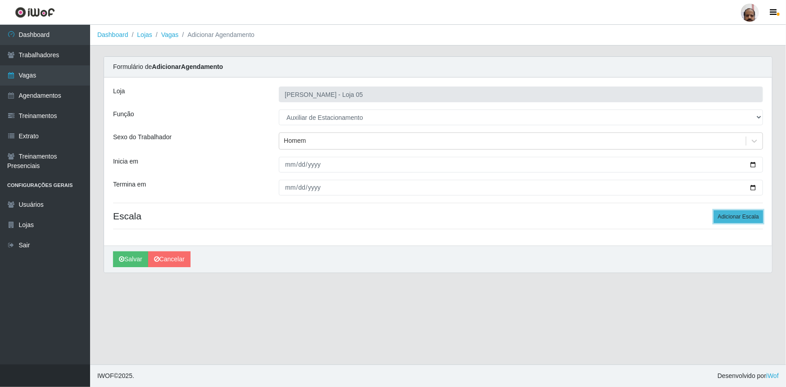
click at [735, 216] on button "Adicionar Escala" at bounding box center [738, 216] width 49 height 13
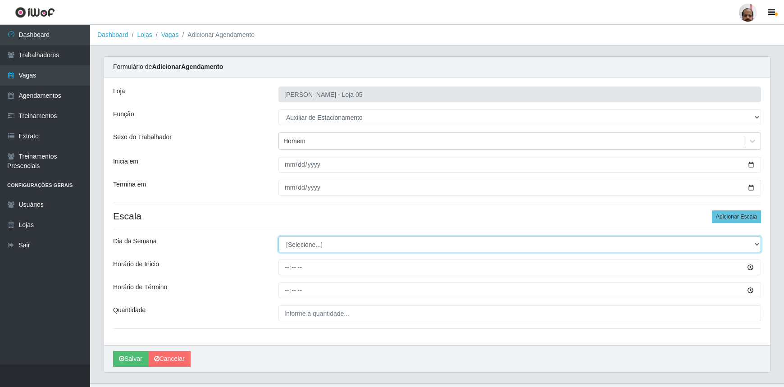
drag, startPoint x: 757, startPoint y: 245, endPoint x: 735, endPoint y: 244, distance: 22.1
click at [757, 245] on select "[Selecione...] Segunda Terça Quarta Quinta Sexta Sábado Domingo" at bounding box center [519, 245] width 483 height 16
select select "4"
click at [278, 237] on select "[Selecione...] Segunda Terça Quarta Quinta Sexta Sábado Domingo" at bounding box center [519, 245] width 483 height 16
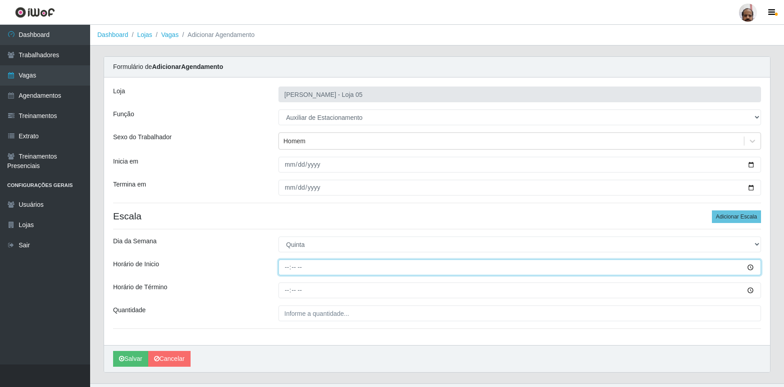
click at [284, 267] on input "Horário de Inicio" at bounding box center [519, 268] width 483 height 16
type input "08:00"
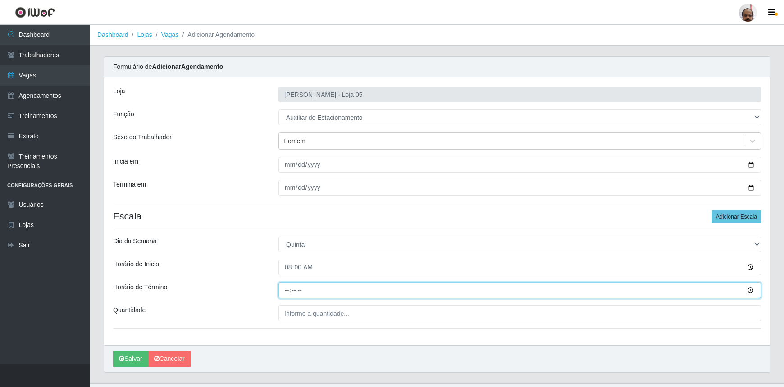
click at [288, 290] on input "Horário de Término" at bounding box center [519, 291] width 483 height 16
type input "14:00"
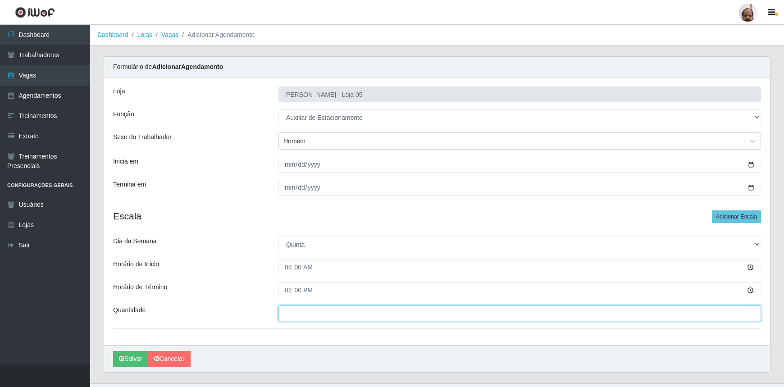
click at [286, 319] on input "___" at bounding box center [519, 314] width 483 height 16
type input "1__"
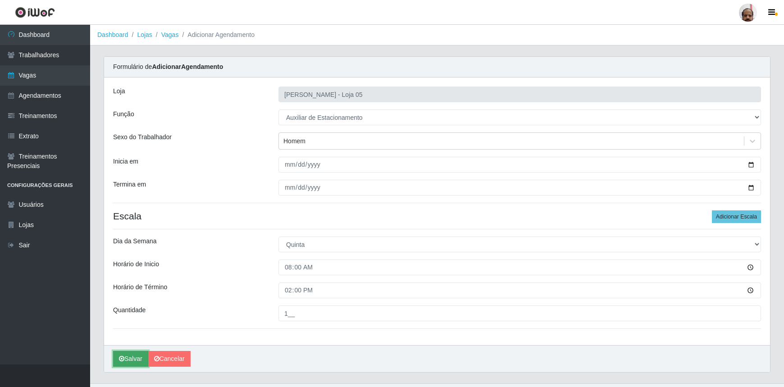
click at [137, 358] on button "Salvar" at bounding box center [130, 359] width 35 height 16
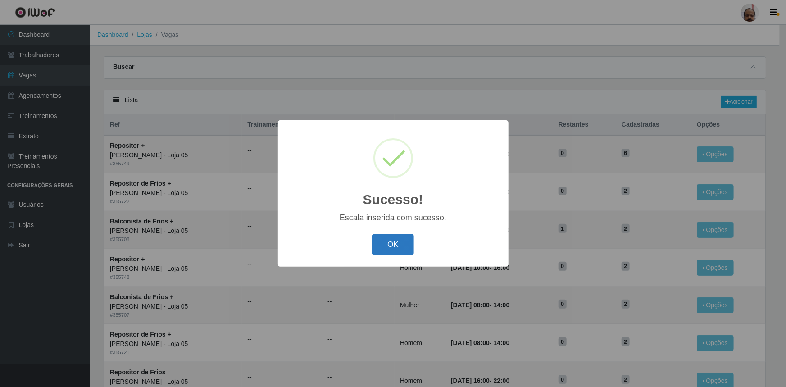
click at [410, 243] on button "OK" at bounding box center [393, 244] width 42 height 21
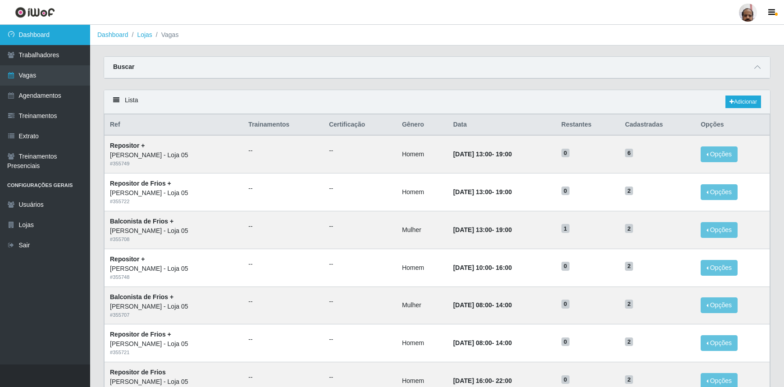
click at [30, 37] on link "Dashboard" at bounding box center [45, 35] width 90 height 20
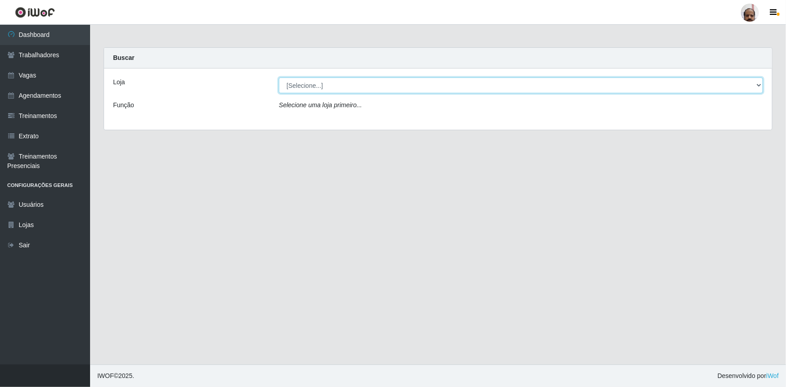
click at [758, 81] on select "[Selecione...] Mar Vermelho - Loja 05" at bounding box center [521, 86] width 484 height 16
select select "252"
click at [279, 78] on select "[Selecione...] Mar Vermelho - Loja 05" at bounding box center [521, 86] width 484 height 16
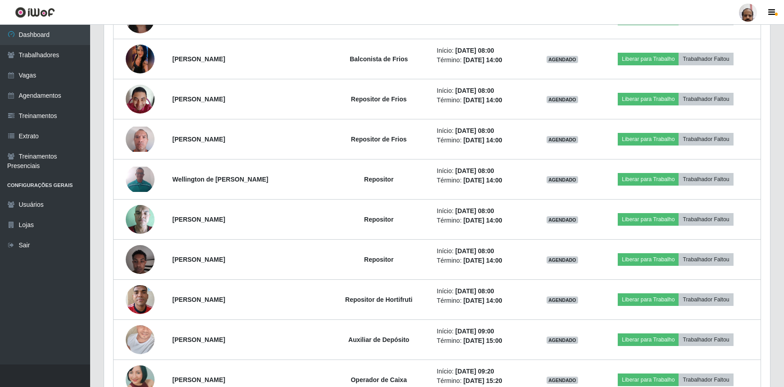
scroll to position [451, 0]
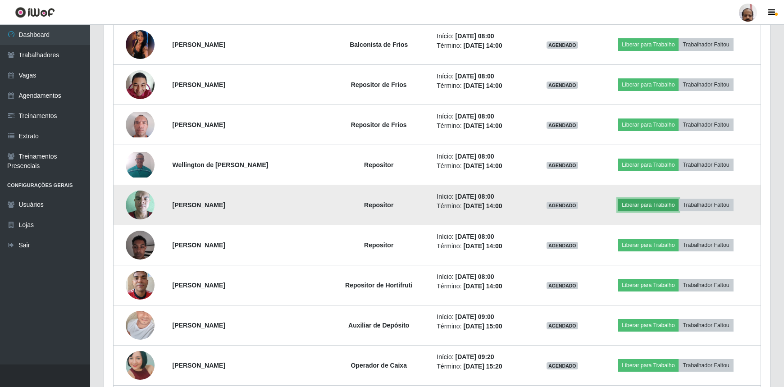
click at [669, 204] on button "Liberar para Trabalho" at bounding box center [648, 205] width 61 height 13
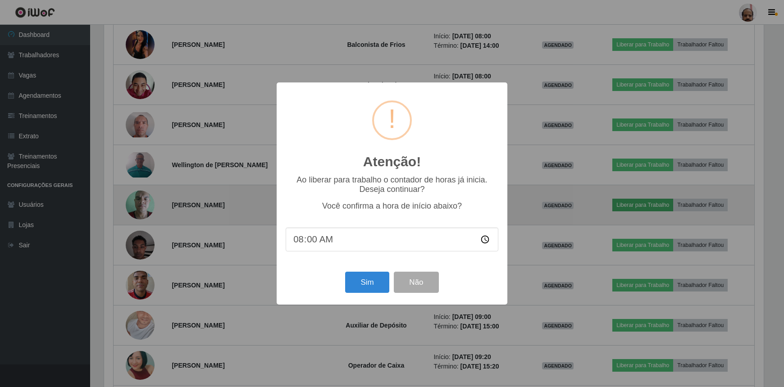
scroll to position [187, 662]
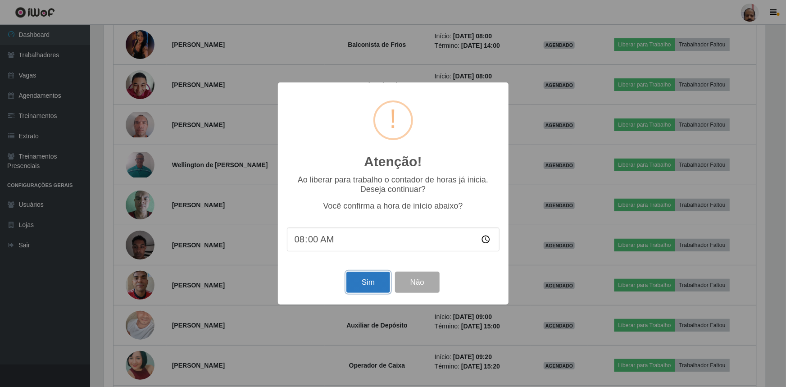
click at [361, 288] on button "Sim" at bounding box center [369, 282] width 44 height 21
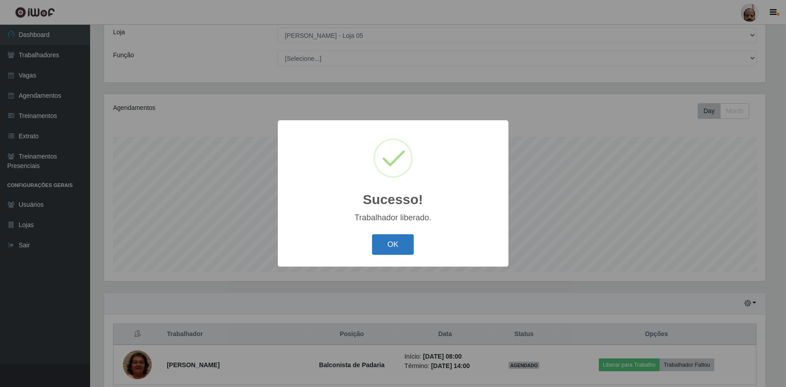
click at [404, 248] on button "OK" at bounding box center [393, 244] width 42 height 21
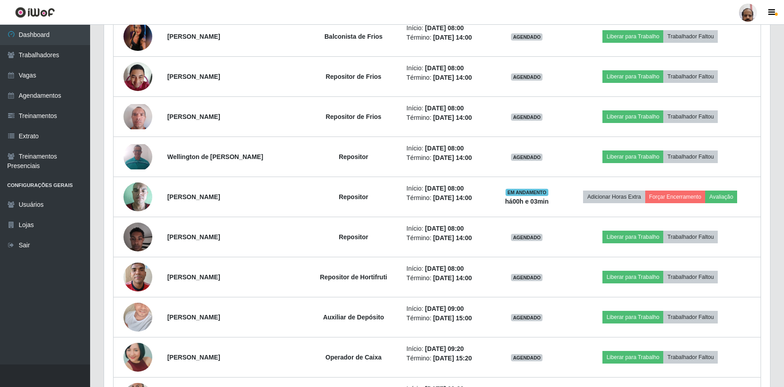
scroll to position [460, 0]
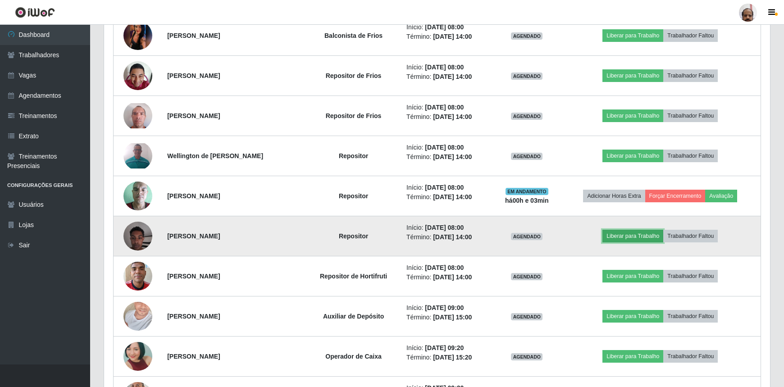
click at [631, 233] on button "Liberar para Trabalho" at bounding box center [632, 236] width 61 height 13
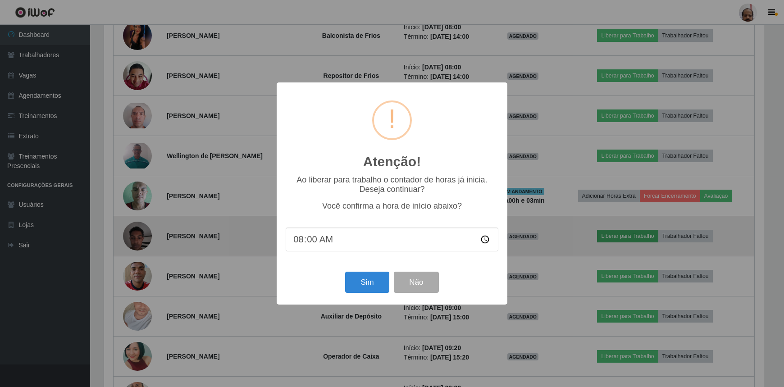
scroll to position [187, 662]
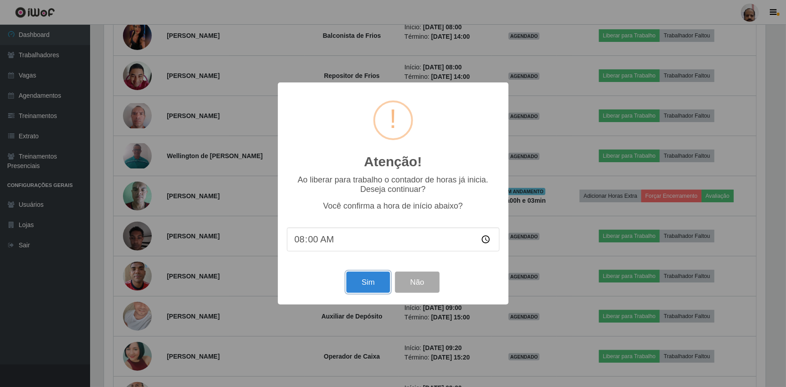
click at [374, 284] on button "Sim" at bounding box center [369, 282] width 44 height 21
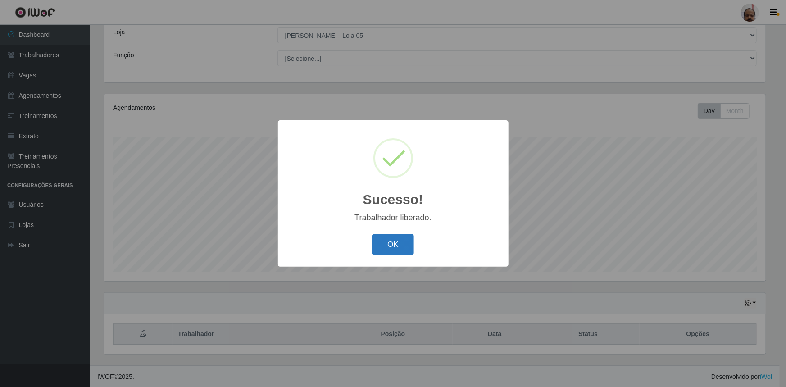
click at [394, 236] on button "OK" at bounding box center [393, 244] width 42 height 21
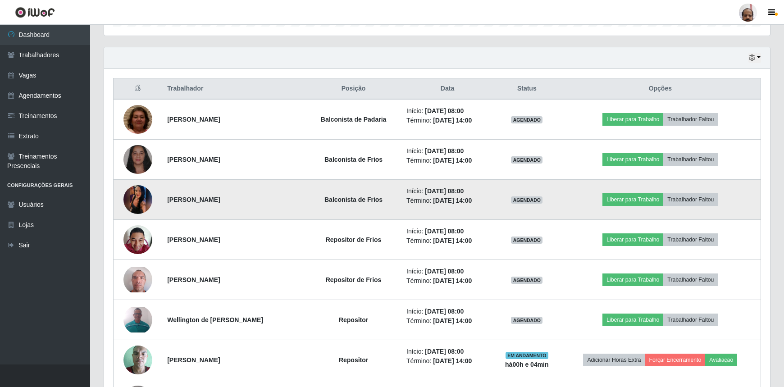
scroll to position [296, 0]
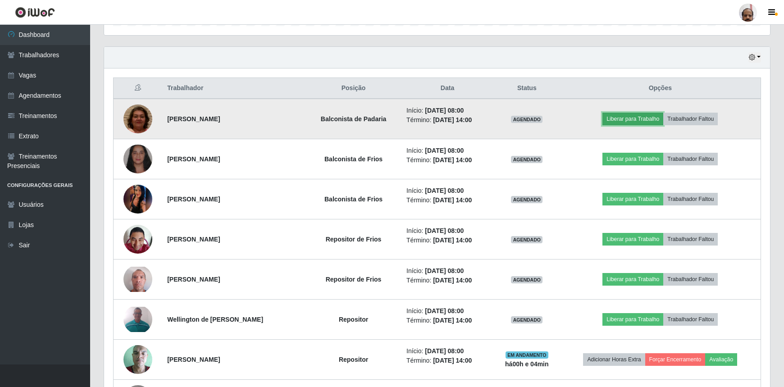
click at [654, 121] on button "Liberar para Trabalho" at bounding box center [632, 119] width 61 height 13
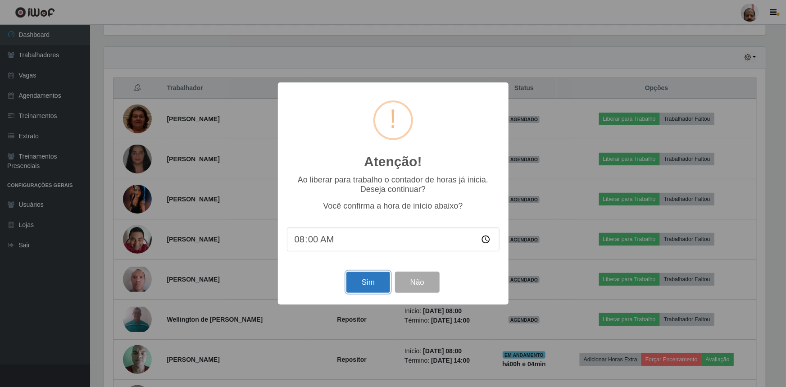
click at [383, 284] on button "Sim" at bounding box center [369, 282] width 44 height 21
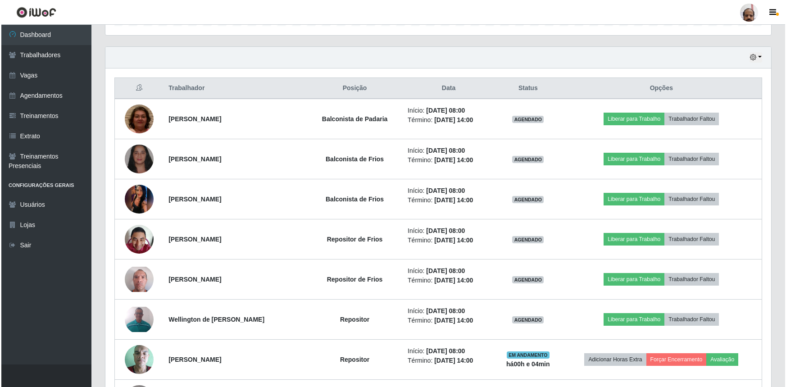
scroll to position [0, 0]
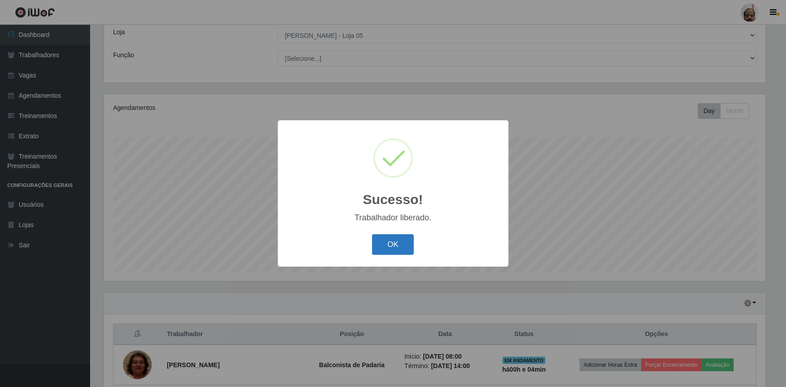
click at [413, 251] on button "OK" at bounding box center [393, 244] width 42 height 21
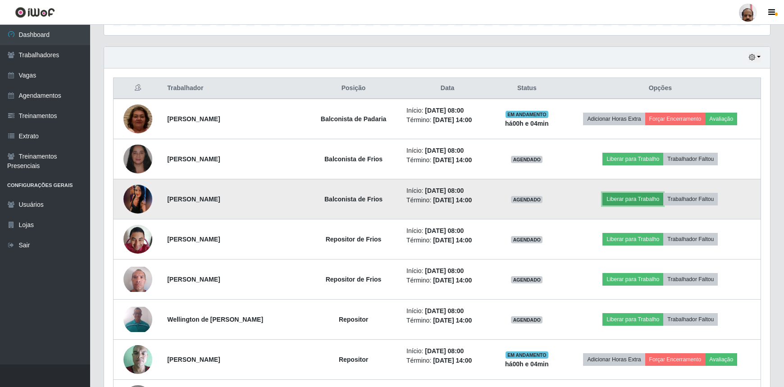
click at [636, 202] on button "Liberar para Trabalho" at bounding box center [632, 199] width 61 height 13
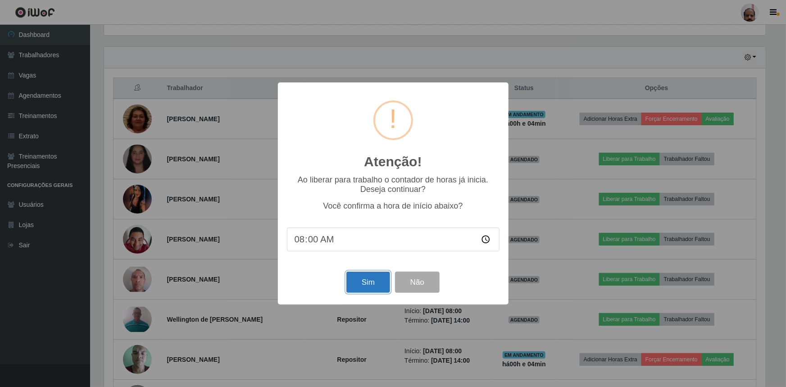
click at [357, 285] on button "Sim" at bounding box center [369, 282] width 44 height 21
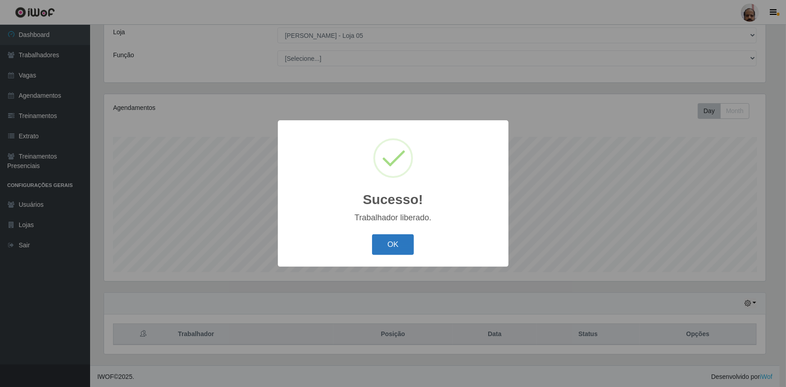
click at [403, 244] on button "OK" at bounding box center [393, 244] width 42 height 21
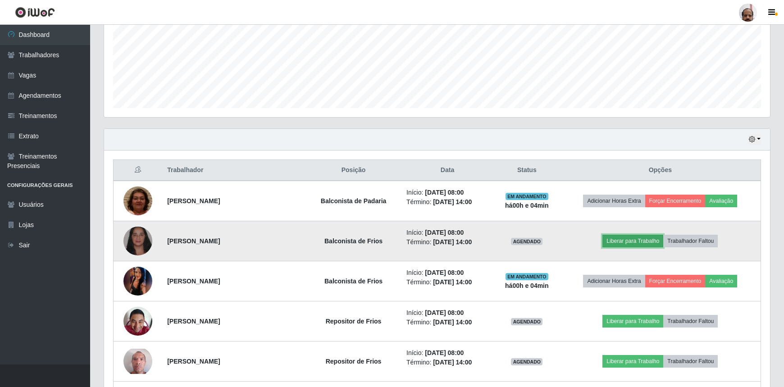
click at [639, 242] on button "Liberar para Trabalho" at bounding box center [632, 241] width 61 height 13
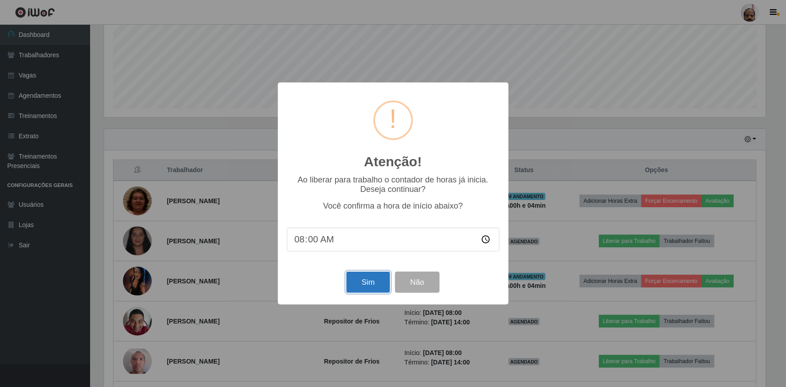
click at [377, 287] on button "Sim" at bounding box center [369, 282] width 44 height 21
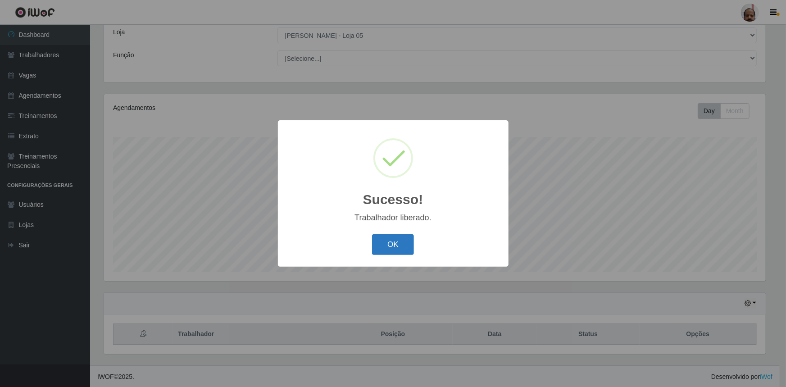
click at [389, 243] on button "OK" at bounding box center [393, 244] width 42 height 21
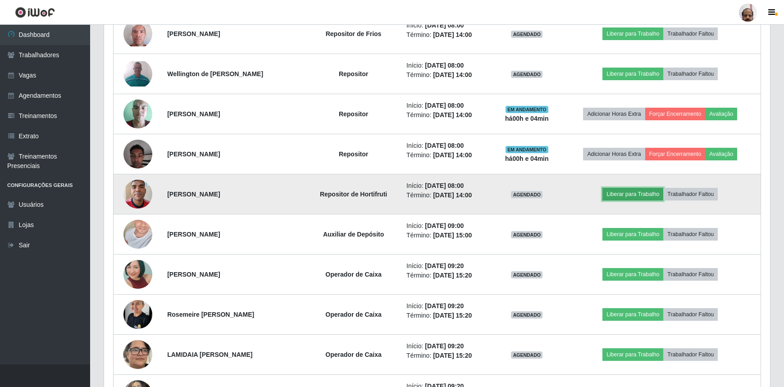
click at [621, 192] on button "Liberar para Trabalho" at bounding box center [632, 194] width 61 height 13
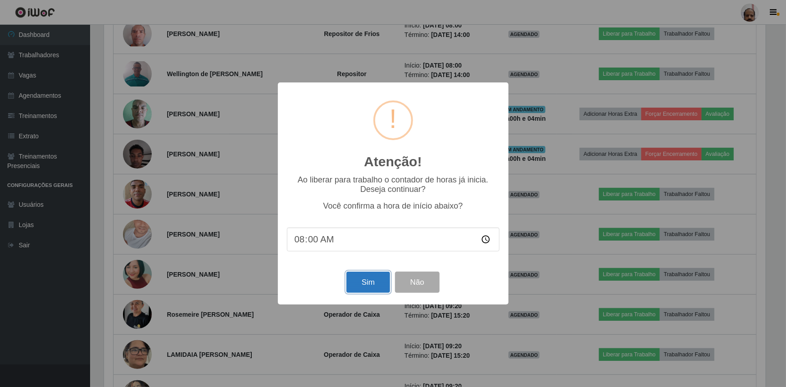
click at [372, 278] on button "Sim" at bounding box center [369, 282] width 44 height 21
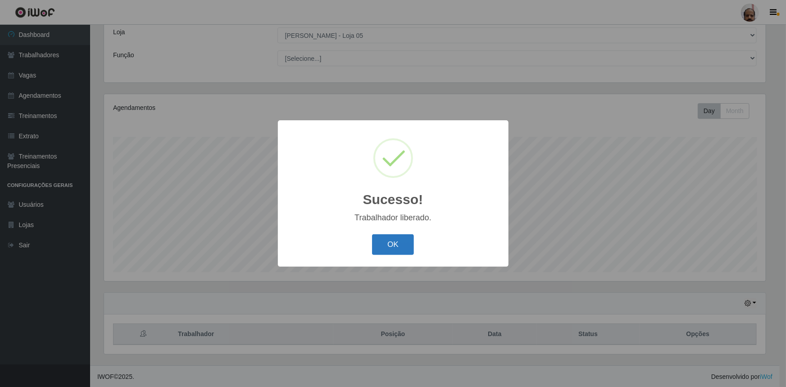
click at [384, 241] on button "OK" at bounding box center [393, 244] width 42 height 21
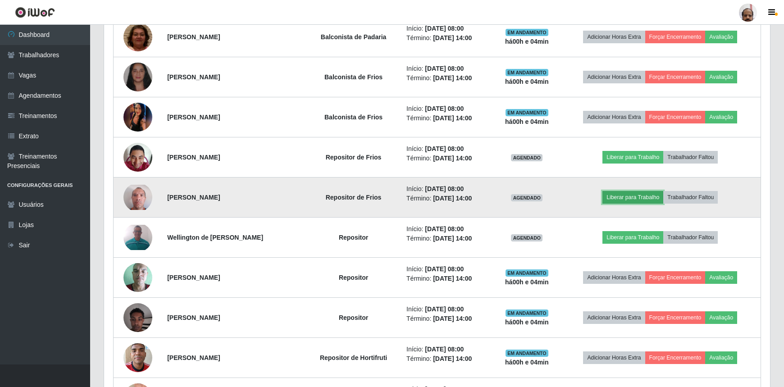
click at [648, 197] on button "Liberar para Trabalho" at bounding box center [632, 197] width 61 height 13
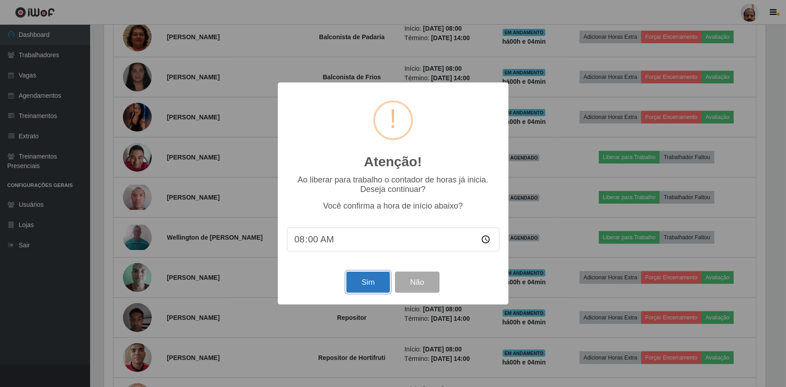
click at [378, 285] on button "Sim" at bounding box center [369, 282] width 44 height 21
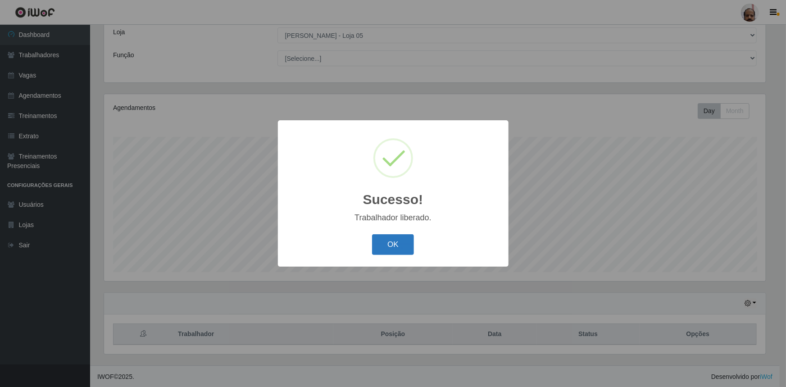
click at [396, 239] on button "OK" at bounding box center [393, 244] width 42 height 21
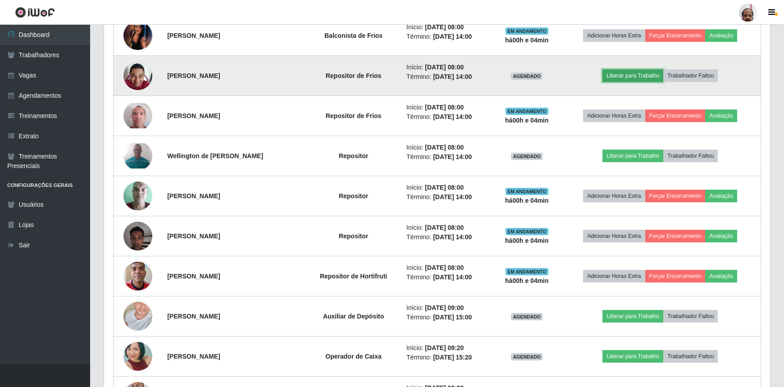
click at [622, 71] on button "Liberar para Trabalho" at bounding box center [632, 75] width 61 height 13
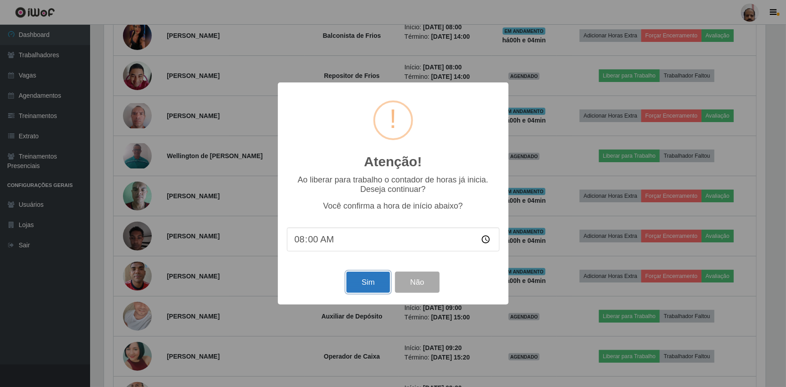
click at [363, 279] on button "Sim" at bounding box center [369, 282] width 44 height 21
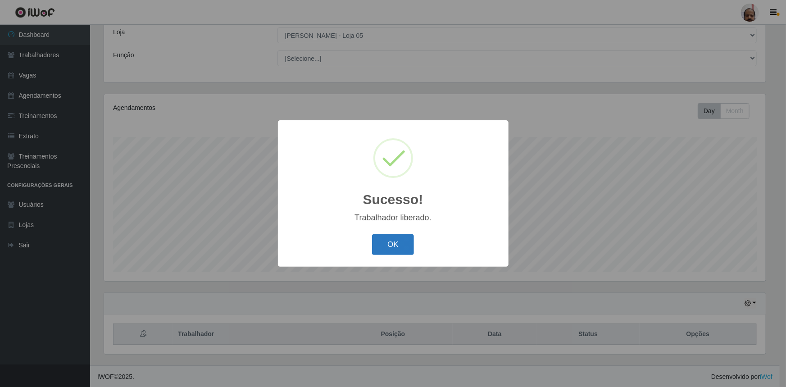
click at [391, 246] on button "OK" at bounding box center [393, 244] width 42 height 21
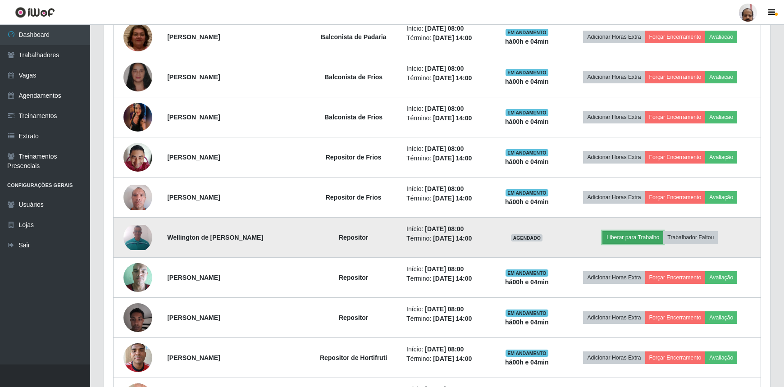
click at [631, 235] on button "Liberar para Trabalho" at bounding box center [632, 237] width 61 height 13
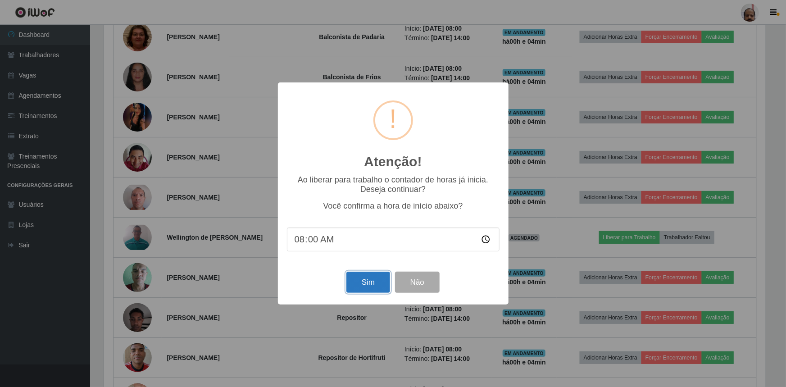
click at [369, 283] on button "Sim" at bounding box center [369, 282] width 44 height 21
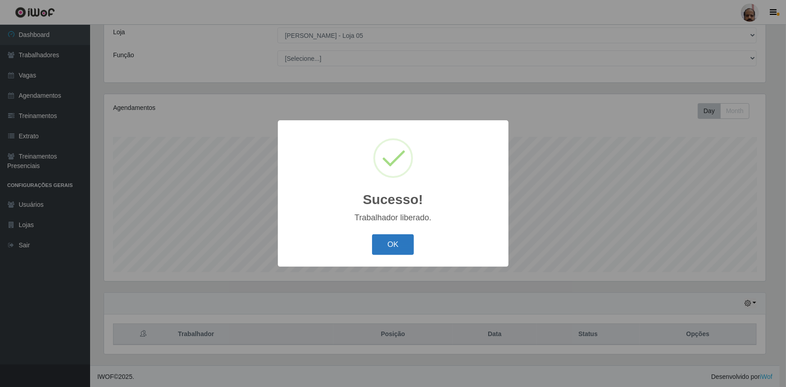
click at [385, 241] on button "OK" at bounding box center [393, 244] width 42 height 21
